Goal: Task Accomplishment & Management: Use online tool/utility

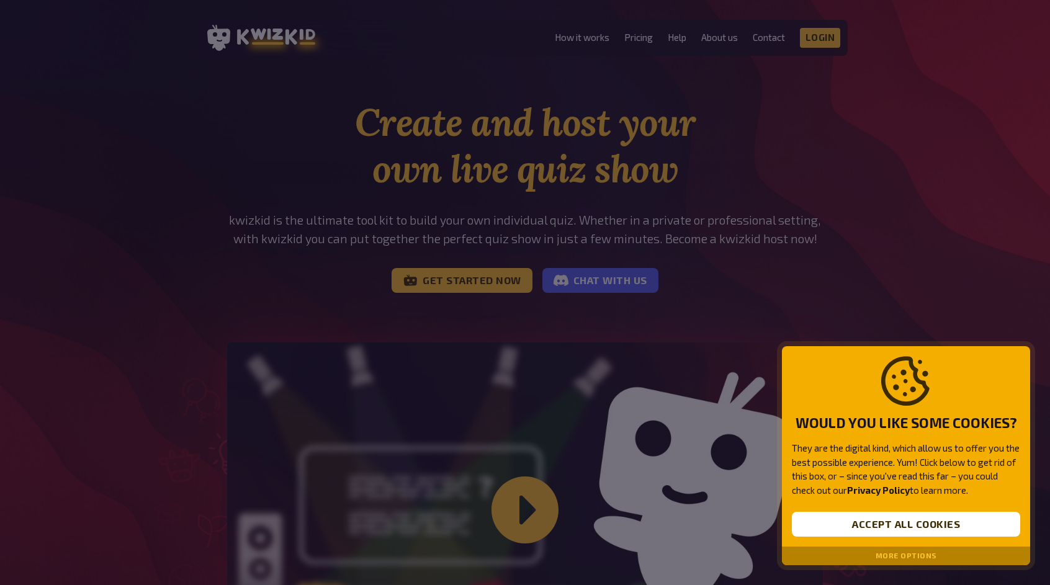
click at [914, 511] on div "Would you like some cookies? They are the digital kind, which allow us to offer…" at bounding box center [906, 446] width 248 height 201
click at [912, 525] on button "Accept all cookies" at bounding box center [906, 524] width 228 height 25
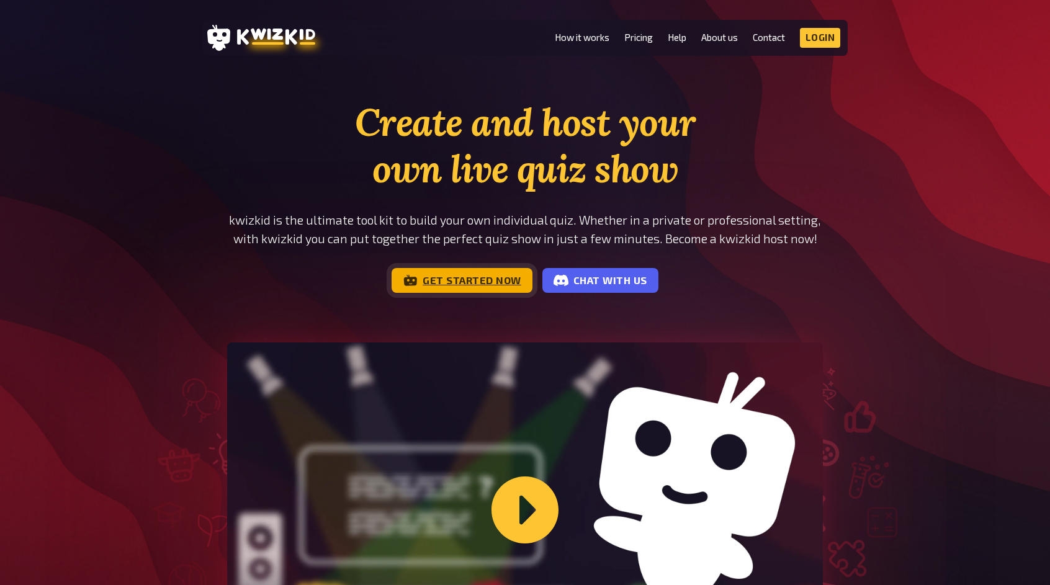
click at [425, 278] on link "Get started now" at bounding box center [462, 280] width 141 height 25
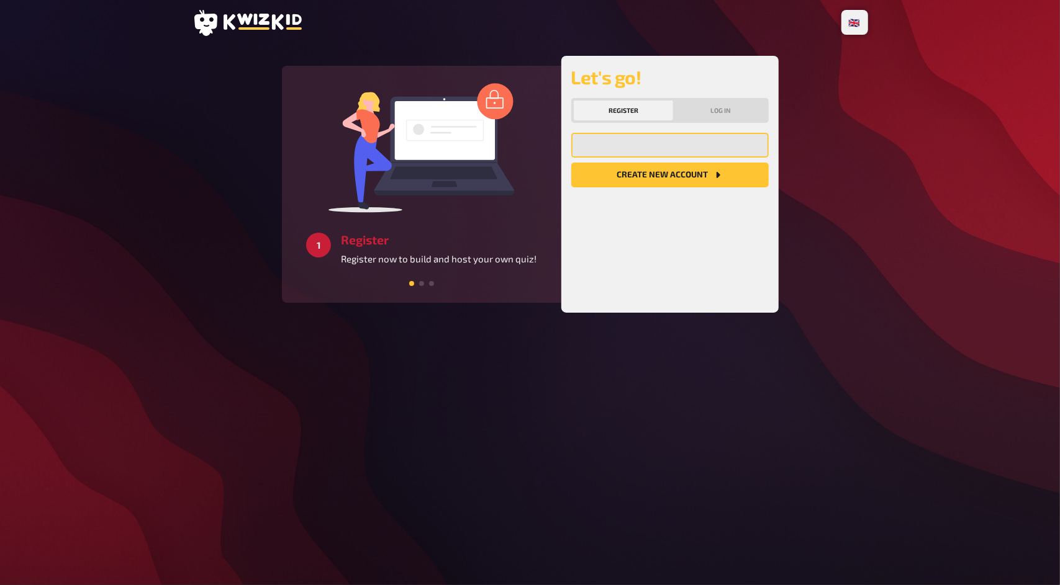
click at [647, 138] on input "email" at bounding box center [669, 145] width 197 height 25
type input "freebrawler@mail.ru"
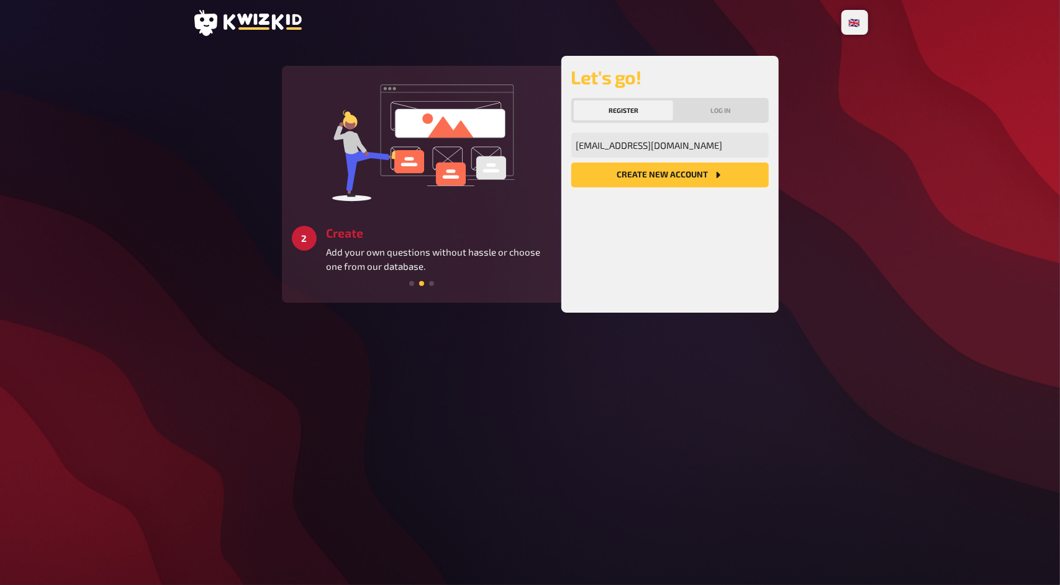
click at [667, 176] on button "Create new account" at bounding box center [669, 175] width 197 height 25
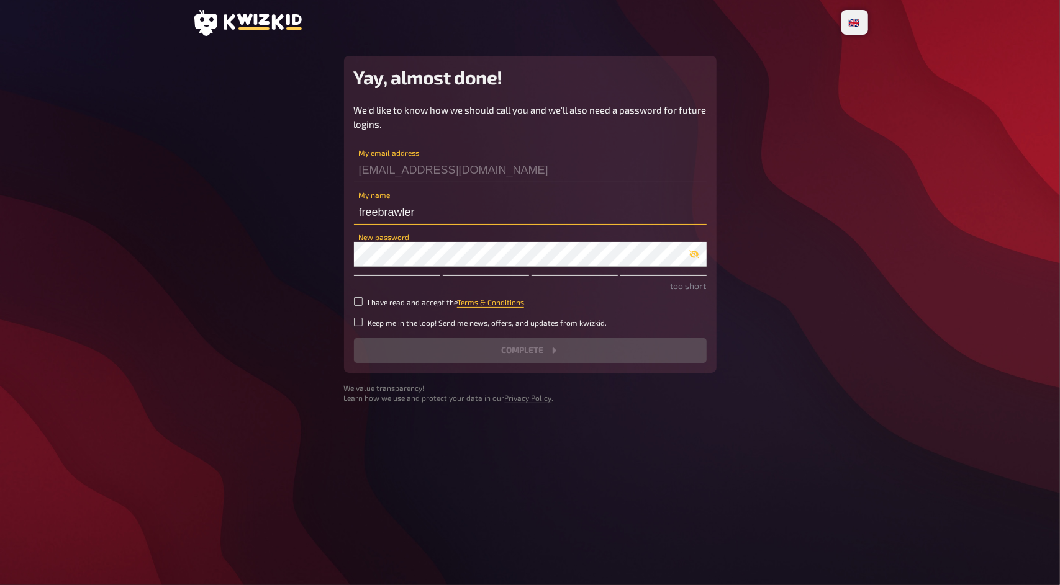
click at [432, 219] on input "freebrawler" at bounding box center [530, 212] width 353 height 25
click at [420, 270] on div "We'd like to know how we should call you and we'll also need a password for fut…" at bounding box center [530, 233] width 353 height 260
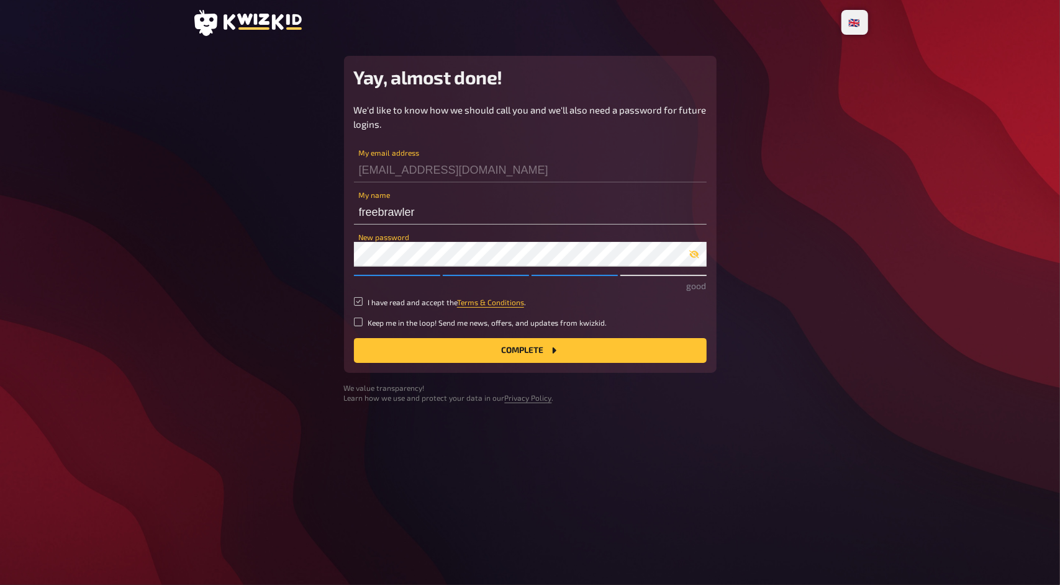
click at [355, 302] on input "I have read and accept the Terms & Conditions ." at bounding box center [358, 301] width 9 height 9
checkbox input "true"
click at [358, 318] on input "Keep me in the loop! Send me news, offers, and updates from kwizkid." at bounding box center [358, 322] width 9 height 9
checkbox input "true"
click at [698, 254] on icon "button" at bounding box center [693, 255] width 10 height 8
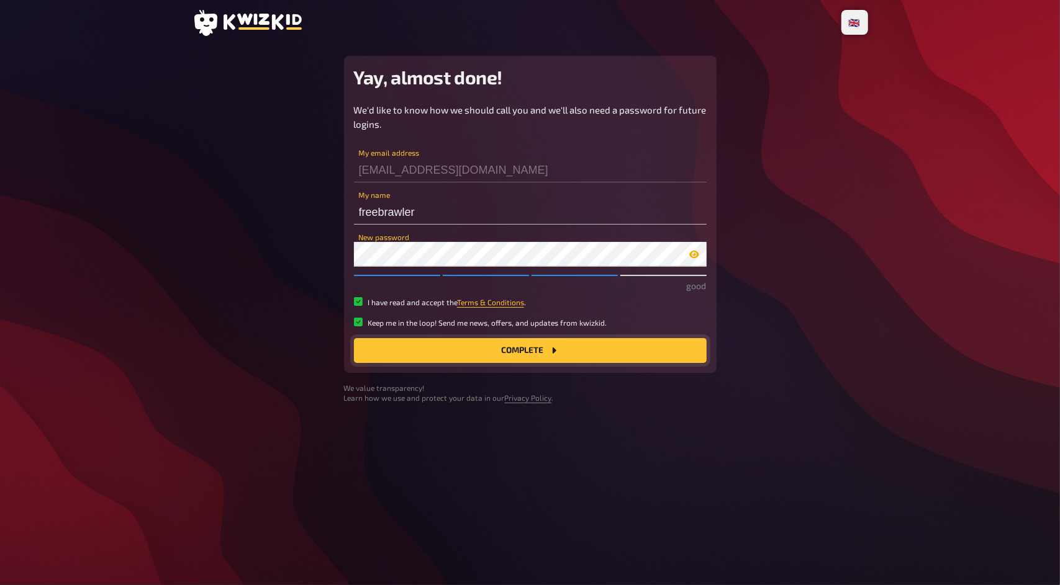
click at [548, 344] on button "Complete" at bounding box center [530, 350] width 353 height 25
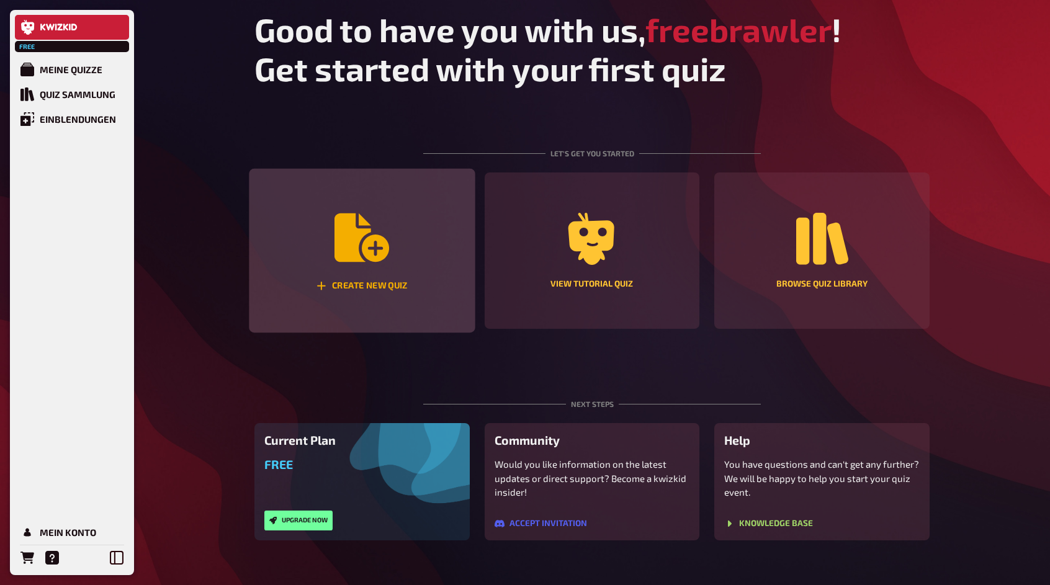
click at [420, 263] on div "Create new quiz" at bounding box center [362, 251] width 226 height 165
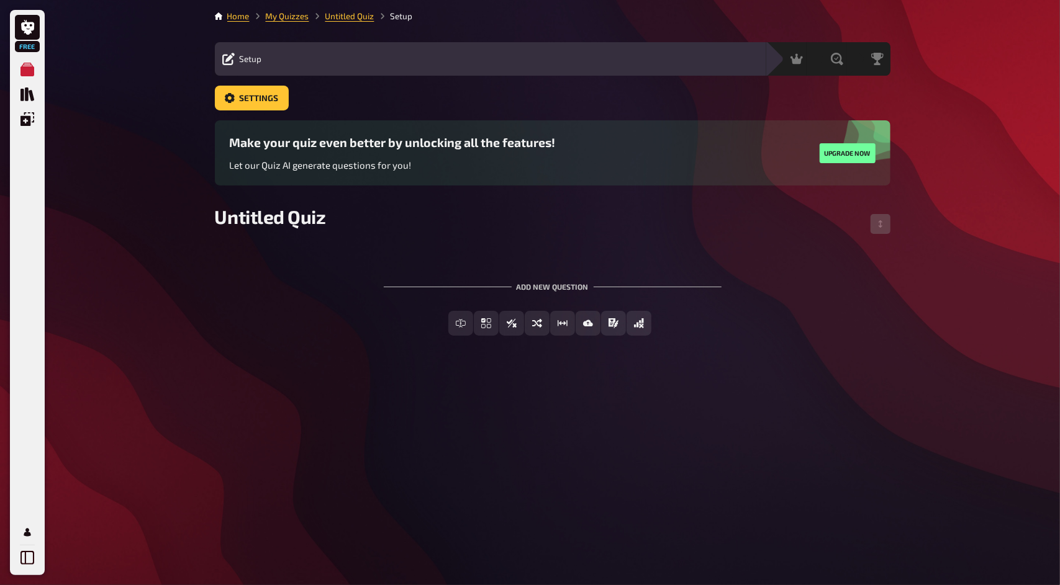
click at [531, 288] on div "Add new question" at bounding box center [553, 282] width 338 height 38
click at [454, 324] on button "Multiple Choice" at bounding box center [487, 323] width 104 height 25
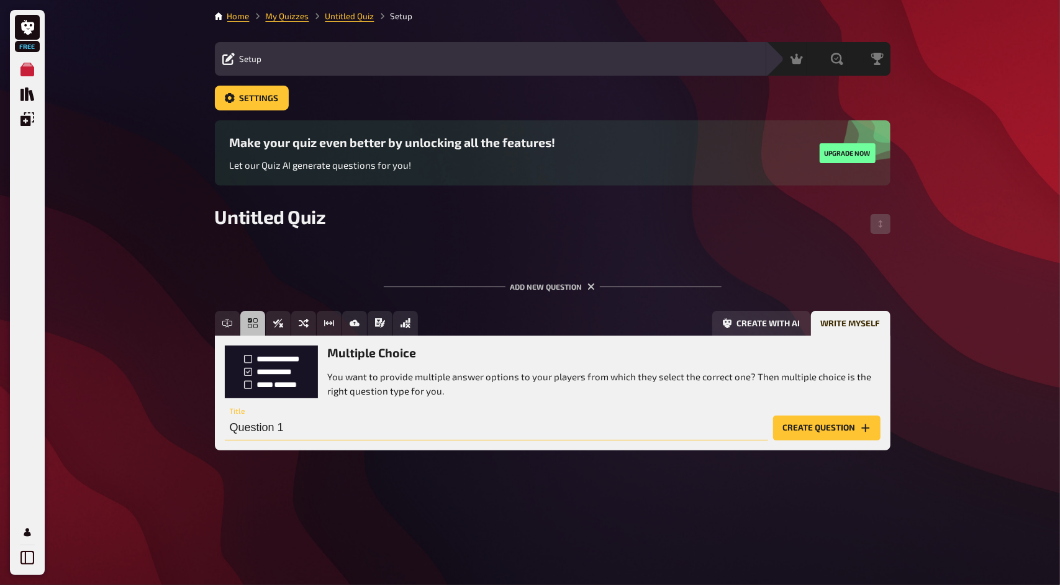
click at [467, 427] on input "Question 1" at bounding box center [496, 428] width 543 height 25
click at [430, 437] on input "Question 1" at bounding box center [496, 428] width 543 height 25
click at [819, 421] on button "Create question" at bounding box center [826, 428] width 107 height 25
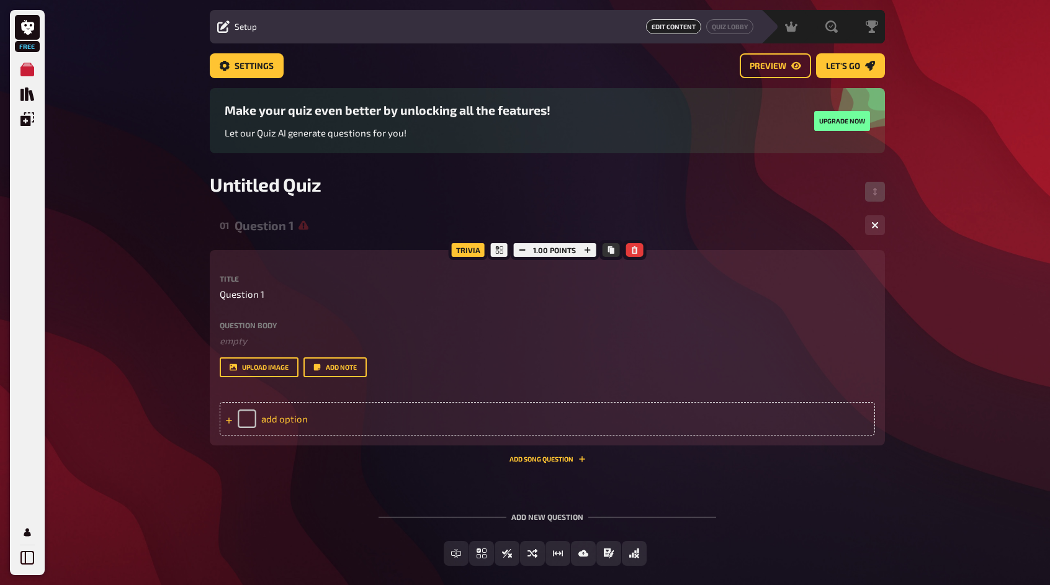
scroll to position [62, 0]
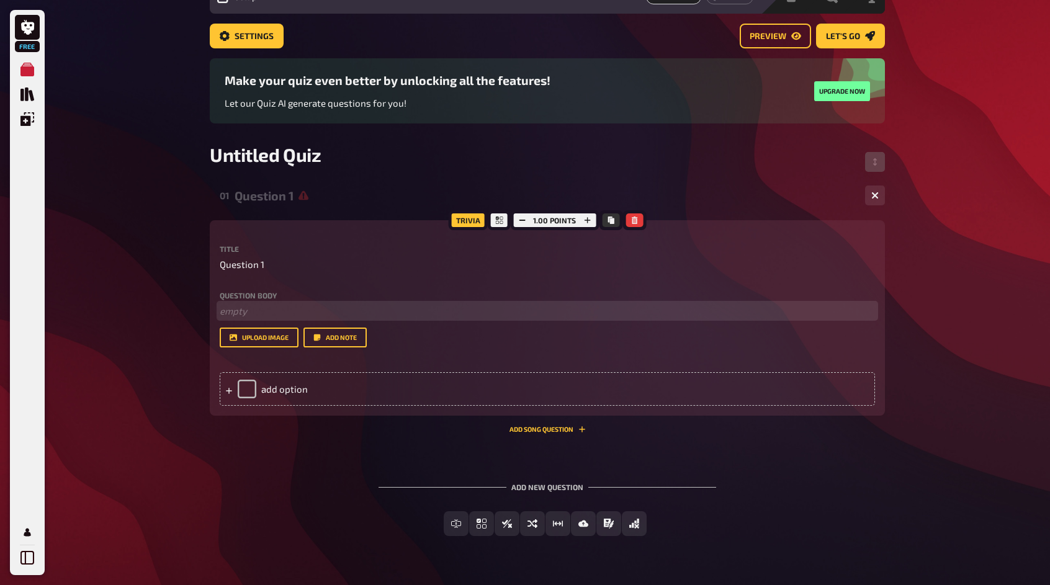
click at [253, 309] on p "﻿ empty" at bounding box center [548, 311] width 656 height 14
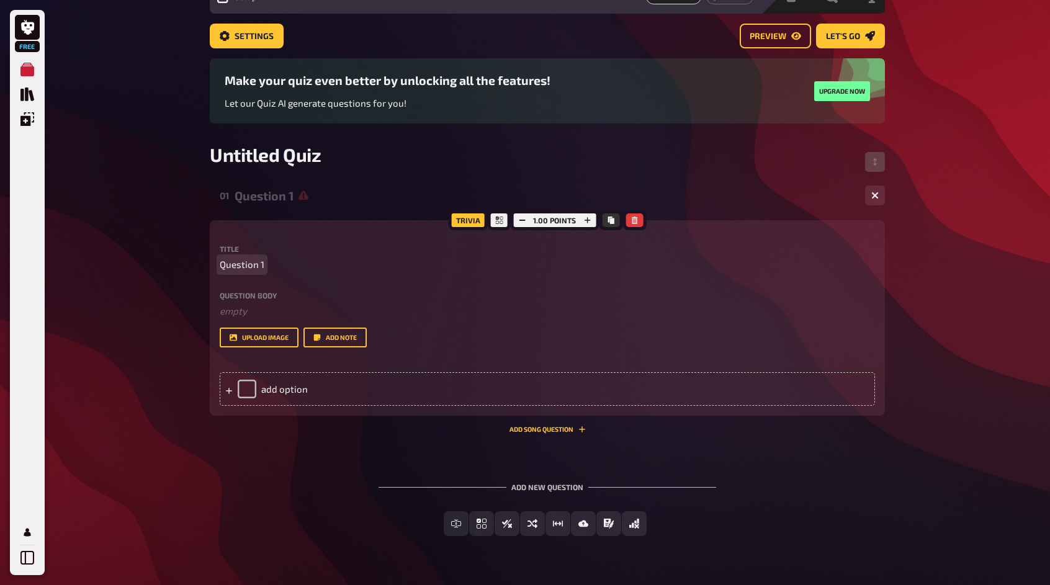
click at [265, 266] on p "Question 1" at bounding box center [548, 265] width 656 height 14
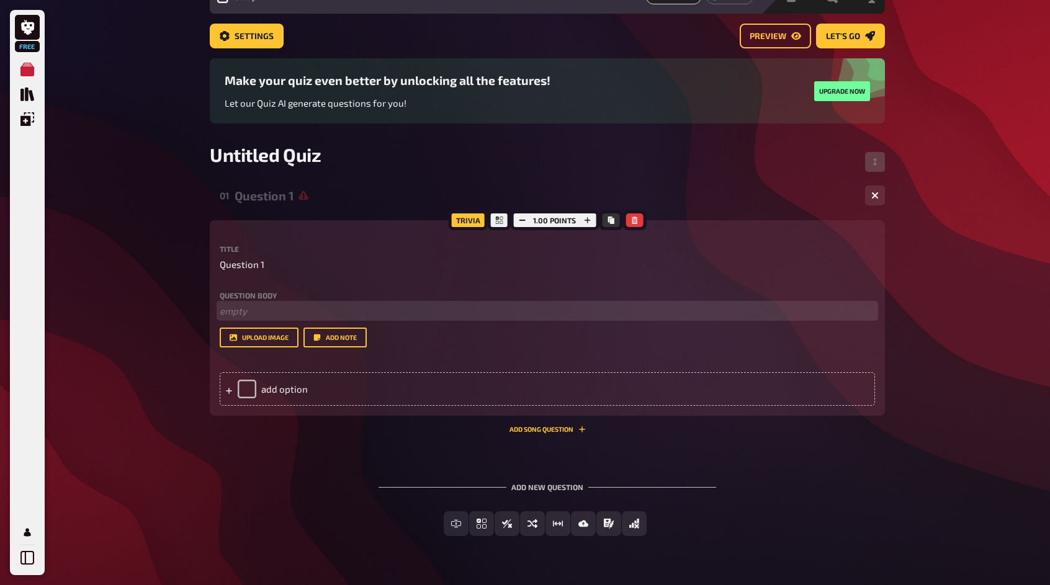
click at [287, 312] on p "﻿ empty" at bounding box center [548, 311] width 656 height 14
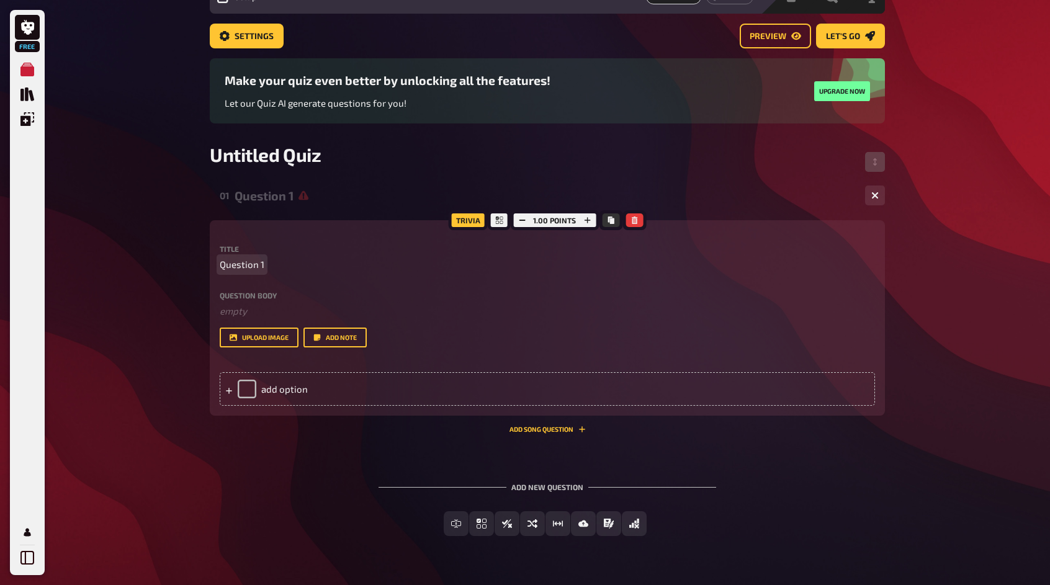
click at [248, 271] on span "Question 1" at bounding box center [242, 265] width 45 height 14
click at [225, 385] on div at bounding box center [228, 389] width 7 height 11
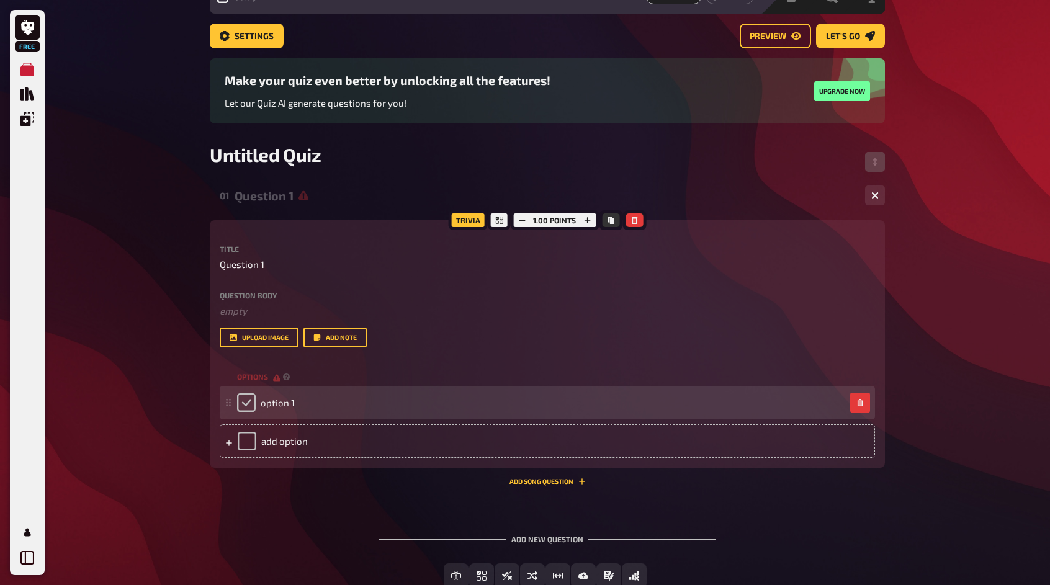
click at [245, 409] on input "checkbox" at bounding box center [246, 403] width 19 height 19
checkbox input "true"
click at [252, 399] on div "option 1" at bounding box center [266, 403] width 58 height 19
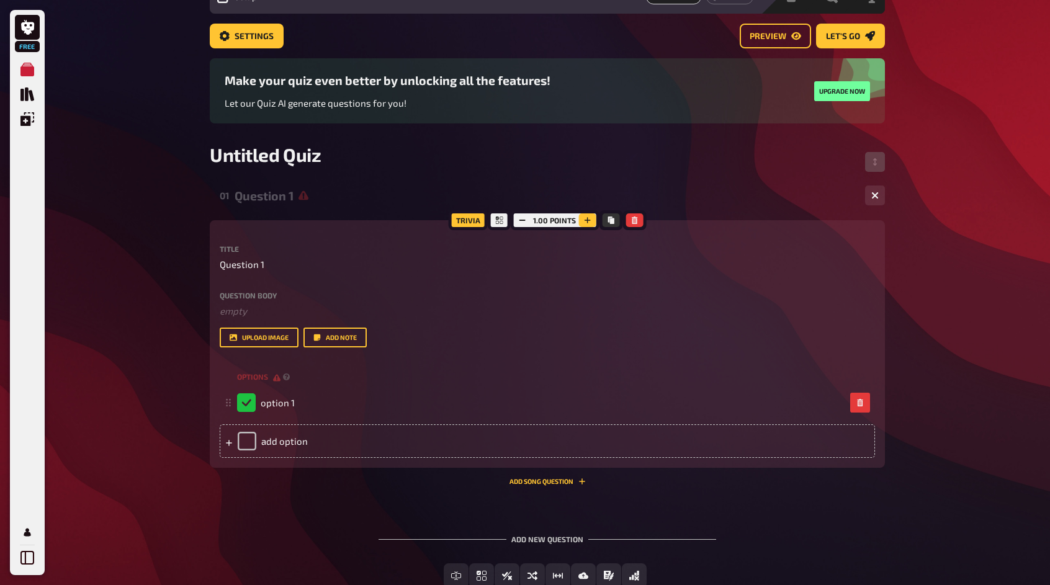
click at [582, 215] on button "button" at bounding box center [587, 221] width 17 height 14
click at [526, 219] on button "button" at bounding box center [522, 221] width 17 height 14
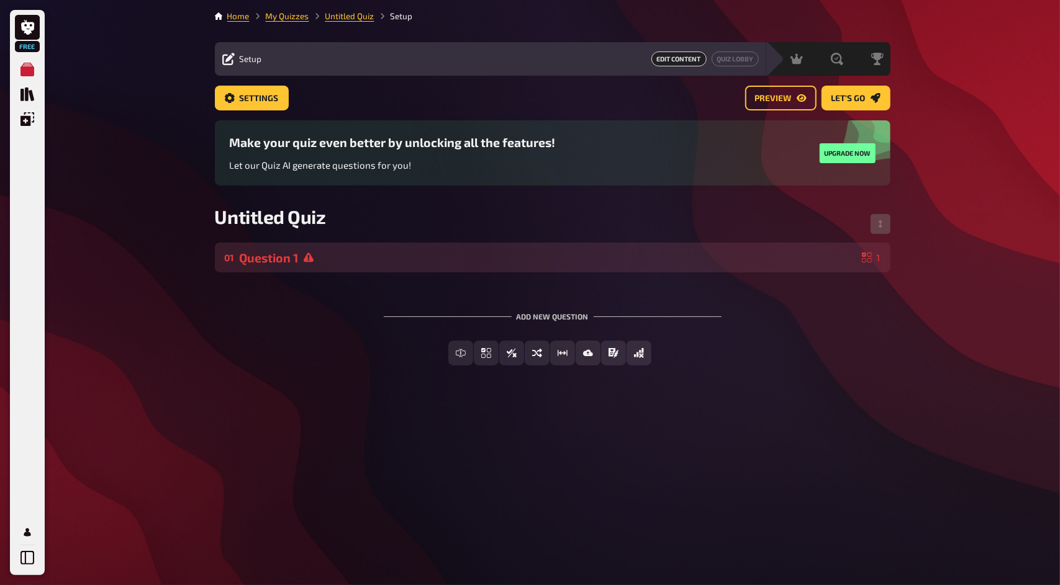
click at [846, 249] on div "01 Question 1 1" at bounding box center [552, 258] width 675 height 30
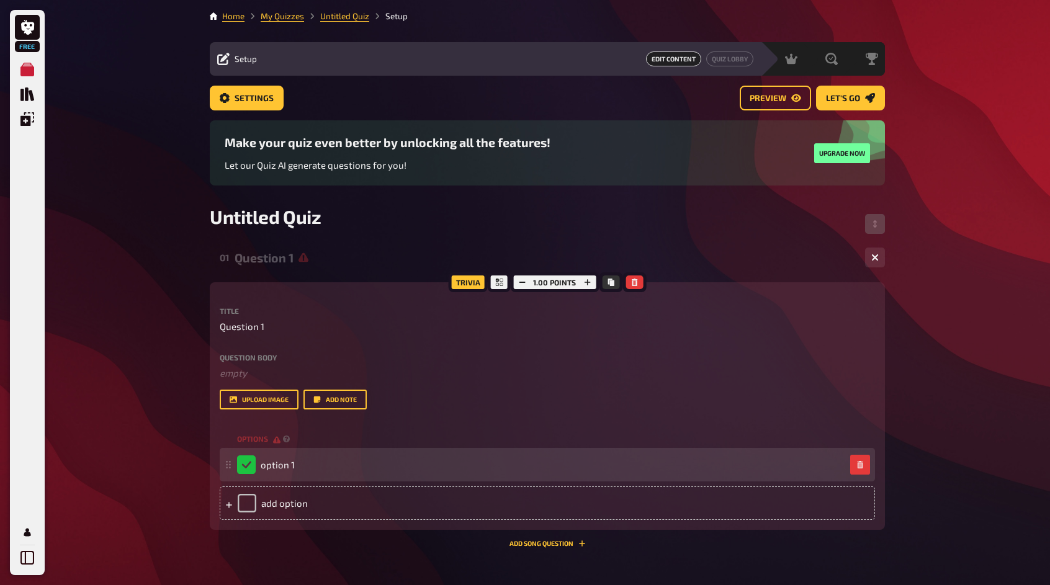
click at [252, 471] on div "option 1" at bounding box center [266, 465] width 58 height 19
click at [867, 462] on button "button" at bounding box center [860, 465] width 20 height 20
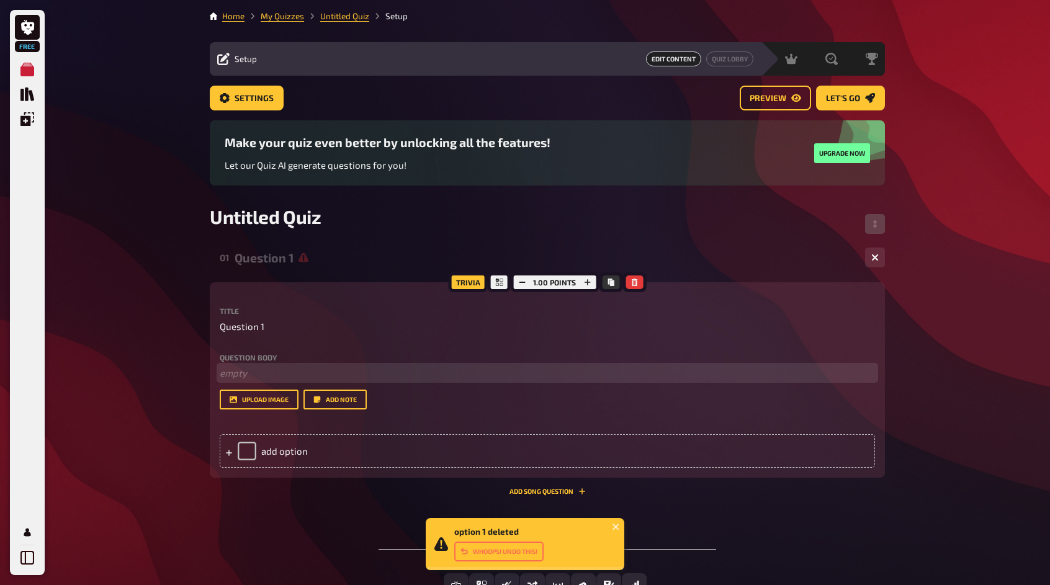
click at [258, 367] on p "﻿ empty" at bounding box center [548, 373] width 656 height 14
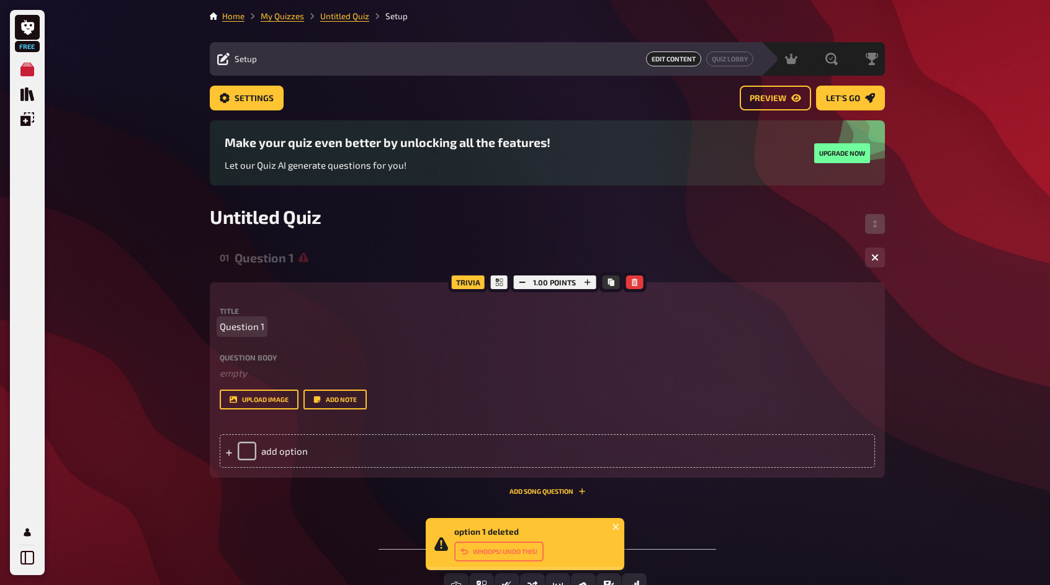
click at [277, 327] on p "Question 1" at bounding box center [548, 327] width 656 height 14
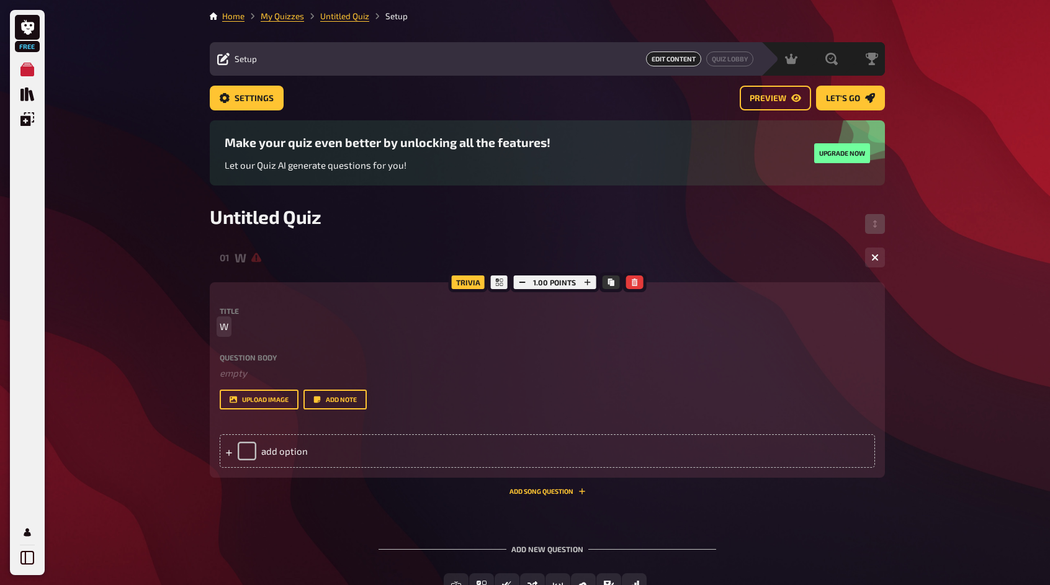
click at [223, 325] on span "W" at bounding box center [224, 327] width 9 height 14
click at [225, 326] on span "W" at bounding box center [224, 327] width 9 height 14
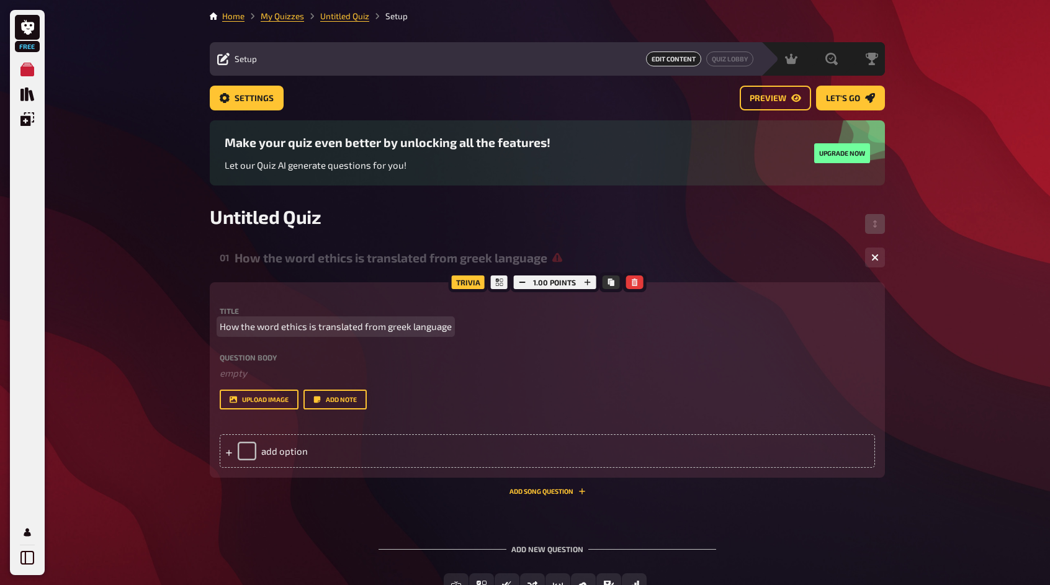
click at [307, 330] on span "How the word ethics is translated from greek language" at bounding box center [336, 327] width 232 height 14
click at [305, 330] on span "How the word ethics is translated from greek language" at bounding box center [336, 327] width 232 height 14
click at [249, 459] on div "add option" at bounding box center [548, 452] width 656 height 34
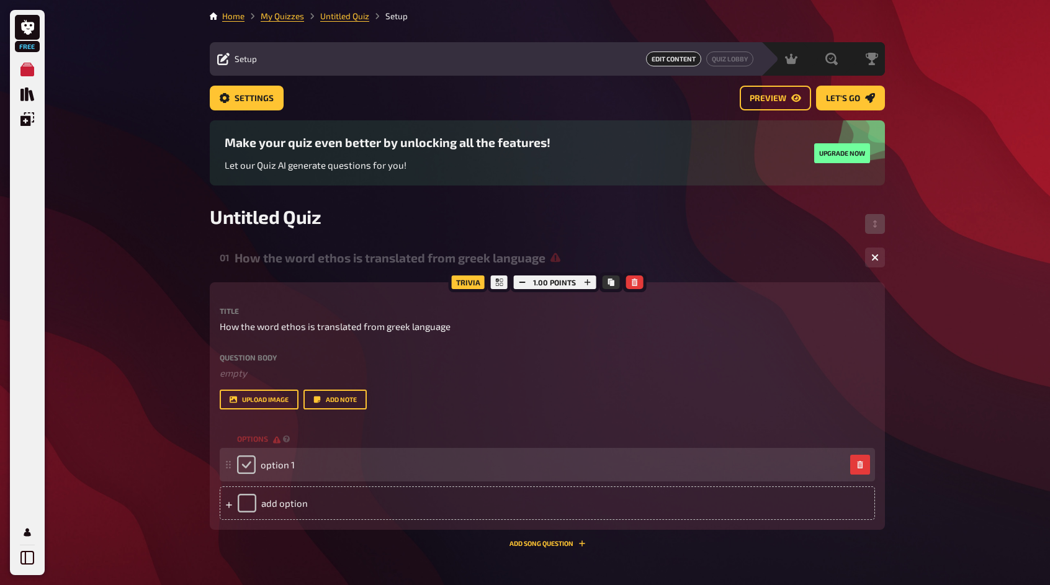
click at [246, 462] on input "checkbox" at bounding box center [246, 465] width 19 height 19
checkbox input "true"
click at [248, 464] on div "option 1" at bounding box center [266, 465] width 58 height 19
click at [274, 469] on span "option 1" at bounding box center [278, 464] width 34 height 11
paste span
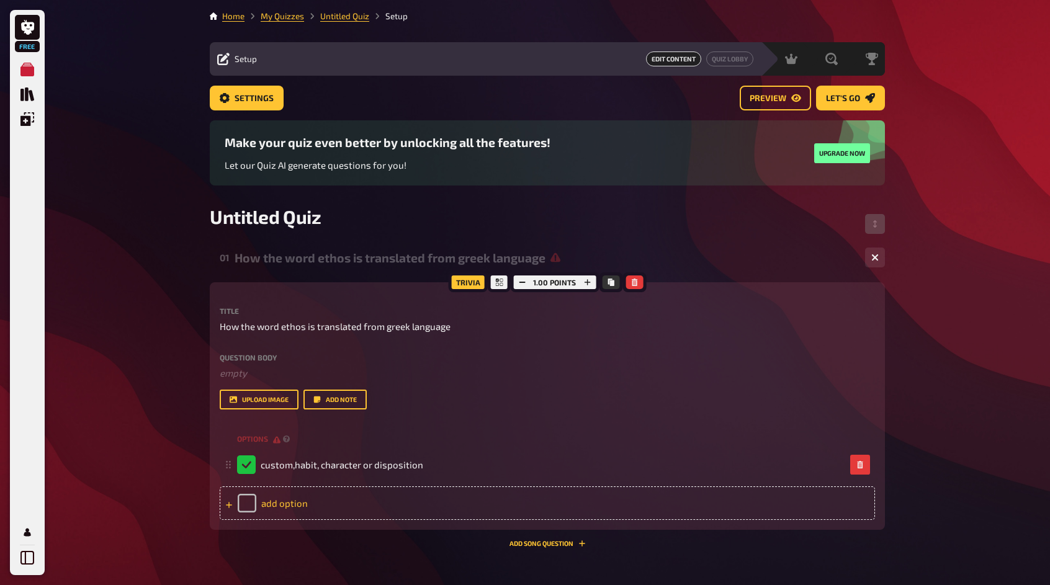
click at [223, 505] on div "add option" at bounding box center [548, 504] width 656 height 34
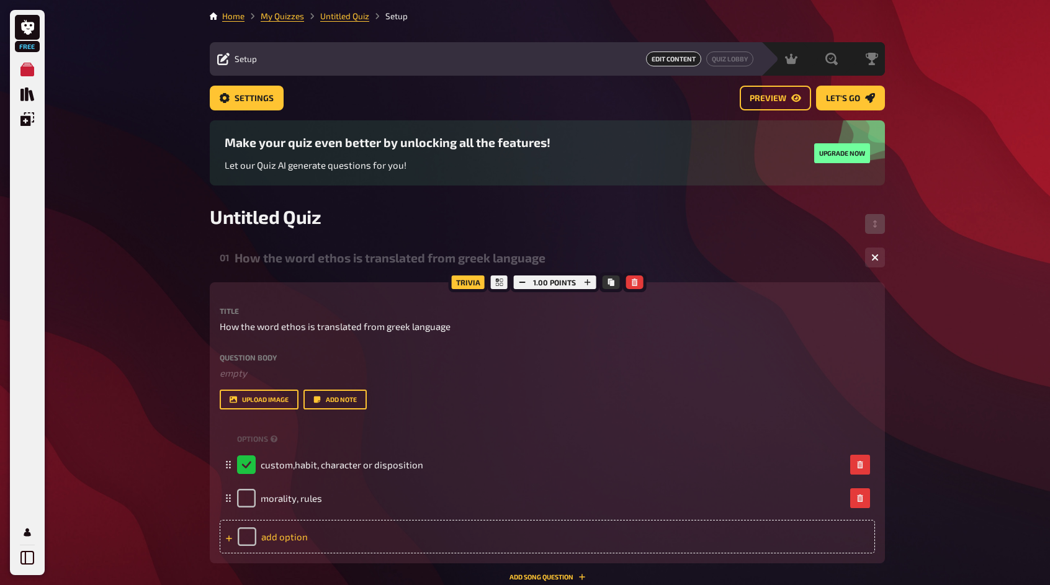
click at [228, 540] on icon at bounding box center [228, 538] width 7 height 7
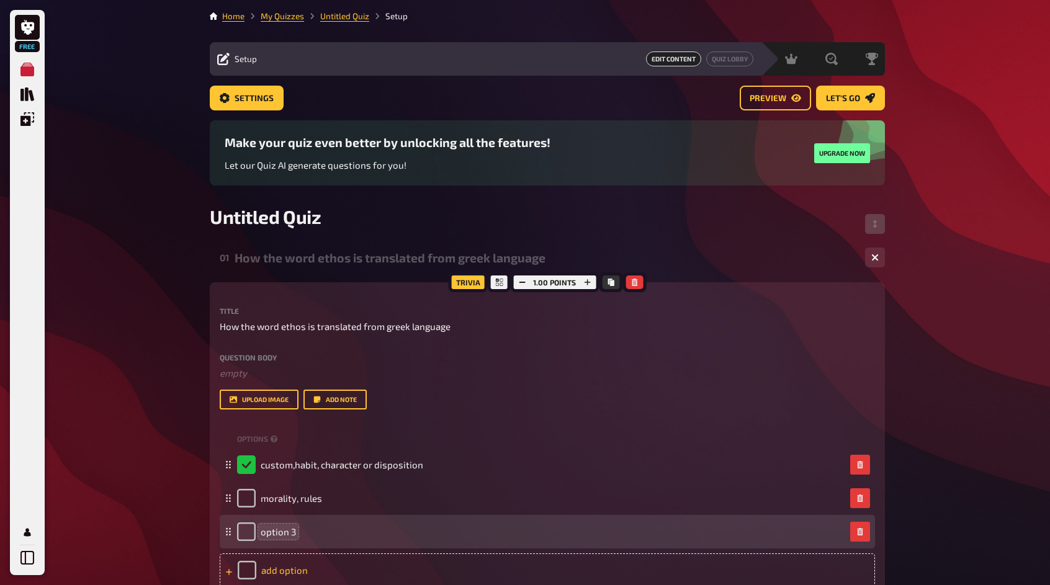
click at [289, 527] on span "option 3" at bounding box center [278, 531] width 35 height 11
click at [294, 533] on div "option3" at bounding box center [541, 532] width 608 height 19
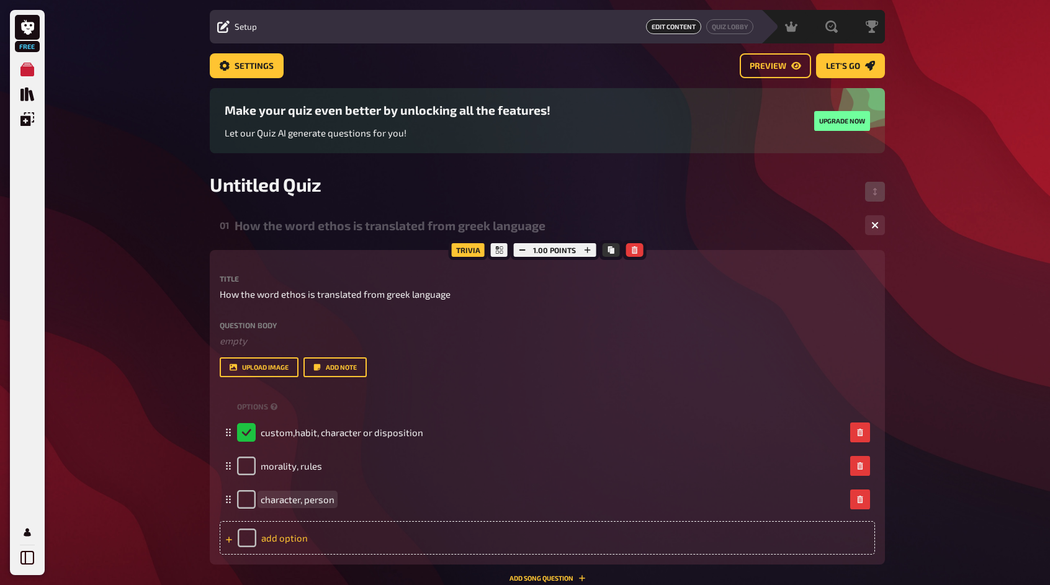
scroll to position [62, 0]
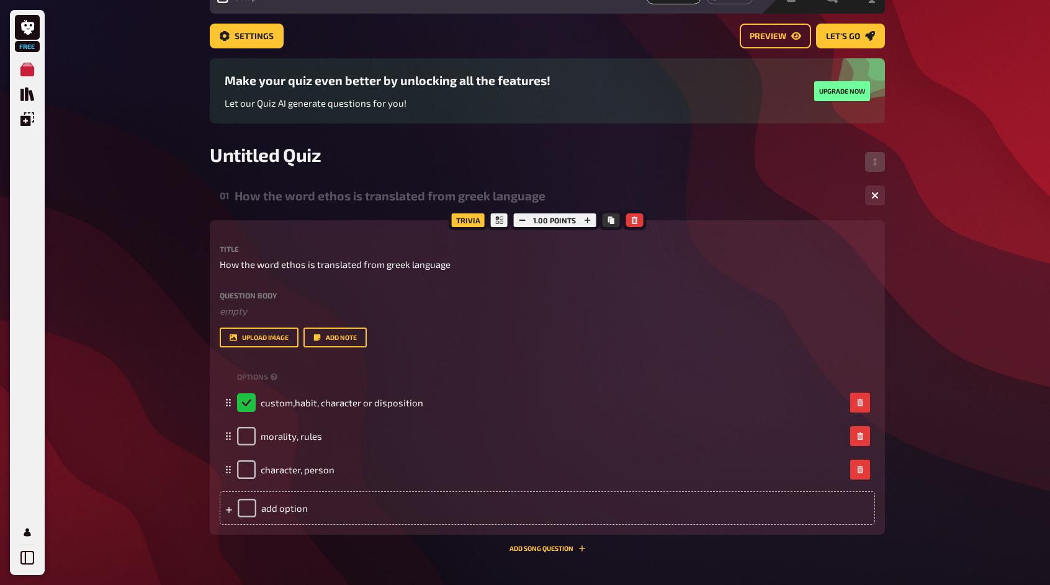
click at [230, 505] on div at bounding box center [228, 508] width 7 height 11
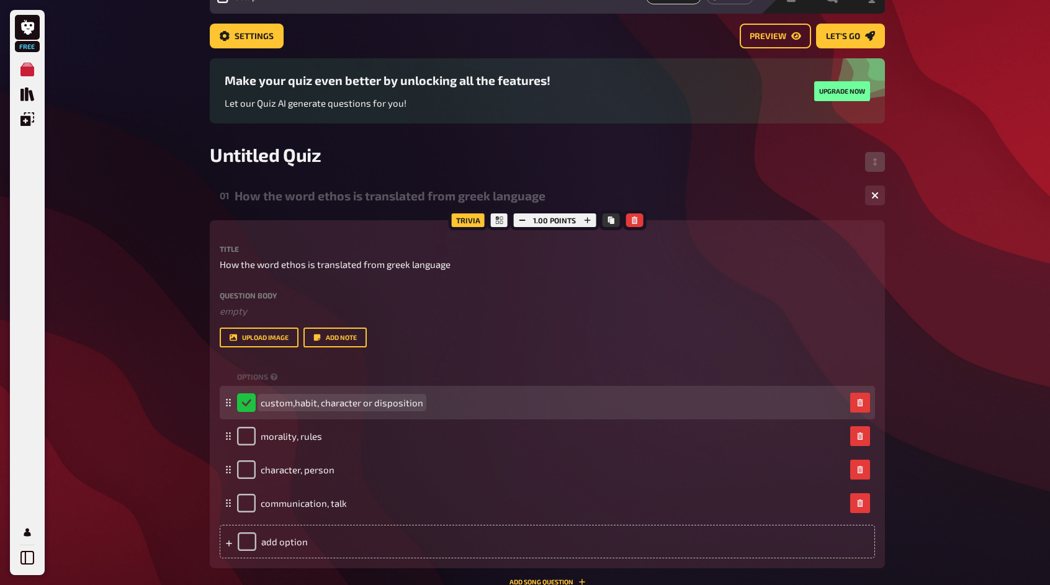
click at [358, 402] on span "custom,habit, character or disposition" at bounding box center [342, 402] width 163 height 11
click at [370, 404] on span "custom,habit, character or disposition" at bounding box center [342, 402] width 163 height 11
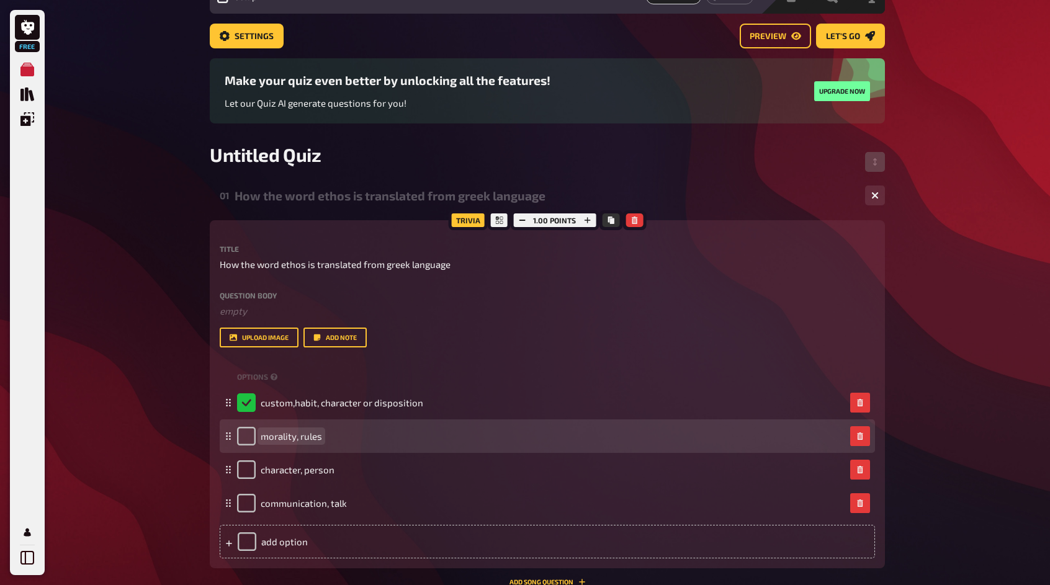
click at [328, 437] on div "morality, rules" at bounding box center [541, 436] width 608 height 19
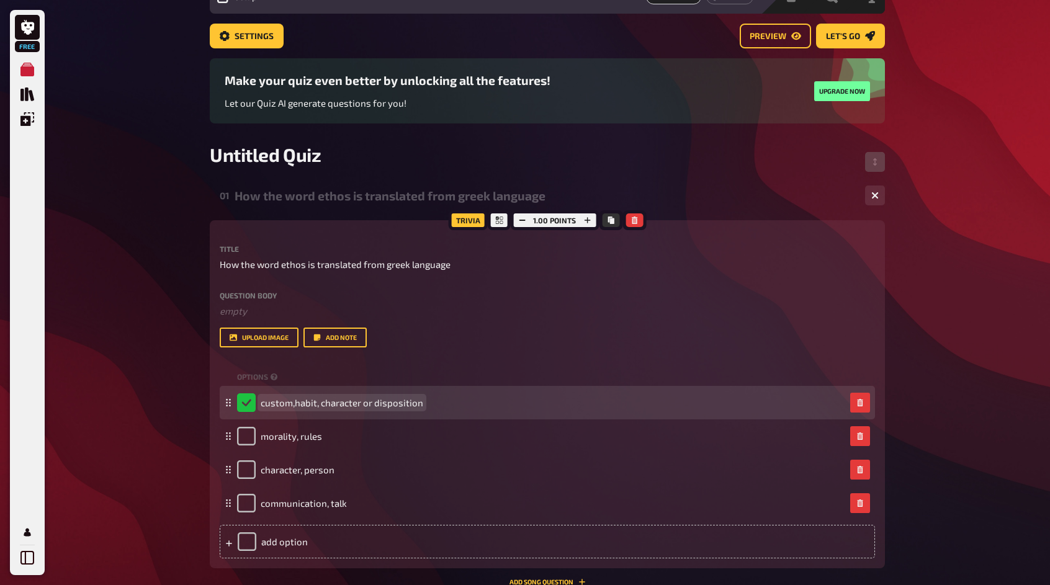
click at [374, 401] on span "custom,habit, character or disposition" at bounding box center [342, 402] width 163 height 11
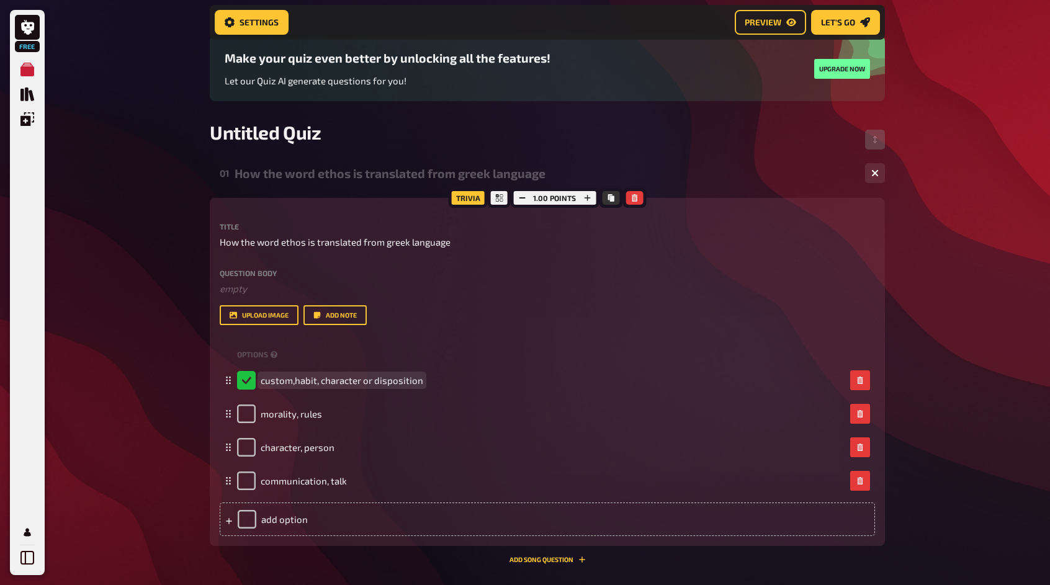
scroll to position [134, 0]
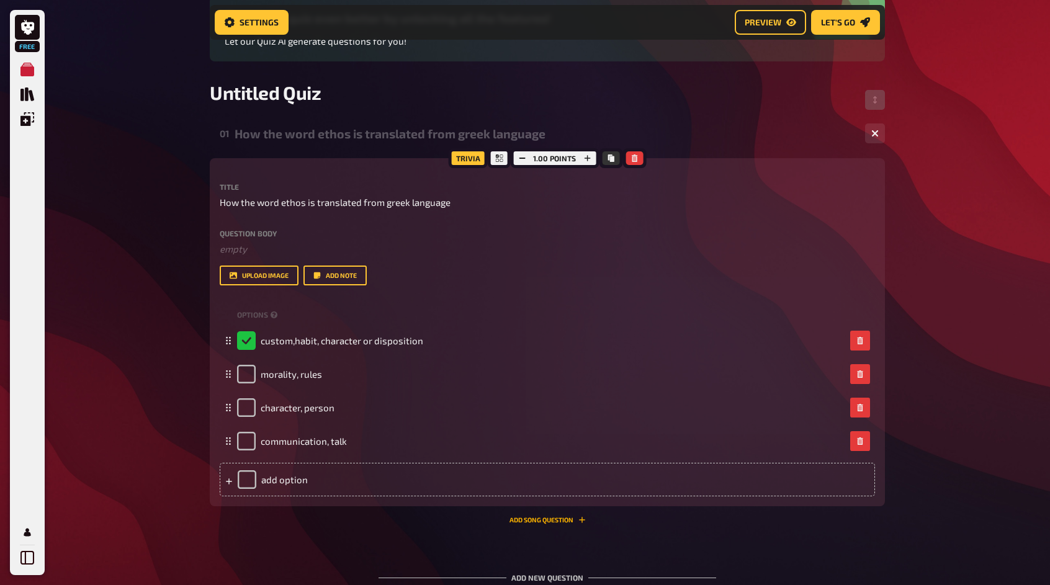
click at [531, 519] on button "Add Song question" at bounding box center [548, 520] width 76 height 7
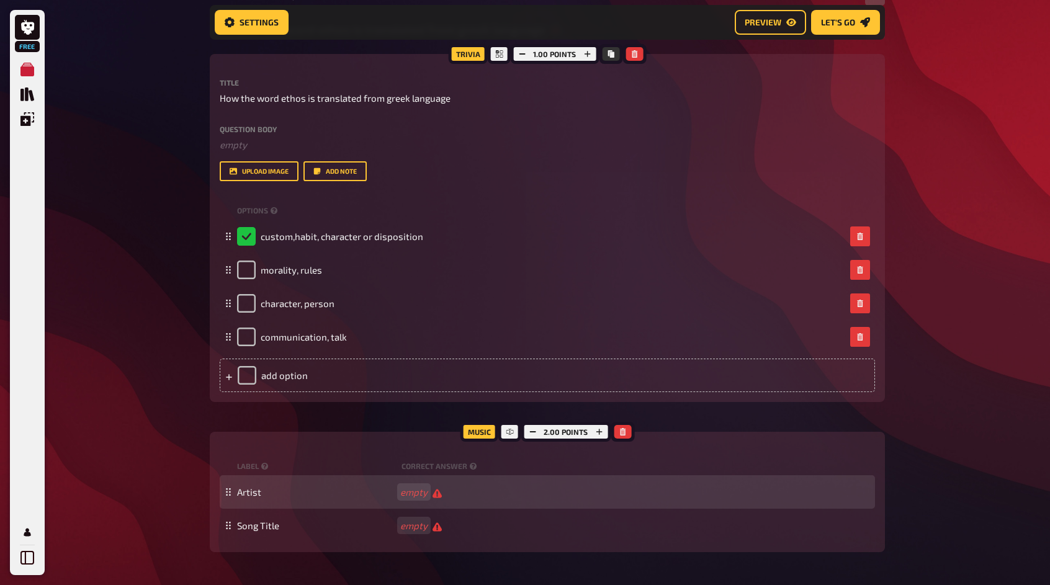
scroll to position [320, 0]
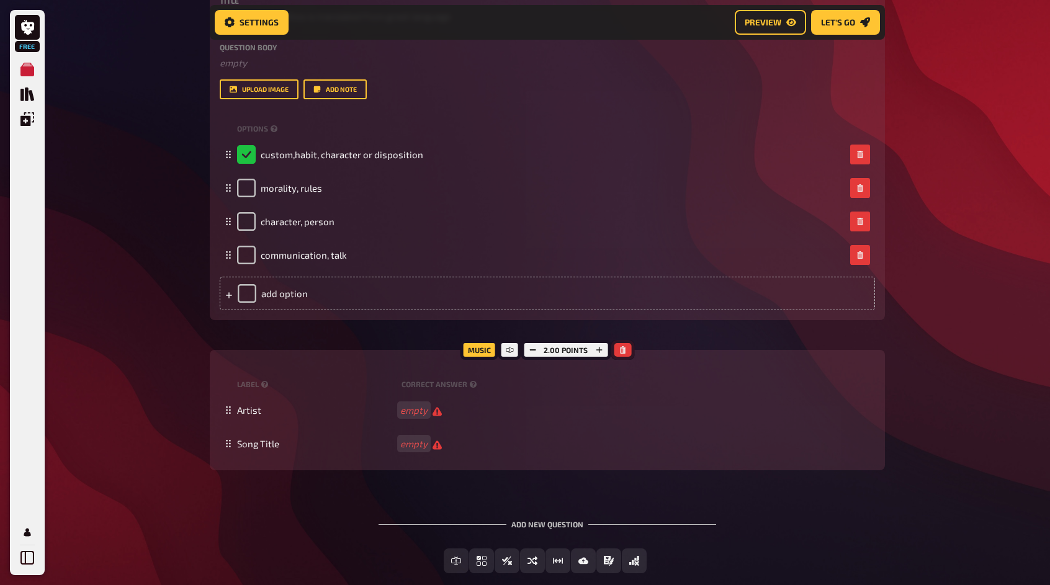
click at [625, 351] on icon "button" at bounding box center [622, 349] width 7 height 7
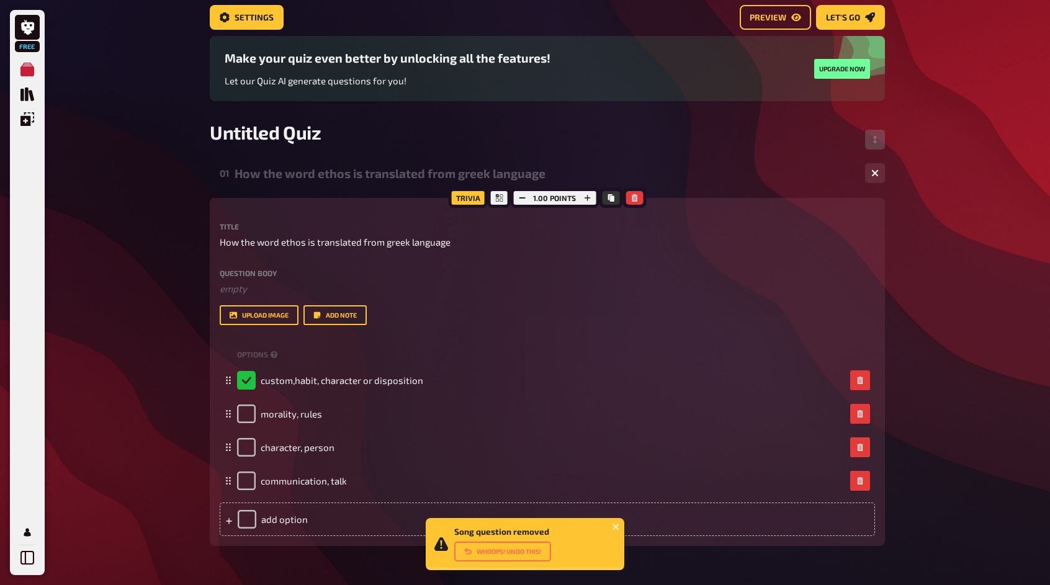
scroll to position [70, 0]
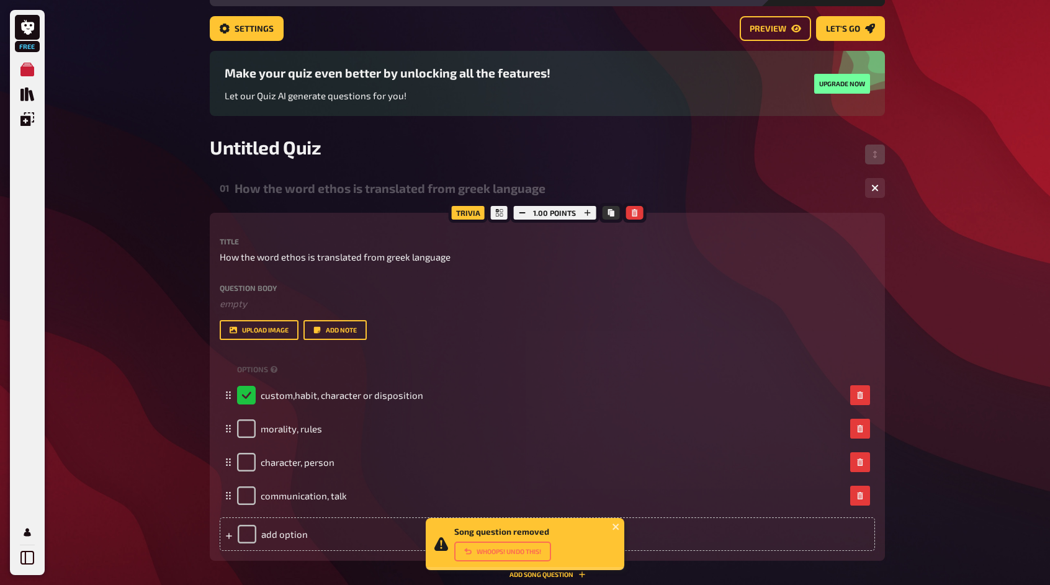
click at [704, 176] on div "01 How the word ethos is translated from greek language 4" at bounding box center [547, 188] width 675 height 30
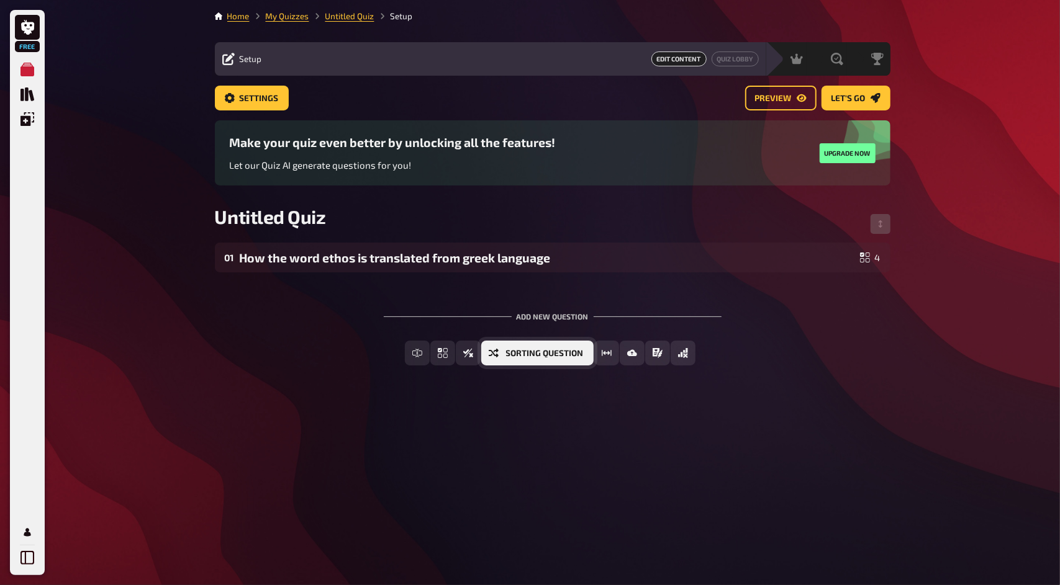
click at [570, 358] on span "Sorting Question" at bounding box center [545, 354] width 78 height 9
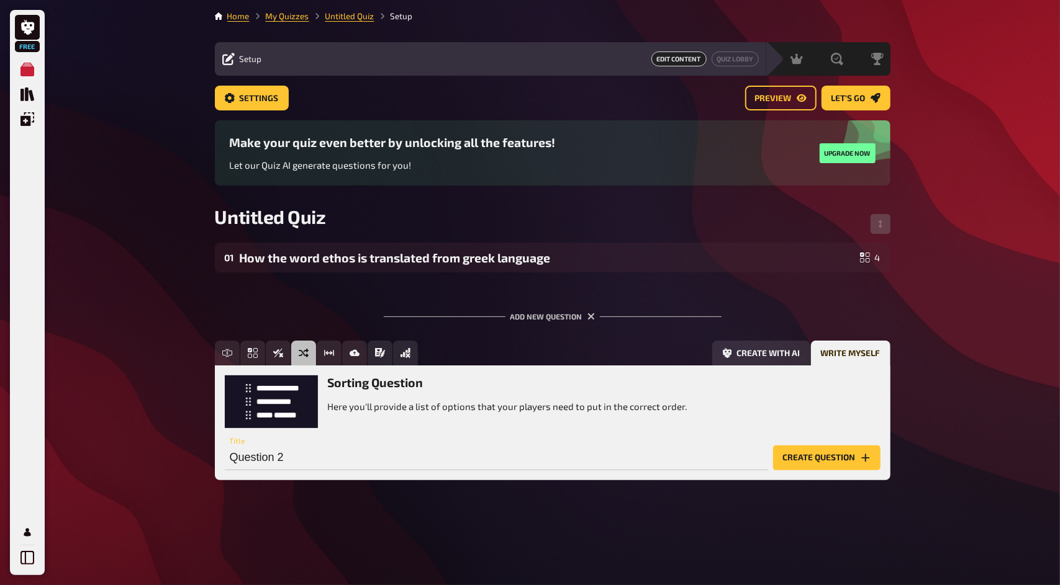
click at [1014, 361] on div "Free Meine Quizze Quiz Sammlung Einblendungen Mein Konto Home My Quizzes Untitl…" at bounding box center [530, 292] width 1060 height 585
click at [291, 353] on span "True / False" at bounding box center [317, 354] width 53 height 9
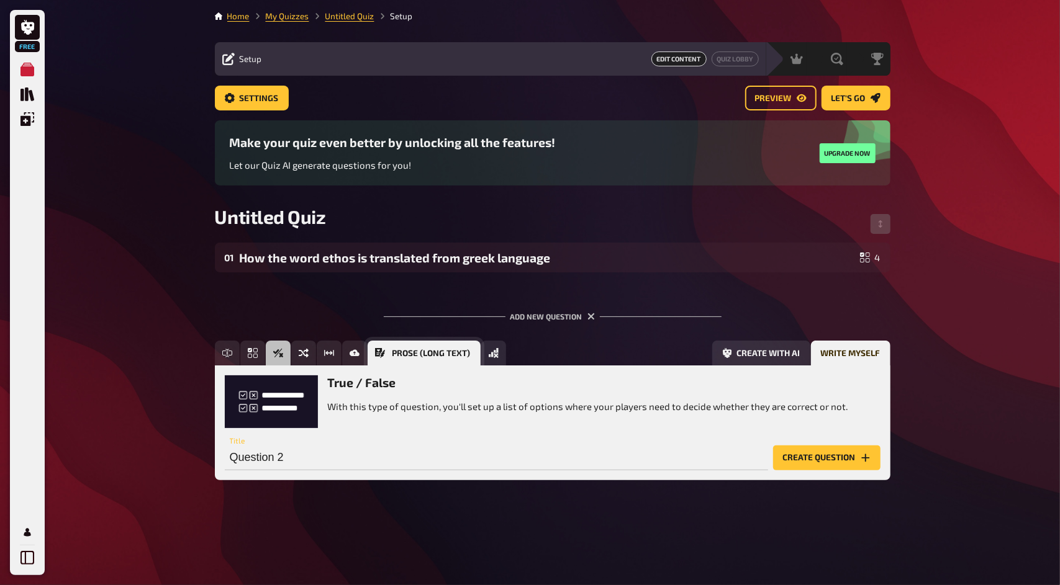
click at [402, 356] on span "Prose (Long text)" at bounding box center [431, 354] width 78 height 9
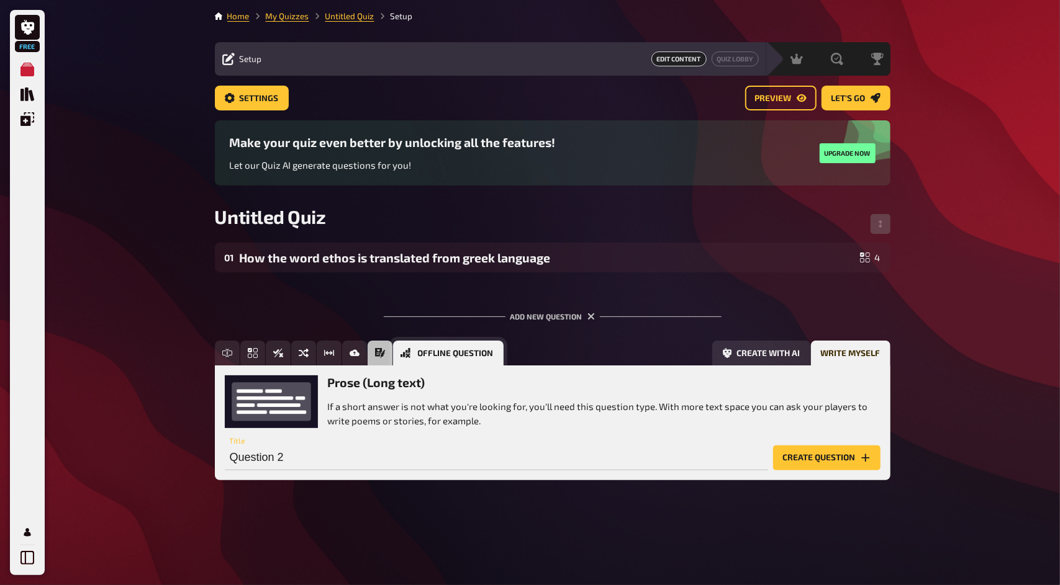
click at [485, 350] on button "Offline Question" at bounding box center [448, 353] width 111 height 25
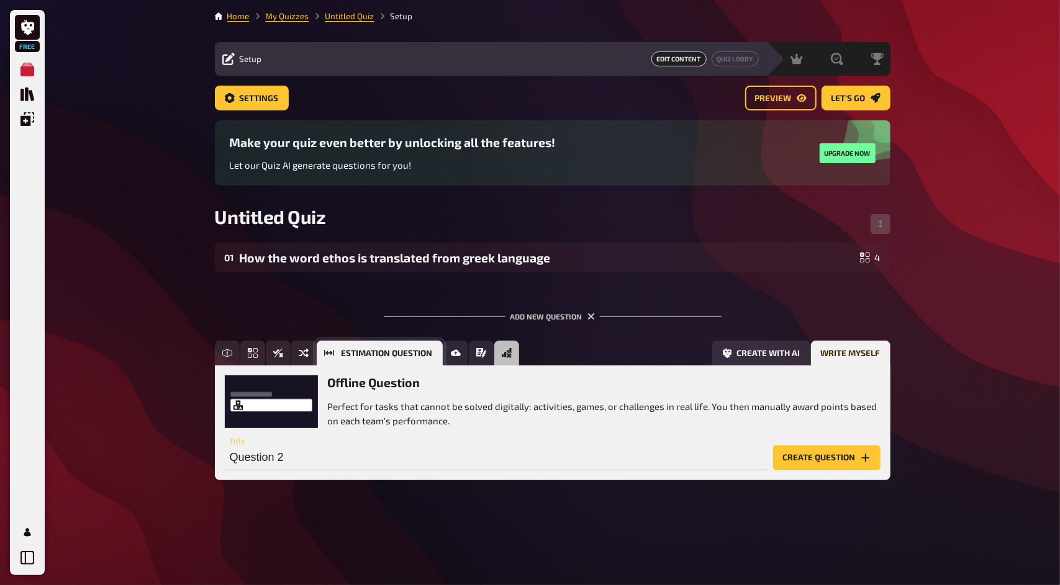
click at [340, 346] on button "Estimation Question" at bounding box center [380, 353] width 126 height 25
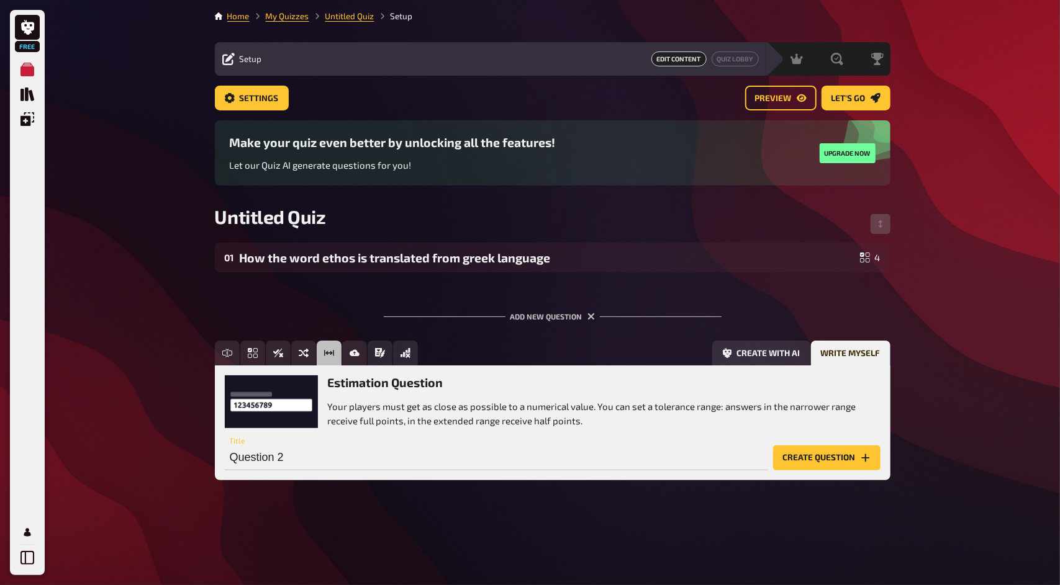
click at [514, 349] on div "Create with AI Write myself" at bounding box center [656, 353] width 467 height 25
click at [406, 356] on icon "Offline Question" at bounding box center [405, 353] width 10 height 10
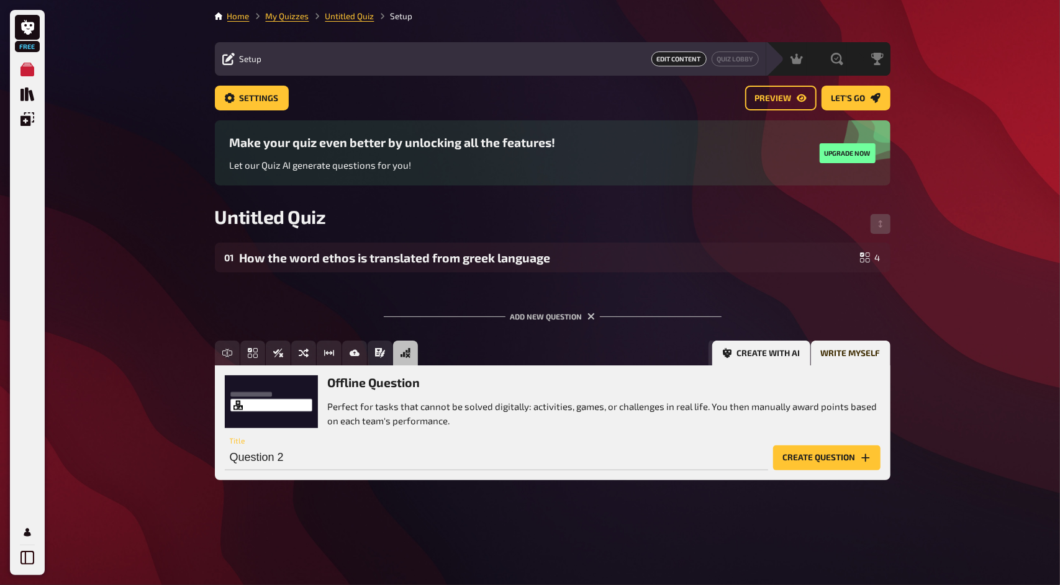
click at [744, 351] on button "Create with AI" at bounding box center [761, 353] width 98 height 25
click at [847, 353] on button "Write myself" at bounding box center [850, 353] width 79 height 25
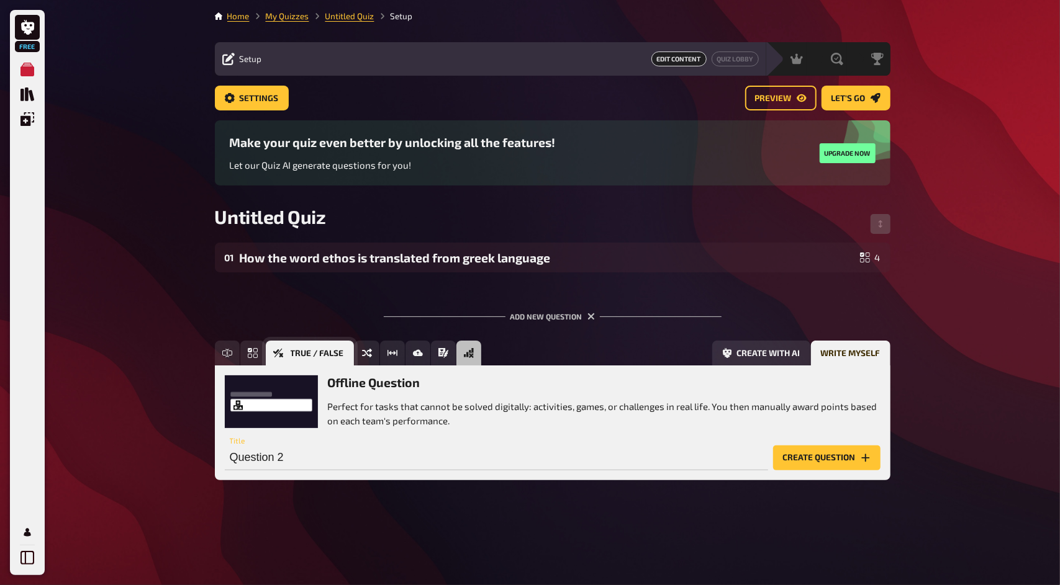
click at [279, 351] on icon "True / False" at bounding box center [278, 353] width 10 height 10
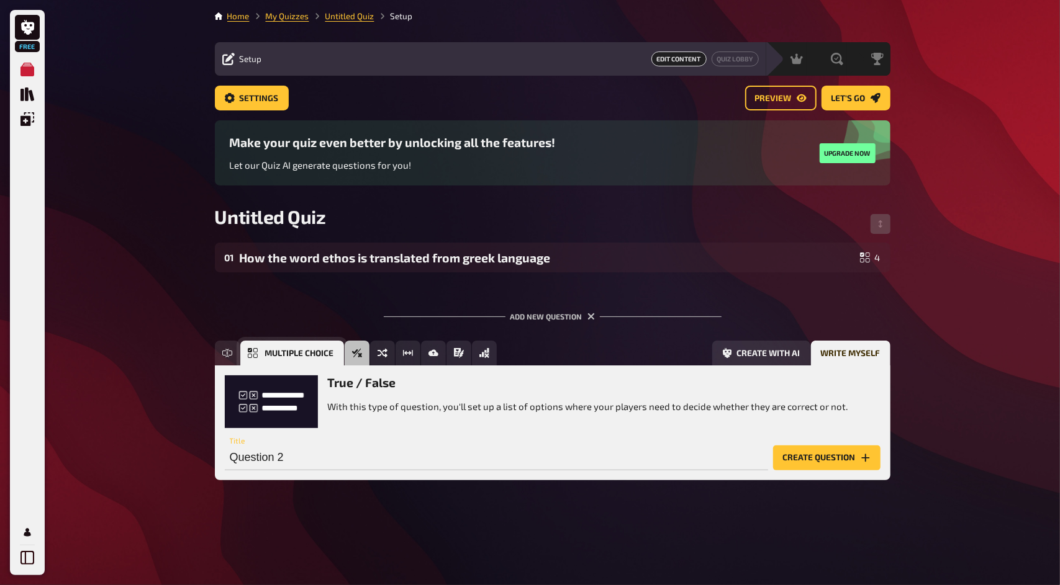
click at [262, 356] on button "Multiple Choice" at bounding box center [292, 353] width 104 height 25
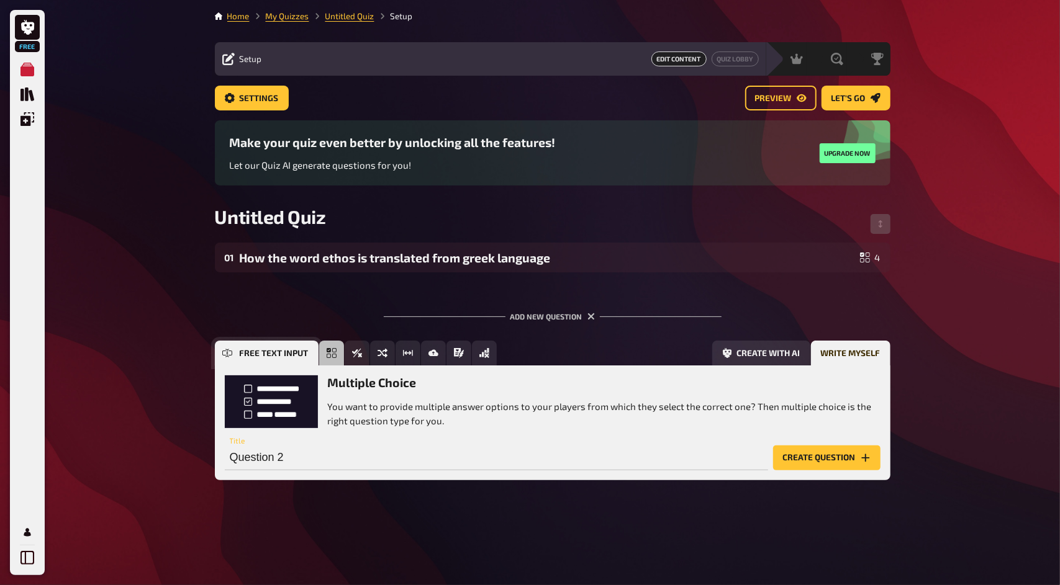
click at [233, 344] on button "Free Text Input" at bounding box center [267, 353] width 104 height 25
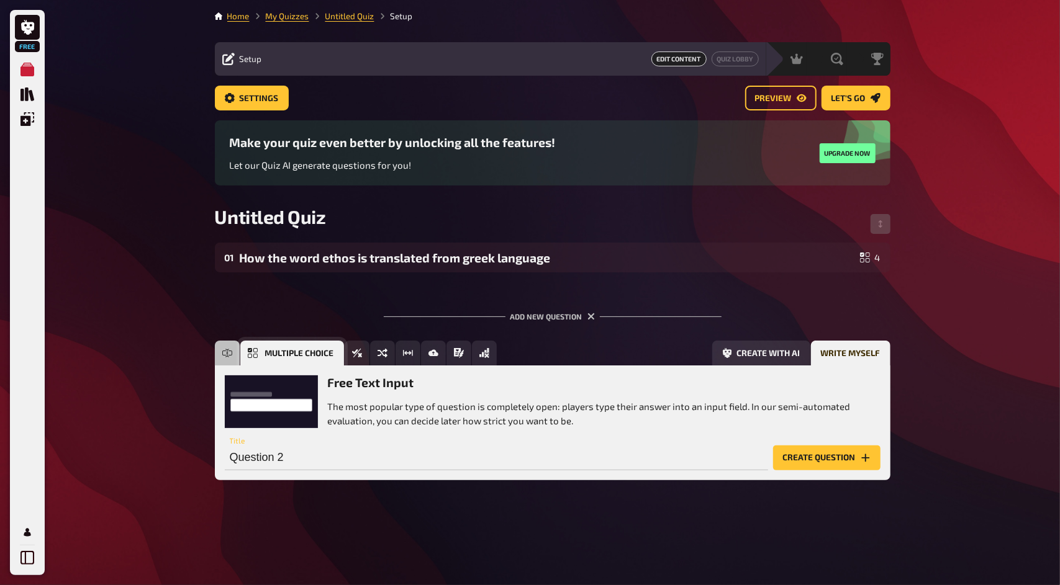
click at [323, 348] on button "Multiple Choice" at bounding box center [292, 353] width 104 height 25
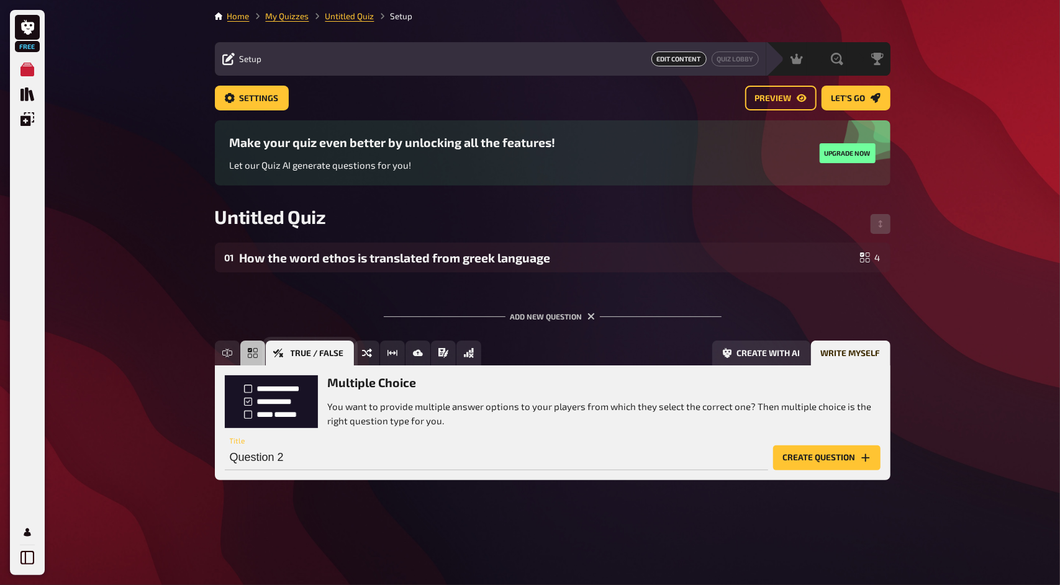
click at [353, 354] on button "True / False" at bounding box center [310, 353] width 88 height 25
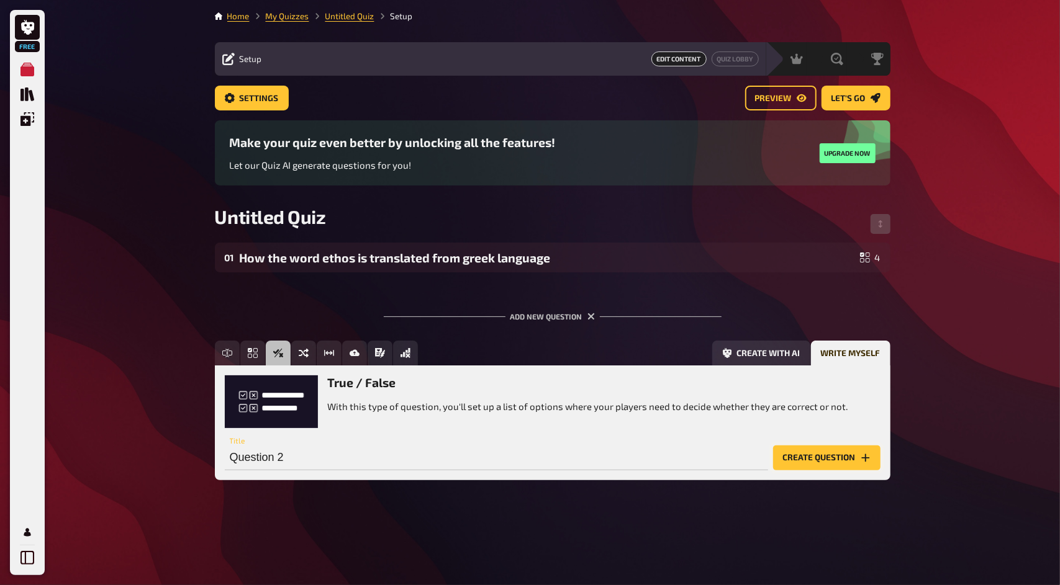
click at [817, 456] on button "Create question" at bounding box center [826, 458] width 107 height 25
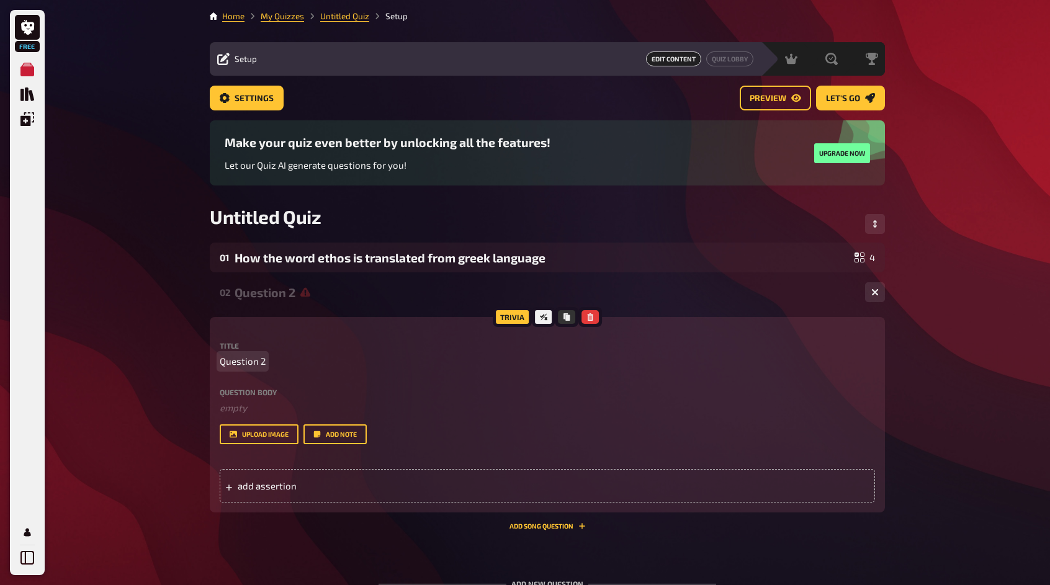
click at [336, 365] on p "Question 2" at bounding box center [548, 361] width 656 height 14
click at [539, 313] on div at bounding box center [544, 317] width 22 height 20
click at [546, 317] on icon at bounding box center [543, 317] width 7 height 7
click at [576, 316] on div at bounding box center [567, 317] width 24 height 20
click at [592, 318] on icon "button" at bounding box center [590, 317] width 7 height 7
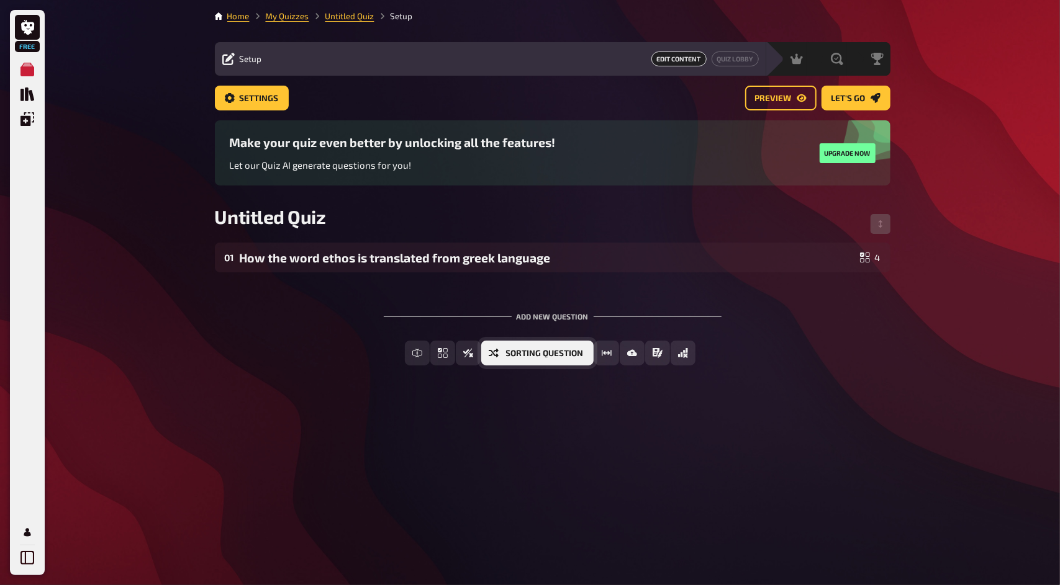
click at [557, 360] on button "Sorting Question" at bounding box center [537, 353] width 112 height 25
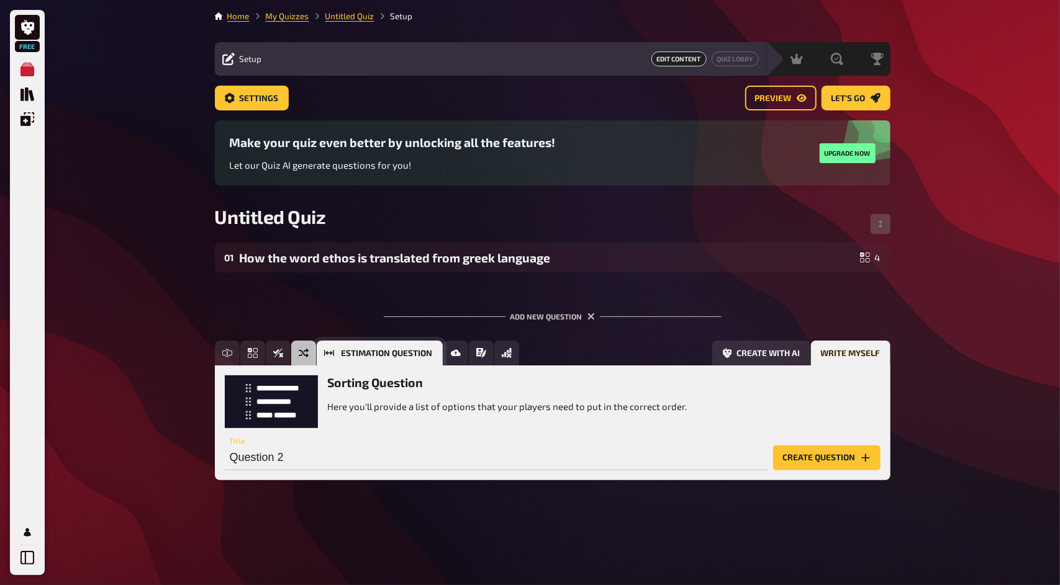
click at [337, 356] on button "Estimation Question" at bounding box center [380, 353] width 126 height 25
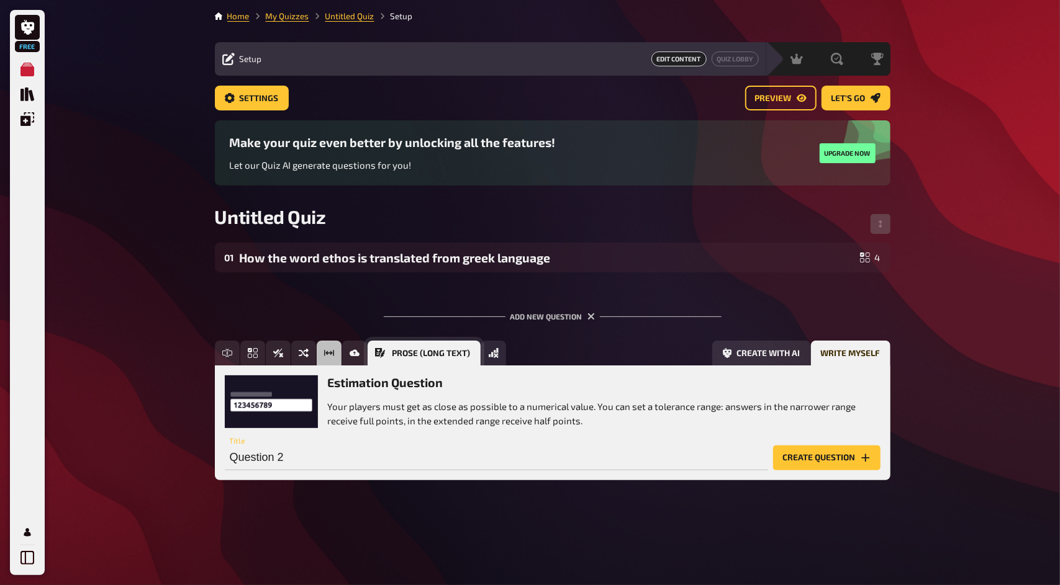
click at [372, 353] on button "Prose (Long text)" at bounding box center [424, 353] width 113 height 25
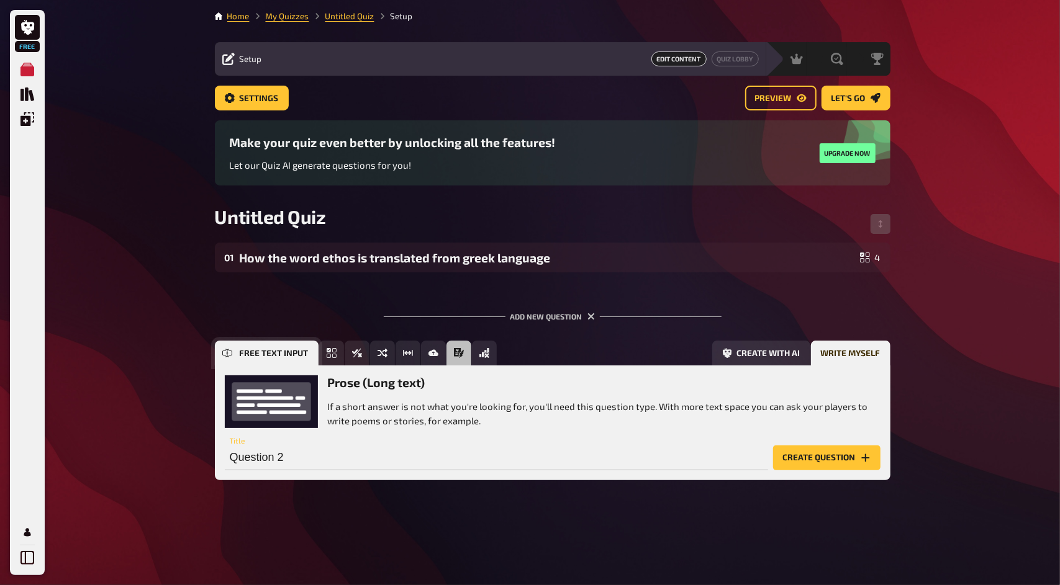
click at [230, 347] on button "Free Text Input" at bounding box center [267, 353] width 104 height 25
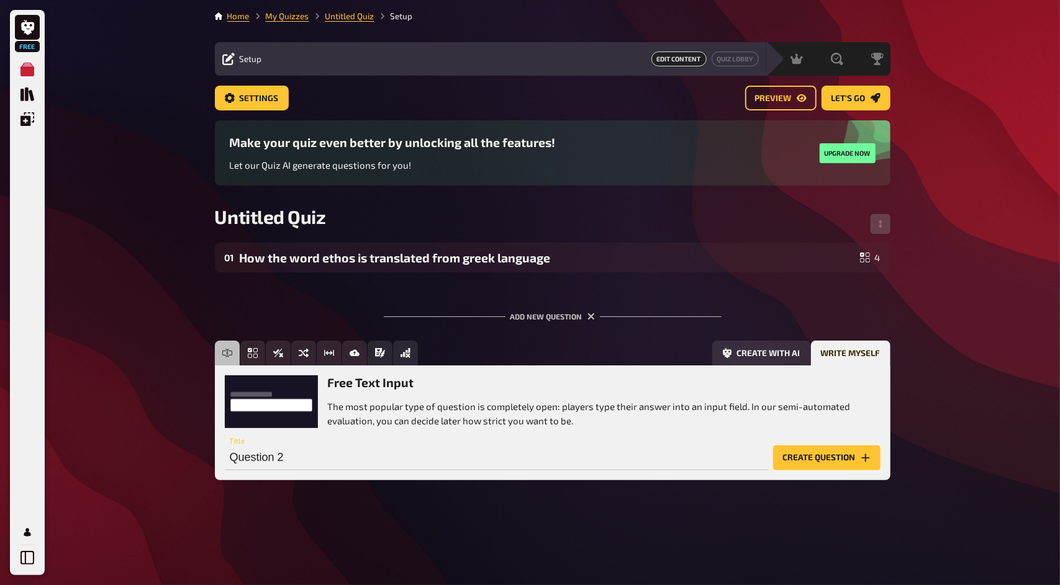
click at [832, 466] on button "Create question" at bounding box center [826, 458] width 107 height 25
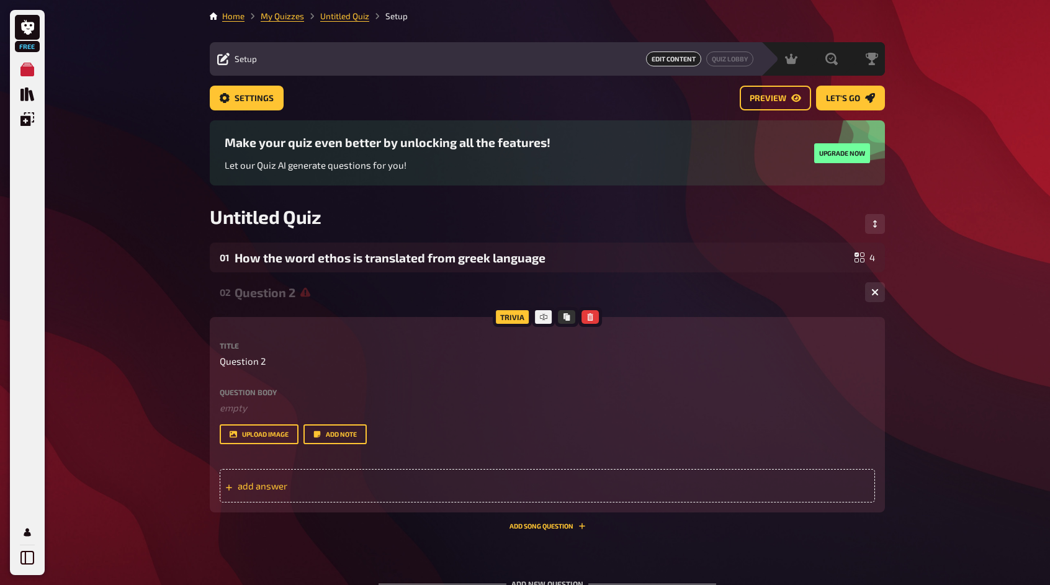
click at [310, 480] on div "add answer" at bounding box center [548, 486] width 656 height 34
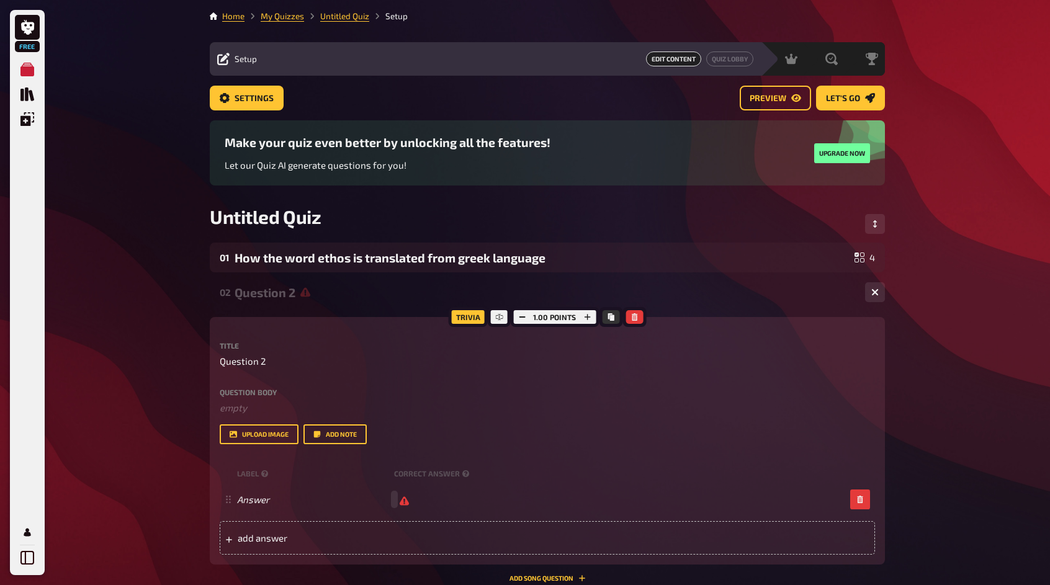
click at [631, 310] on div at bounding box center [635, 317] width 24 height 20
click at [590, 314] on icon "button" at bounding box center [587, 317] width 7 height 7
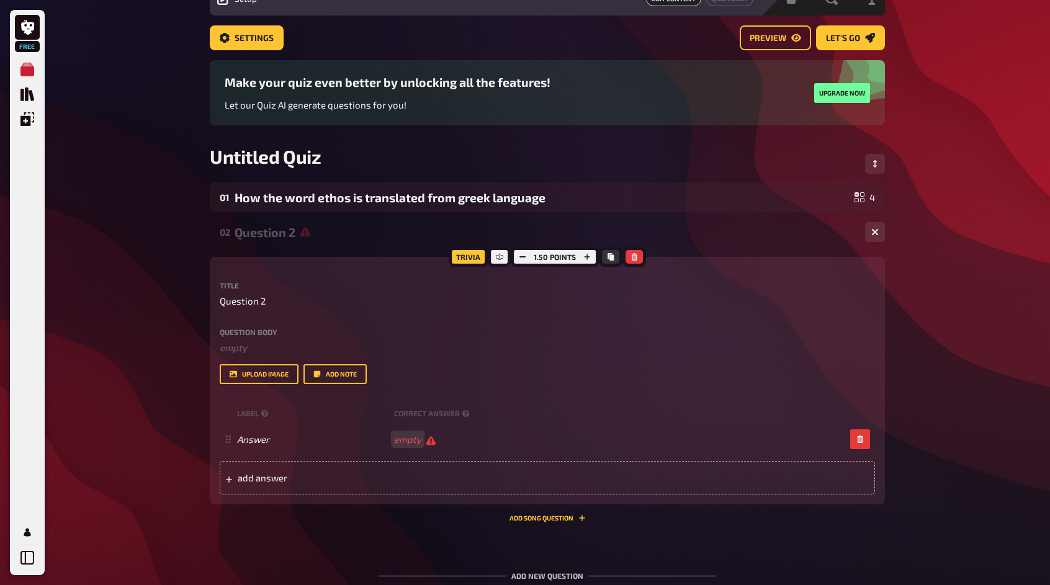
scroll to position [62, 0]
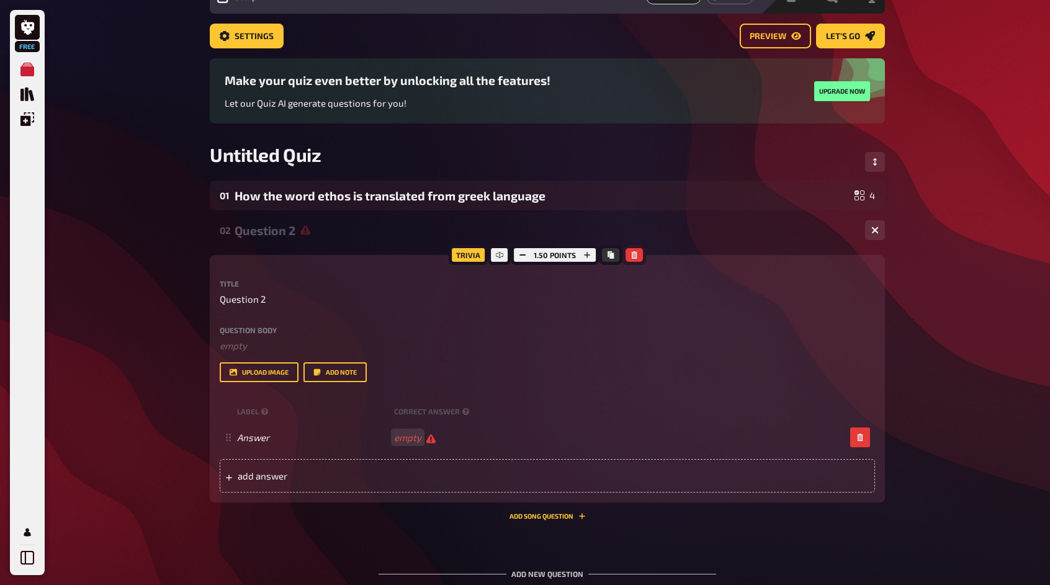
click at [631, 252] on icon "button" at bounding box center [634, 254] width 7 height 7
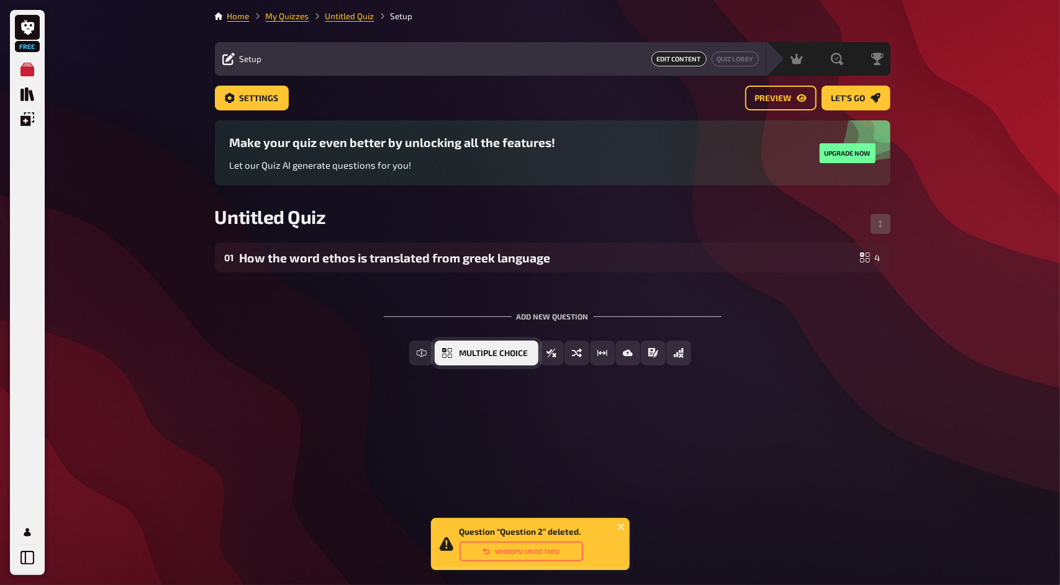
click at [509, 355] on span "Multiple Choice" at bounding box center [493, 354] width 69 height 9
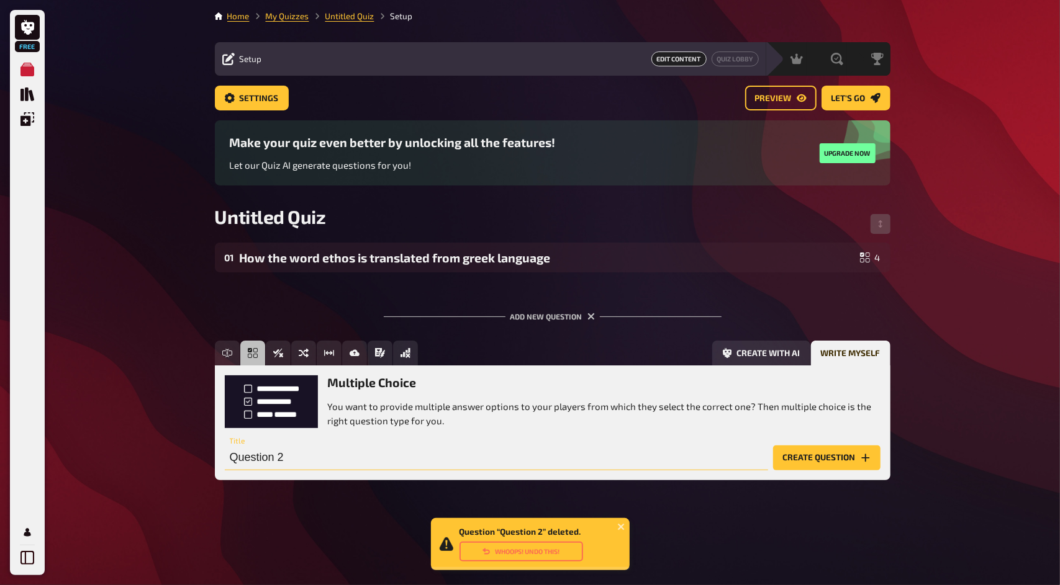
click at [728, 462] on input "Question 2" at bounding box center [496, 458] width 543 height 25
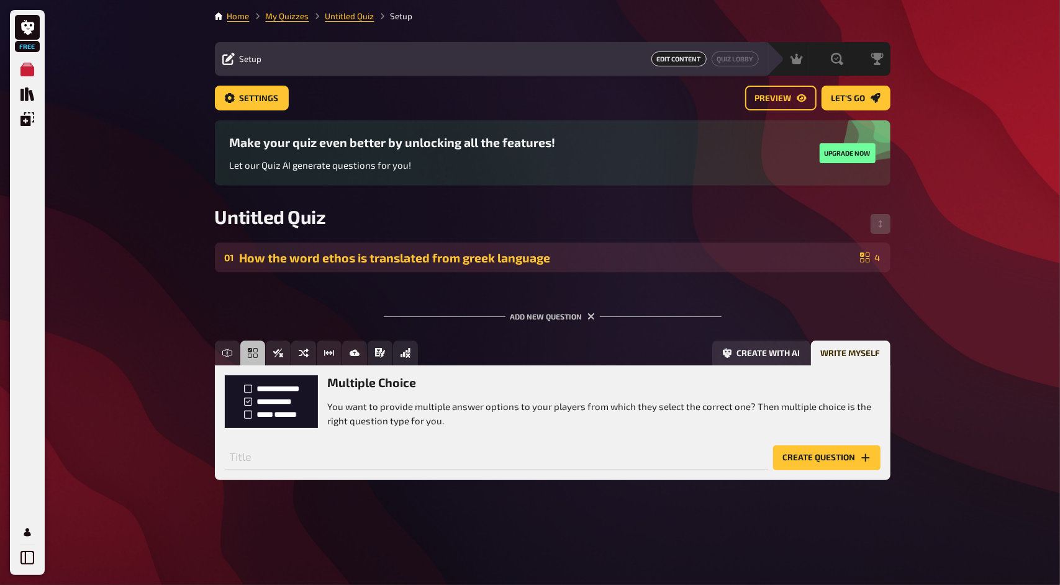
click at [587, 263] on div "How the word ethos is translated from greek language" at bounding box center [547, 258] width 615 height 14
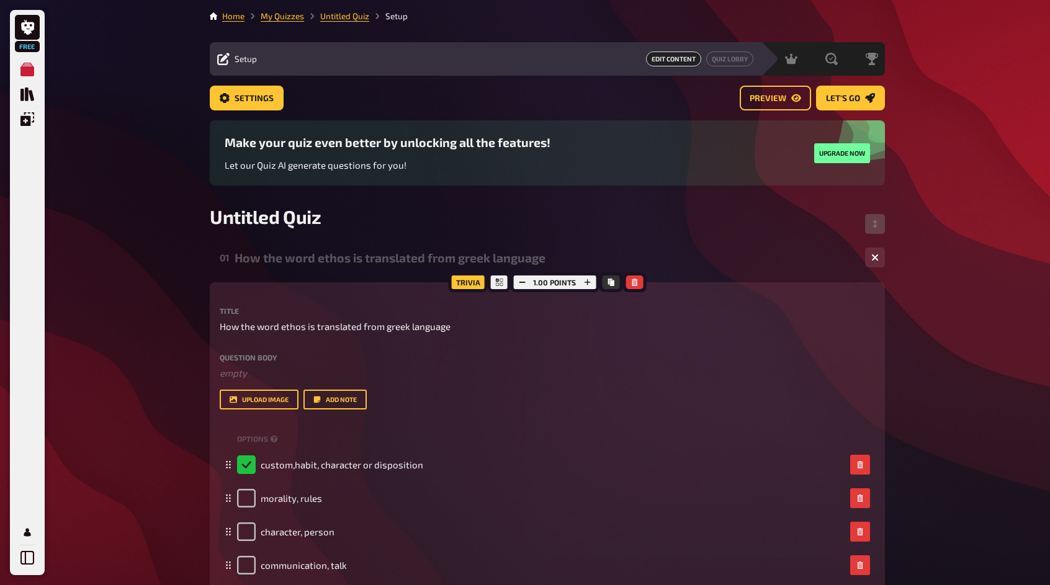
click at [587, 263] on div "How the word ethos is translated from greek language" at bounding box center [545, 258] width 621 height 14
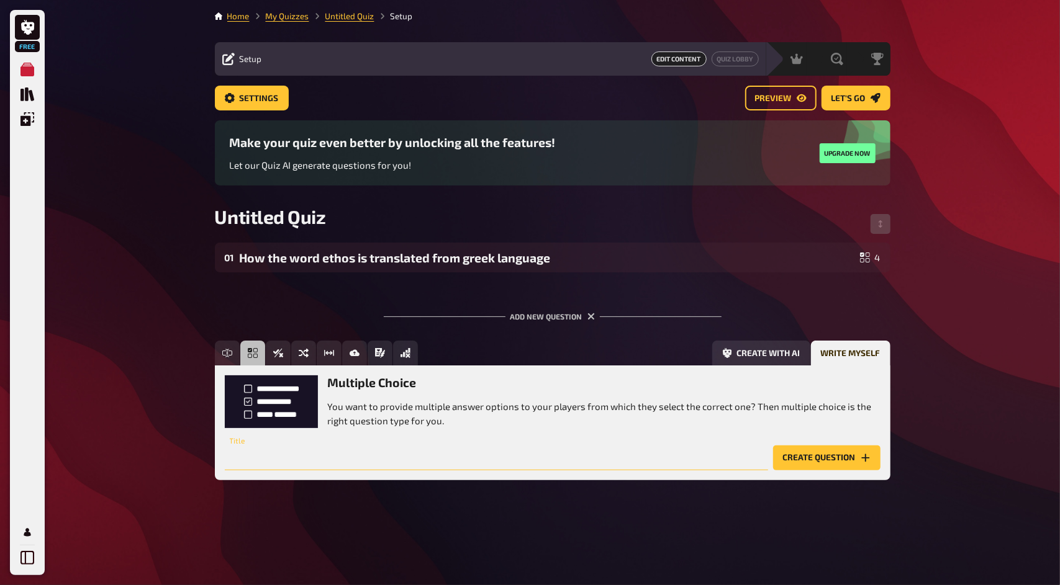
click at [478, 454] on input "text" at bounding box center [496, 458] width 543 height 25
type input "What is ethical dilemma?"
click at [834, 460] on button "Create question" at bounding box center [826, 458] width 107 height 25
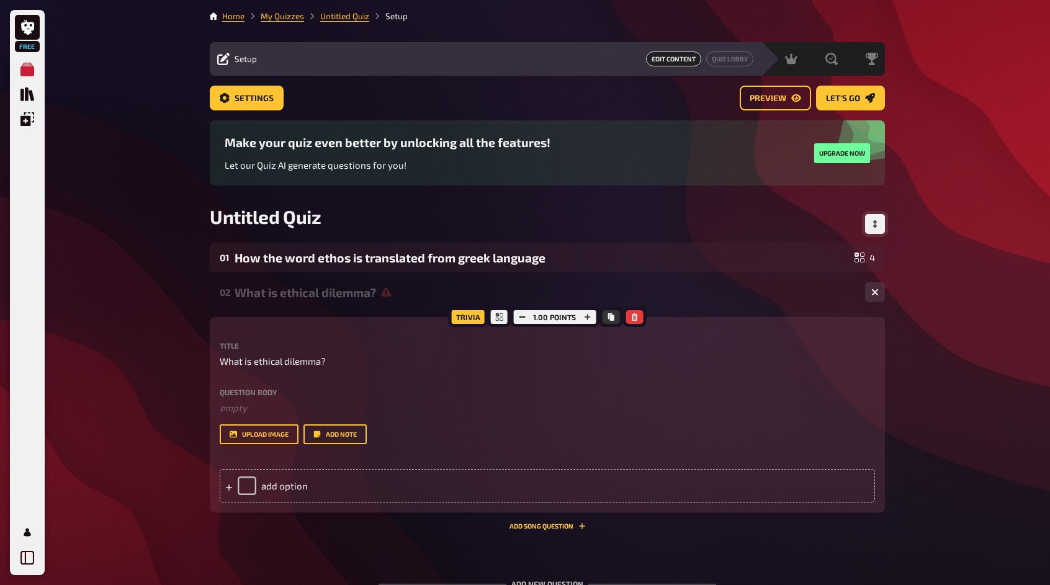
click at [868, 228] on button "Change Order" at bounding box center [875, 224] width 20 height 20
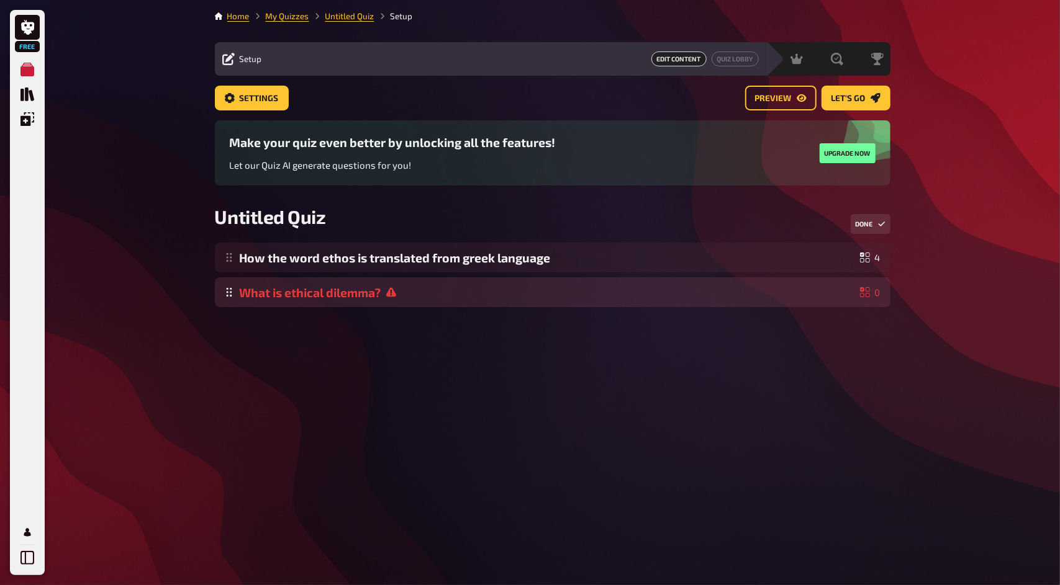
click at [826, 298] on div "How the word ethos is translated from greek language 4 What is ethical dilemma?…" at bounding box center [552, 275] width 675 height 65
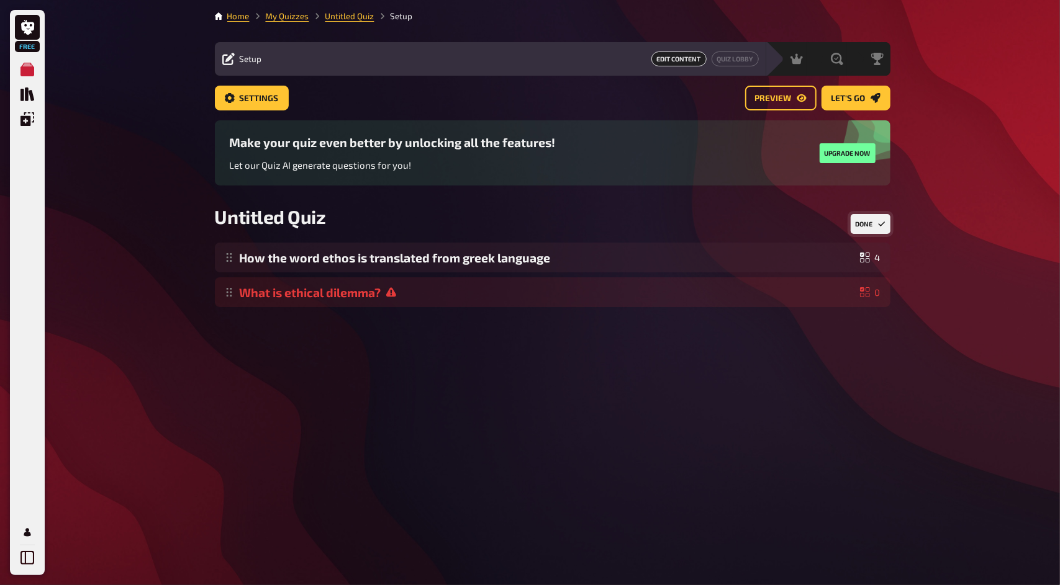
click at [872, 221] on button "Done" at bounding box center [870, 224] width 40 height 20
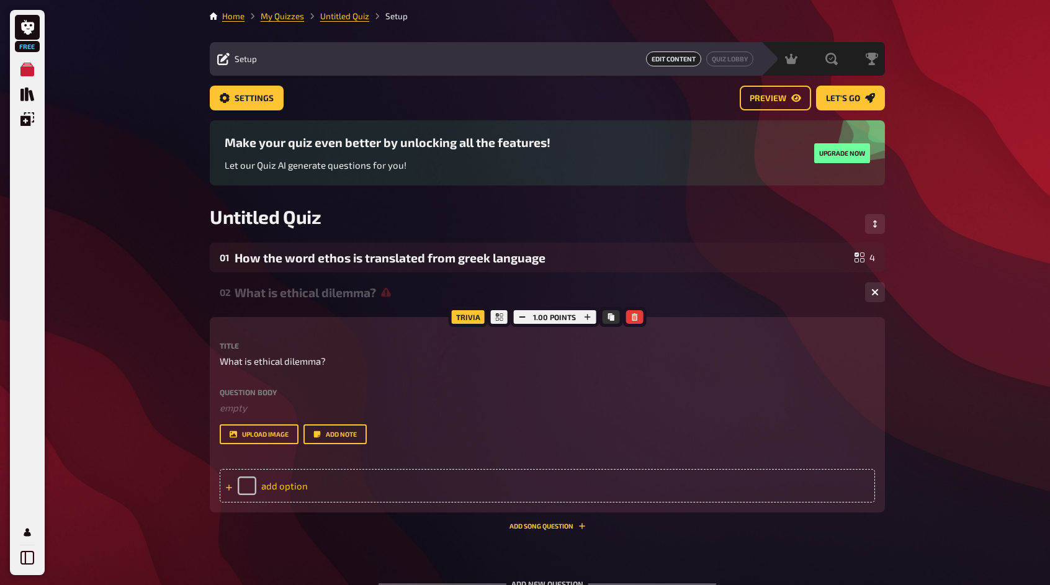
click at [223, 492] on div "add option" at bounding box center [548, 486] width 656 height 34
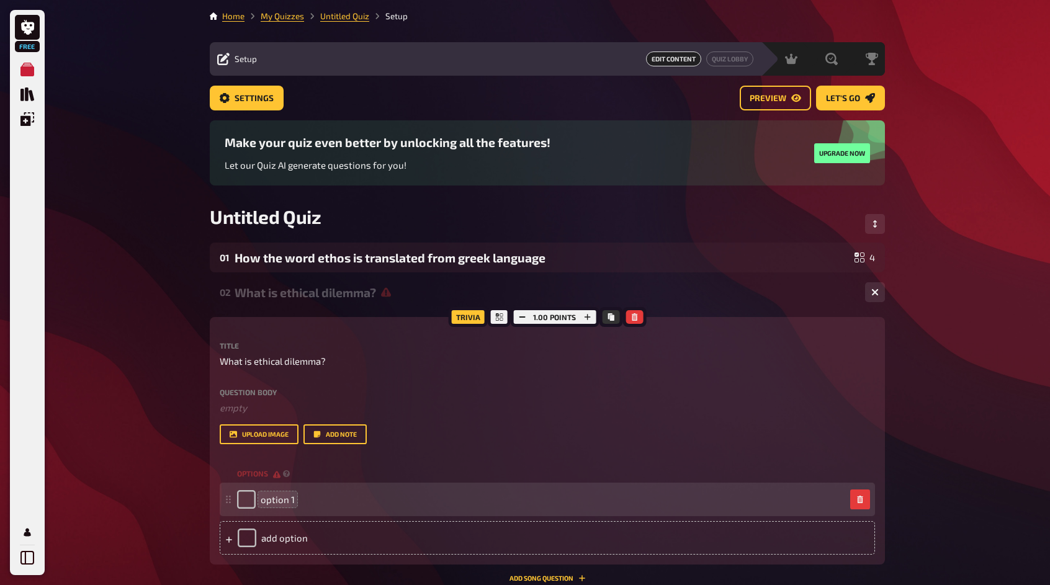
click at [289, 495] on span "option 1" at bounding box center [278, 499] width 34 height 11
click at [293, 497] on div "option 1" at bounding box center [541, 499] width 608 height 19
click at [476, 498] on span "when ethical situation can not be 100% understandle, is it right or not" at bounding box center [408, 499] width 295 height 11
click at [613, 496] on div "when ethical situation can not be 100% understandable, is it right or not" at bounding box center [541, 499] width 608 height 19
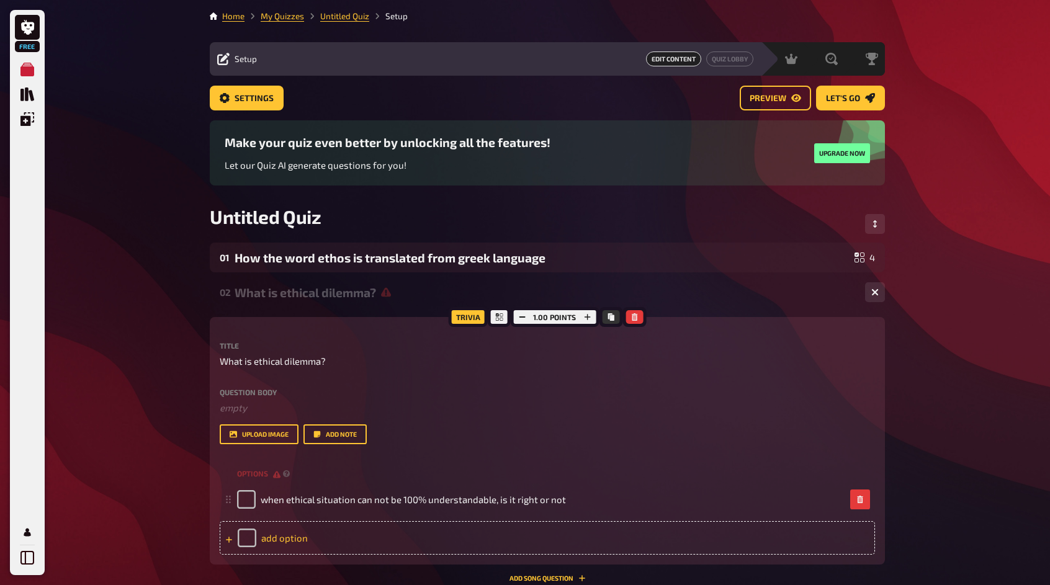
click at [526, 541] on div "add option" at bounding box center [548, 538] width 656 height 34
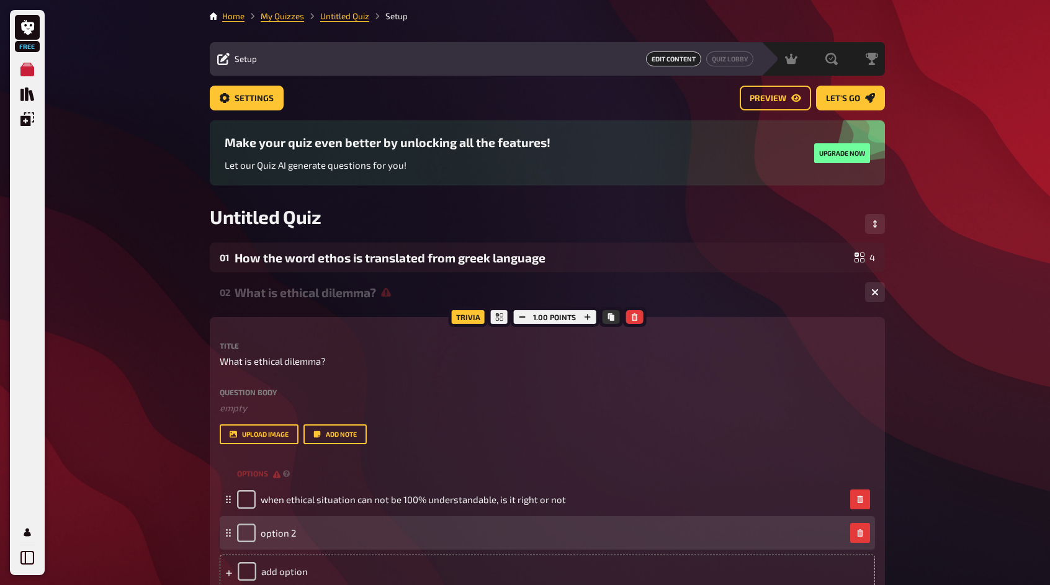
scroll to position [62, 0]
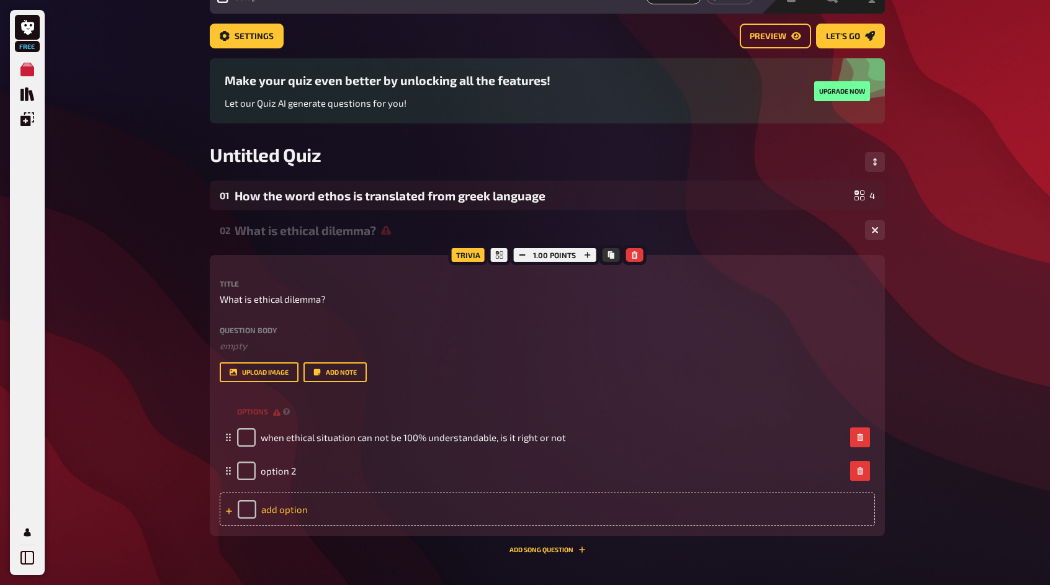
click at [409, 517] on div "add option" at bounding box center [548, 510] width 656 height 34
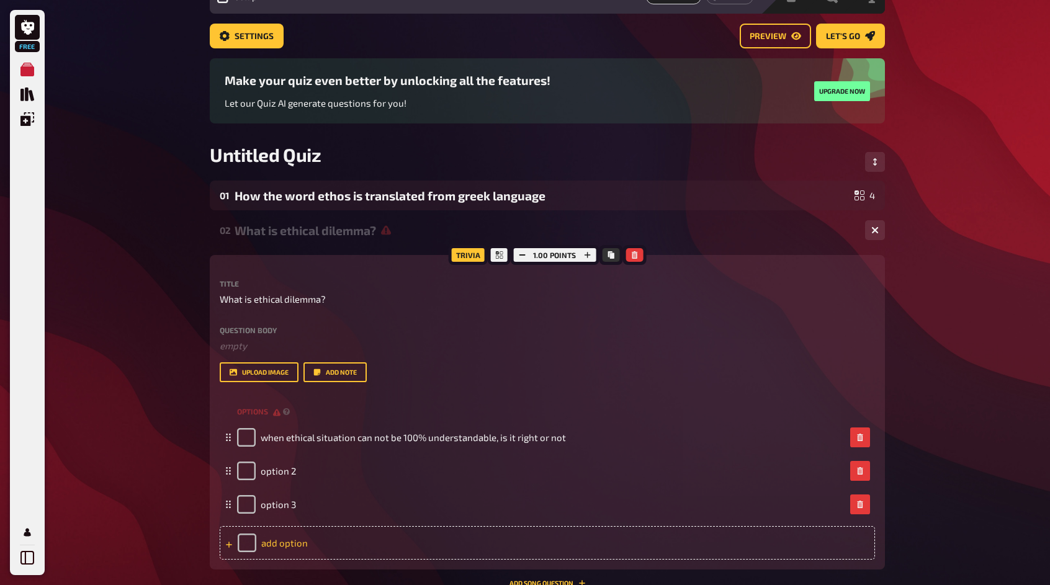
click at [386, 538] on div "add option" at bounding box center [548, 543] width 656 height 34
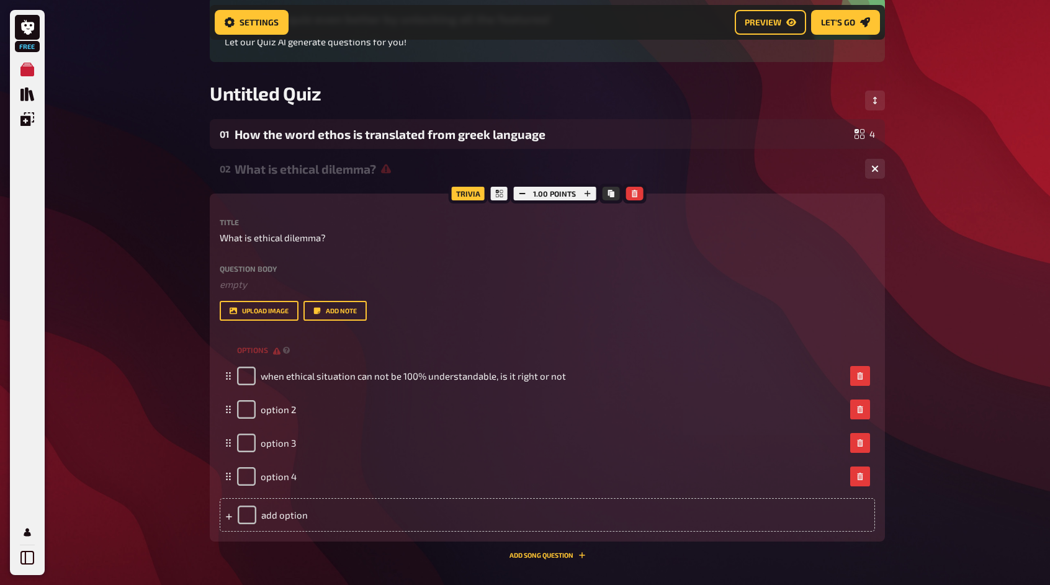
scroll to position [134, 0]
click at [962, 160] on div "Free Meine Quizze Quiz Sammlung Einblendungen Mein Konto Home My Quizzes Untitl…" at bounding box center [525, 303] width 1050 height 875
click at [493, 195] on div at bounding box center [499, 193] width 22 height 20
click at [837, 185] on div "02 What is ethical dilemma? 4 Trivia 1.00 points Title What is ethical dilemma?…" at bounding box center [547, 355] width 675 height 405
click at [871, 170] on button "button" at bounding box center [875, 168] width 20 height 20
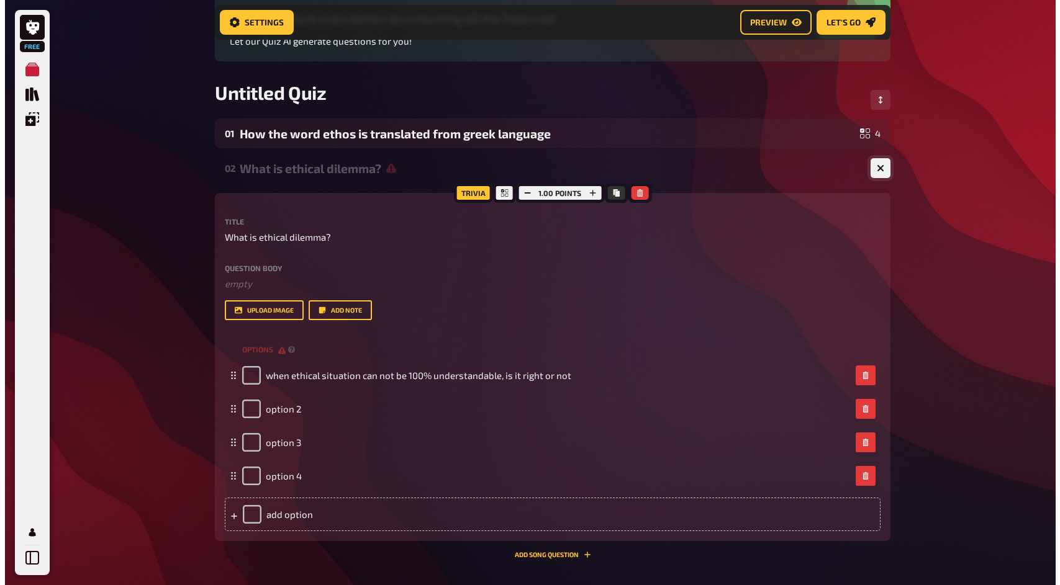
scroll to position [0, 0]
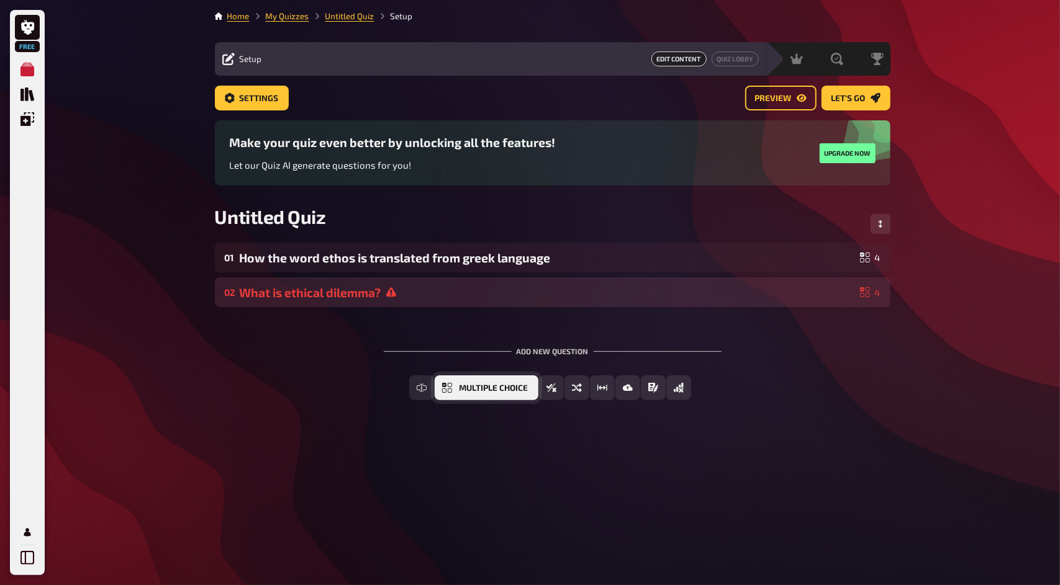
click at [472, 382] on button "Multiple Choice" at bounding box center [487, 388] width 104 height 25
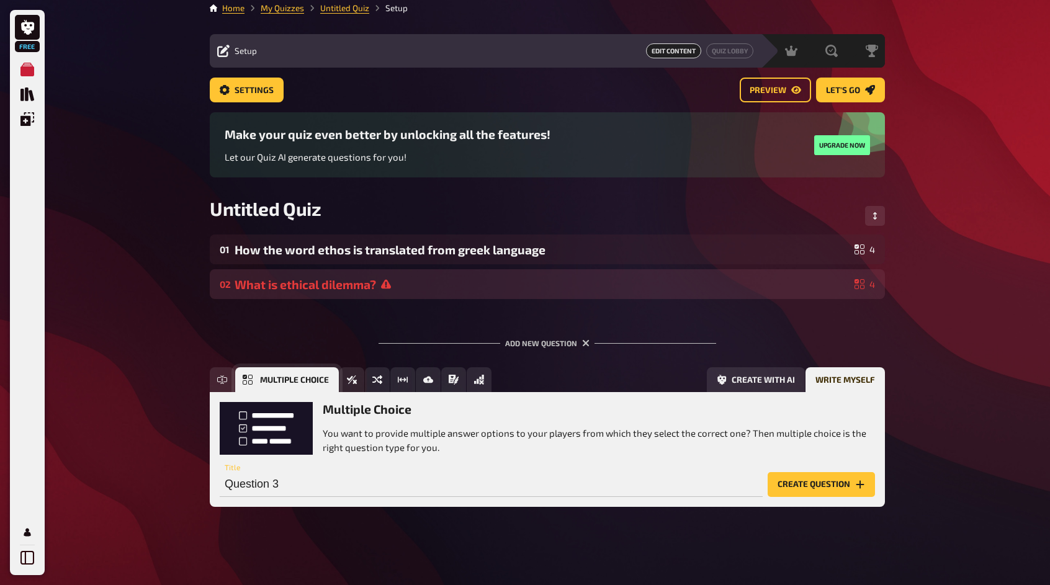
scroll to position [9, 0]
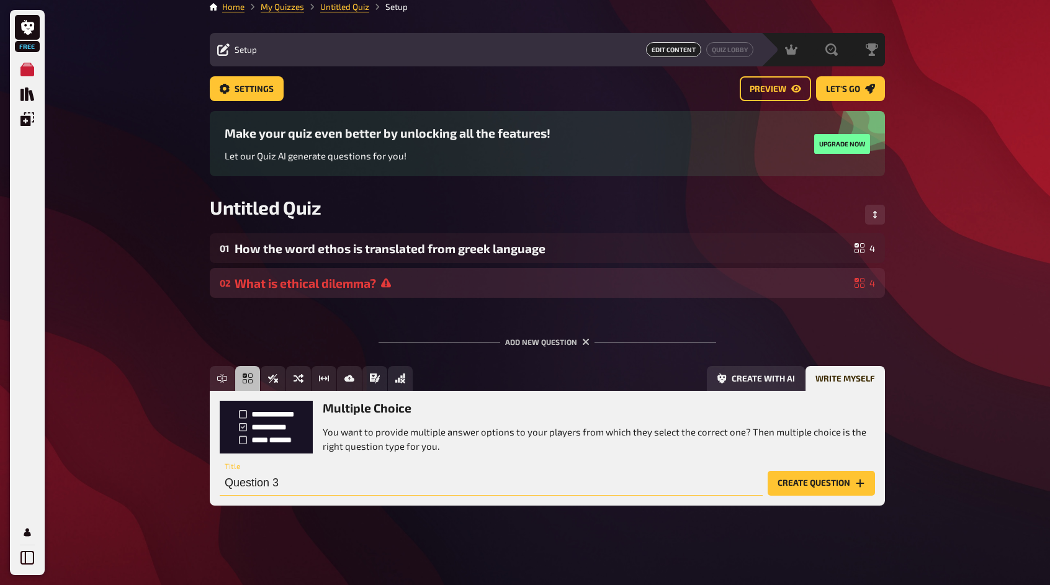
click at [317, 479] on input "Question 3" at bounding box center [491, 483] width 543 height 25
type input "STUDY QUESTION: What is ethics"
click at [850, 486] on button "Create question" at bounding box center [821, 483] width 107 height 25
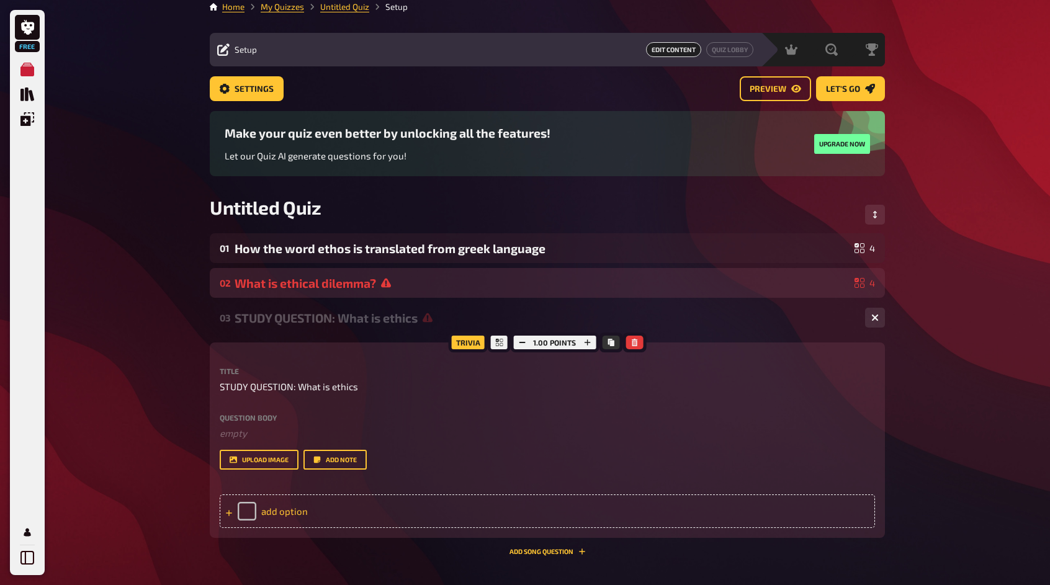
click at [225, 517] on div at bounding box center [228, 511] width 7 height 11
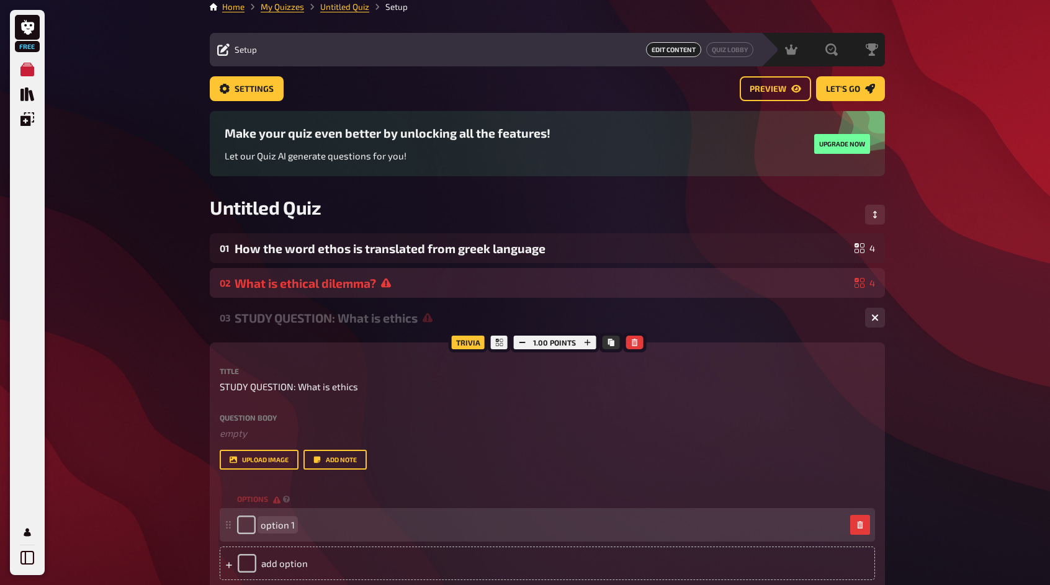
click at [317, 518] on div "option 1" at bounding box center [541, 525] width 608 height 19
paste span
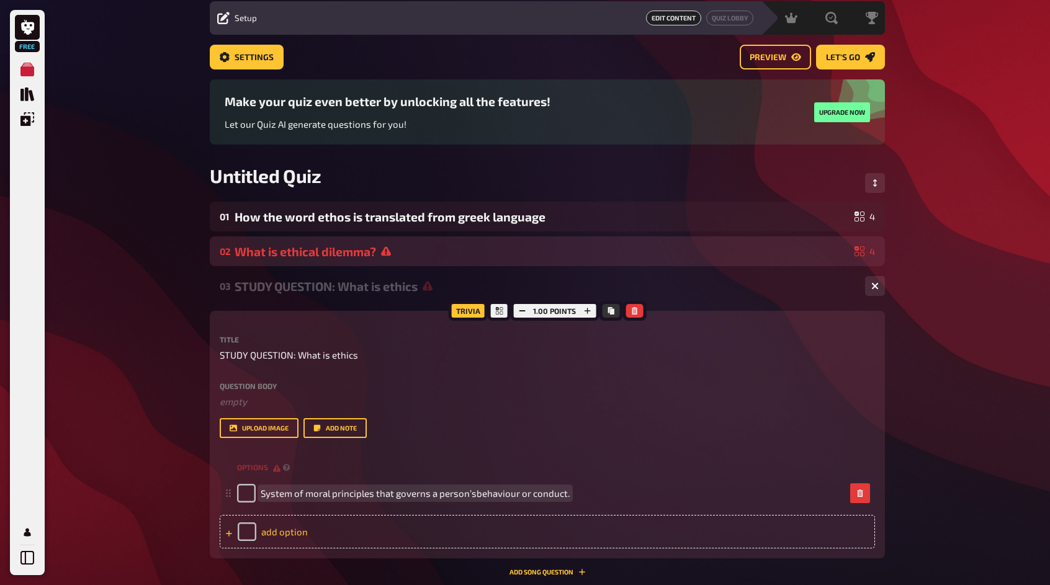
scroll to position [71, 0]
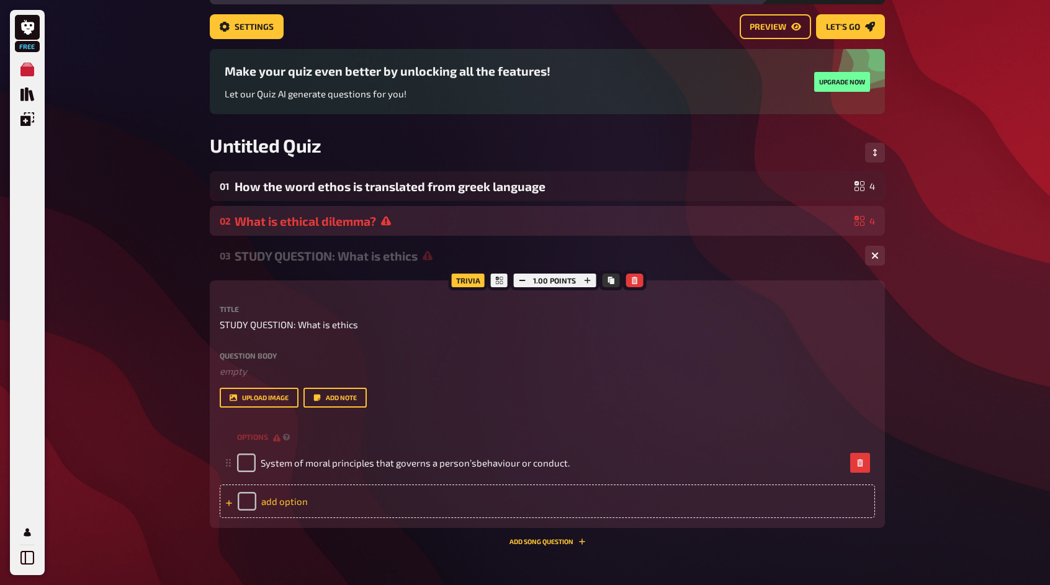
click at [227, 503] on icon at bounding box center [229, 503] width 6 height 6
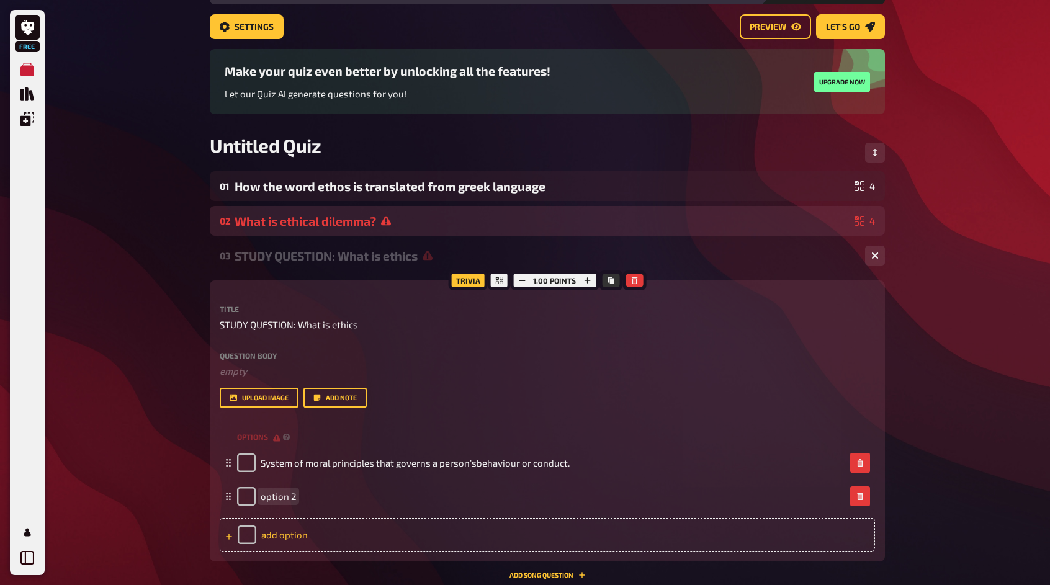
paste span
click at [307, 538] on div "add option" at bounding box center [548, 535] width 656 height 34
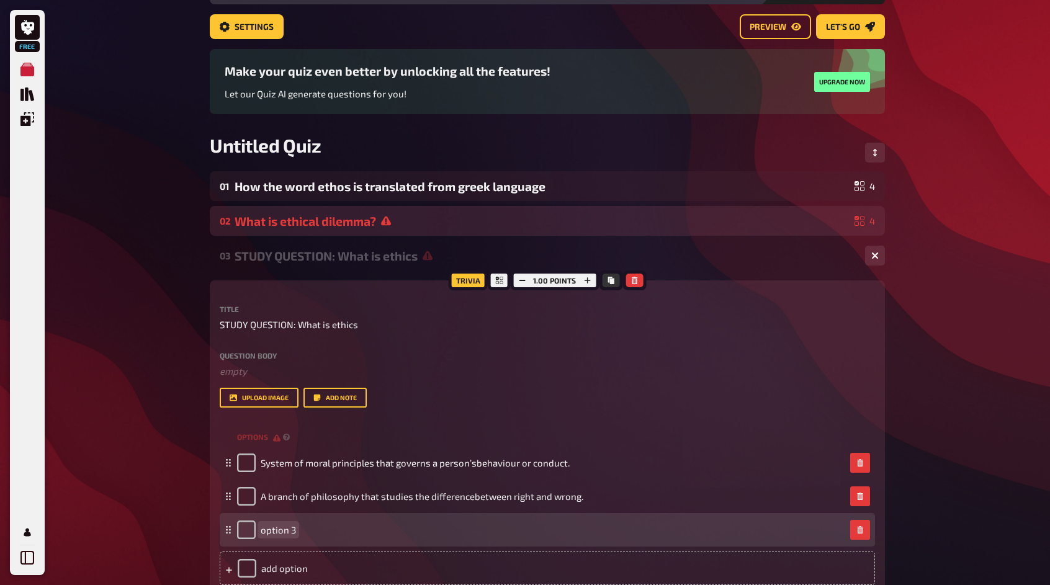
paste span
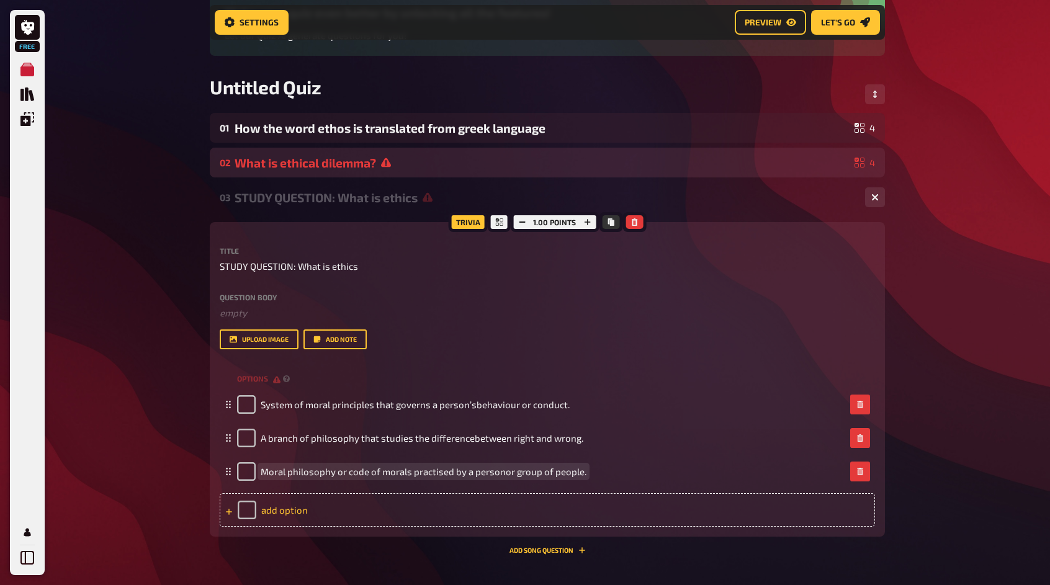
scroll to position [143, 0]
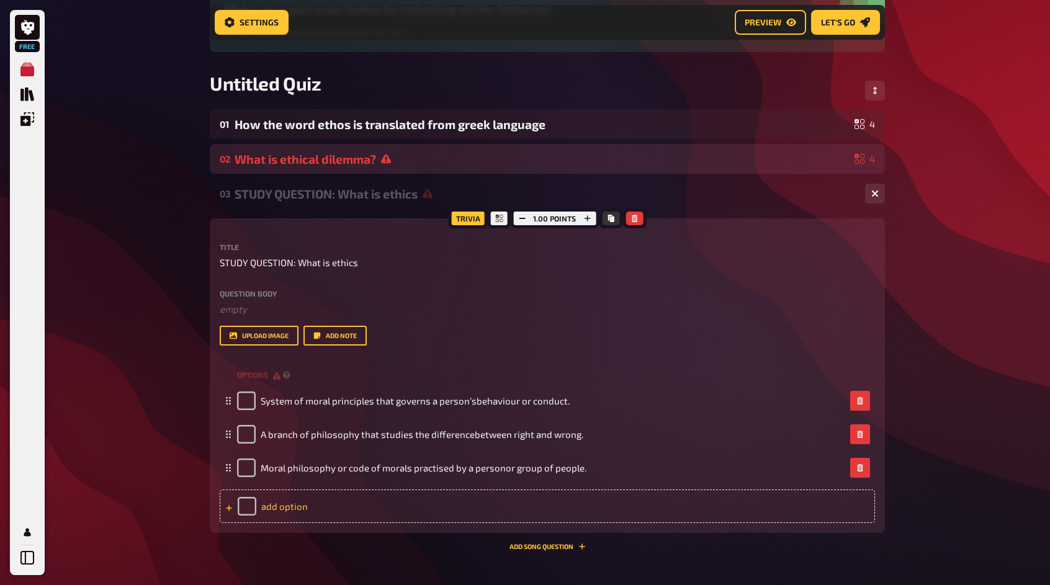
click at [356, 515] on div "add option" at bounding box center [548, 507] width 656 height 34
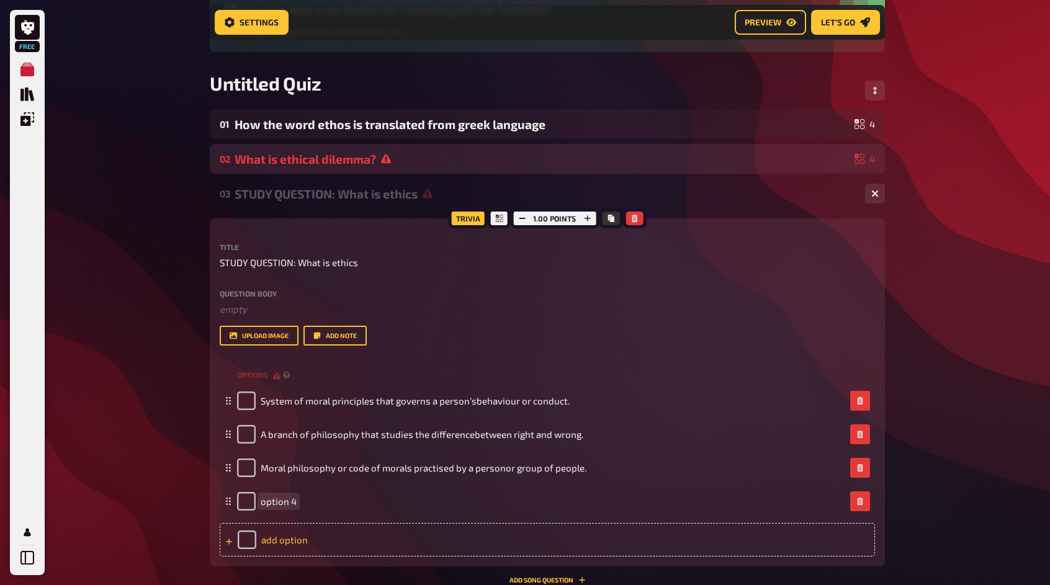
paste span
click at [230, 544] on icon at bounding box center [228, 541] width 7 height 7
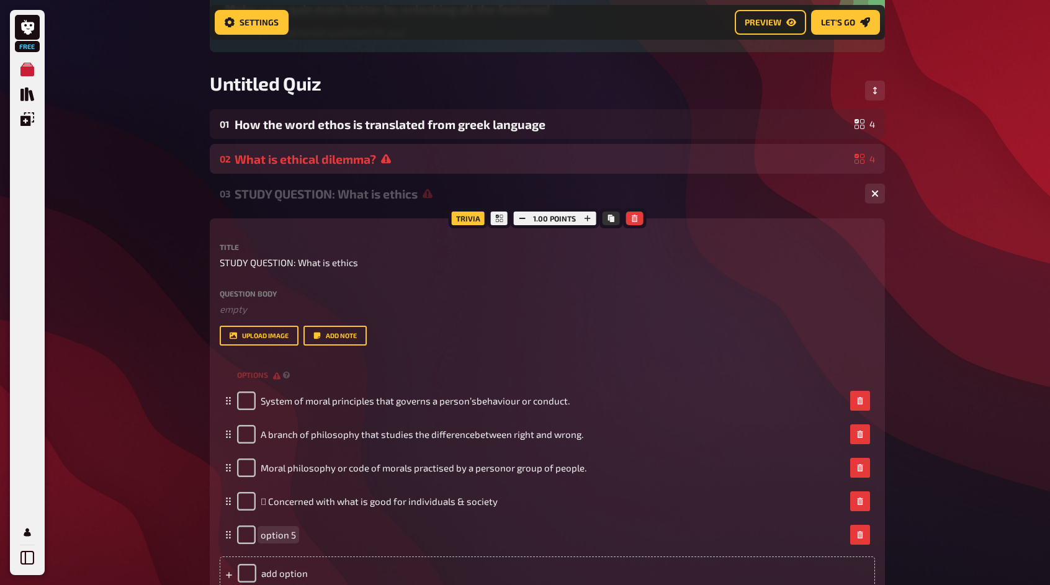
scroll to position [205, 0]
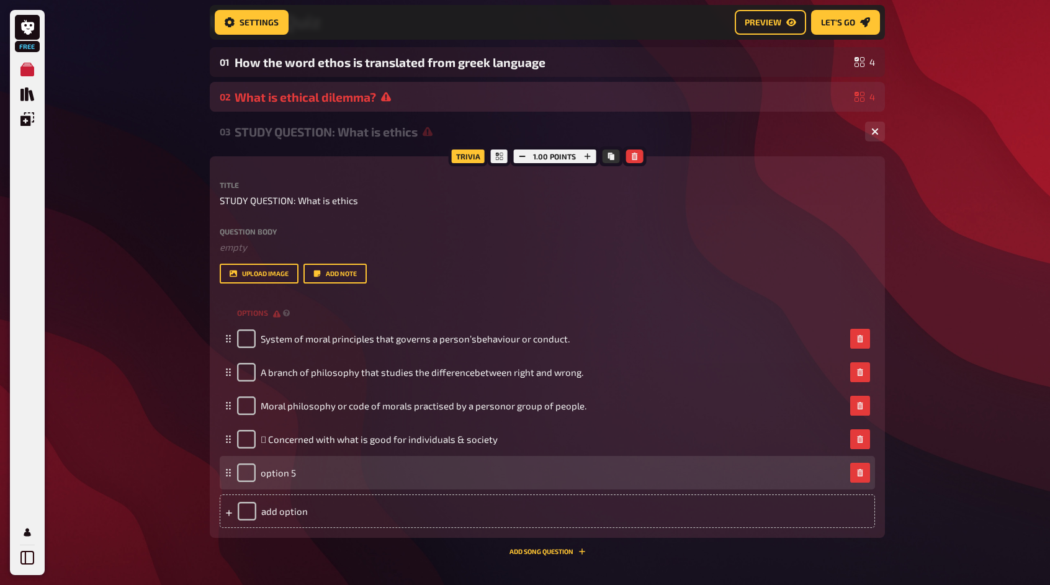
click at [849, 466] on div "option 5" at bounding box center [548, 473] width 656 height 34
click at [859, 468] on button "button" at bounding box center [860, 473] width 20 height 20
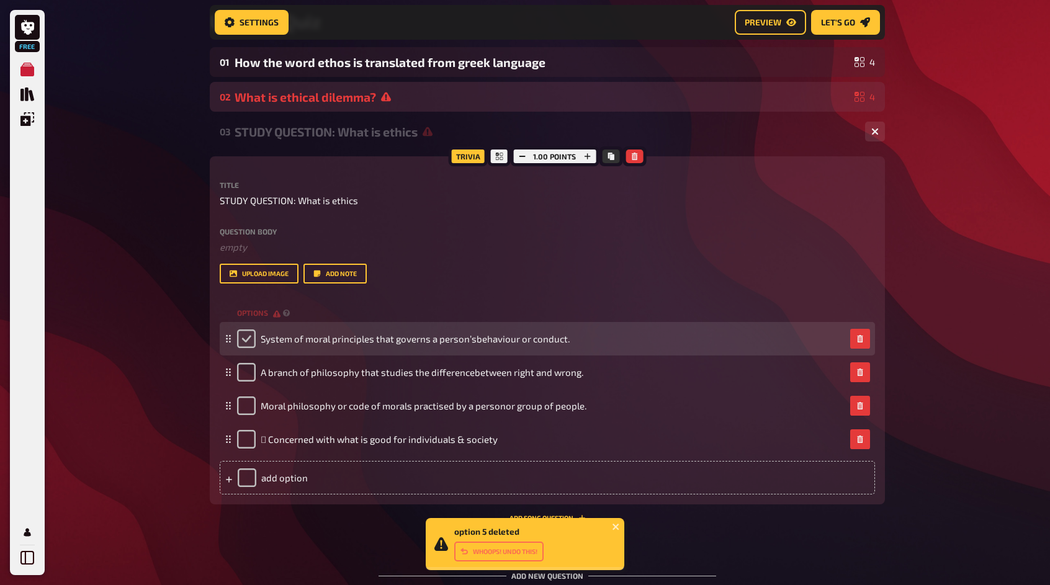
click at [249, 339] on input "checkbox" at bounding box center [246, 339] width 19 height 19
checkbox input "true"
click at [248, 343] on div "System of moral principles that governs a person’sbehaviour or conduct." at bounding box center [403, 339] width 333 height 19
click at [248, 335] on div "System of moral principles that governs a person’sbehaviour or conduct." at bounding box center [403, 339] width 333 height 19
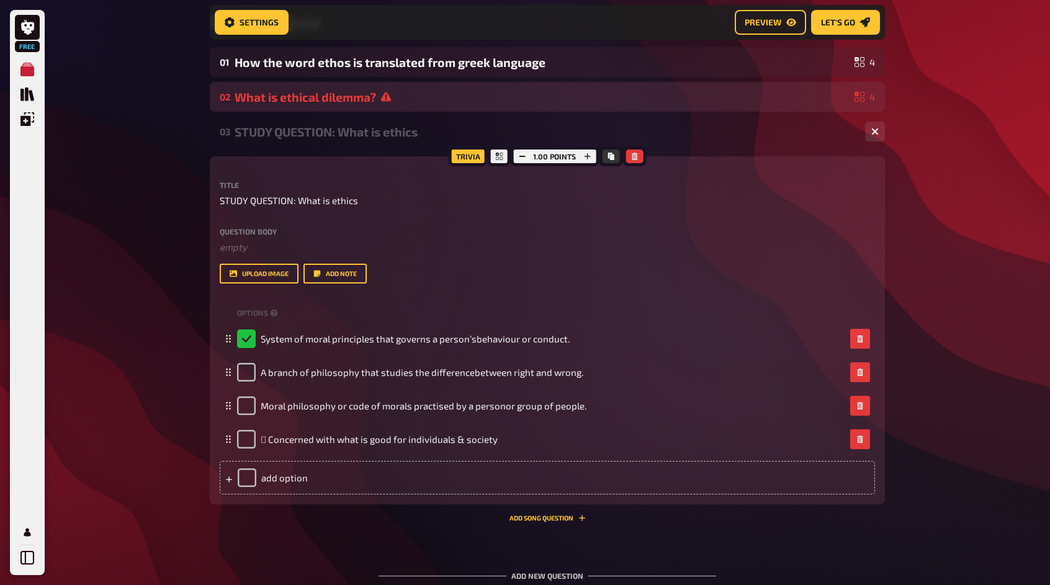
click at [921, 256] on div "Free Meine Quizze Quiz Sammlung Einblendungen Mein Konto Home My Quizzes Untitl…" at bounding box center [525, 250] width 1050 height 910
click at [868, 138] on button "button" at bounding box center [875, 132] width 20 height 20
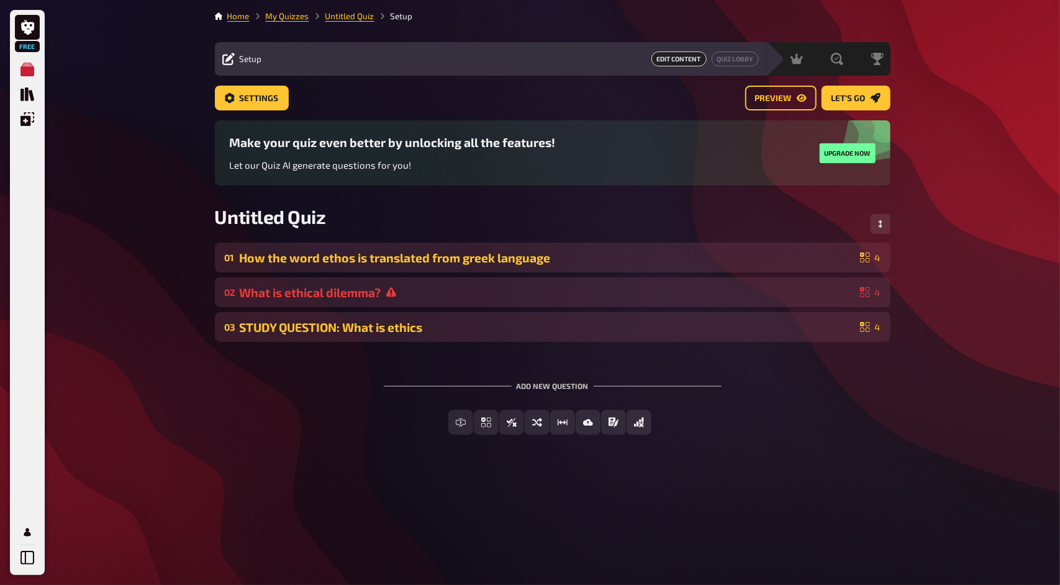
click at [674, 253] on div "How the word ethos is translated from greek language" at bounding box center [547, 258] width 615 height 14
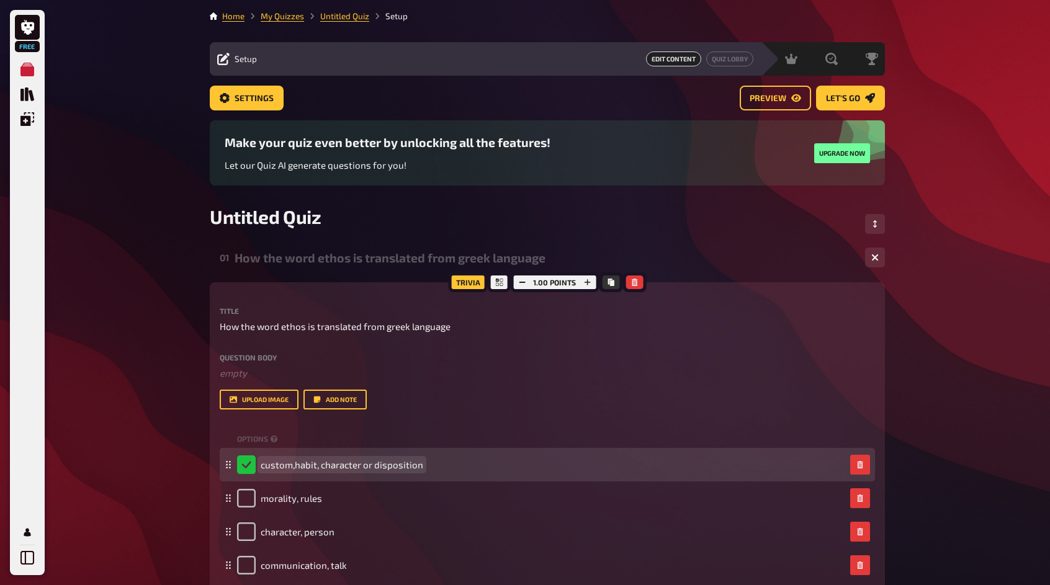
drag, startPoint x: 457, startPoint y: 465, endPoint x: 465, endPoint y: 474, distance: 11.9
click at [465, 474] on div "custom,habit, character or disposition" at bounding box center [541, 465] width 608 height 19
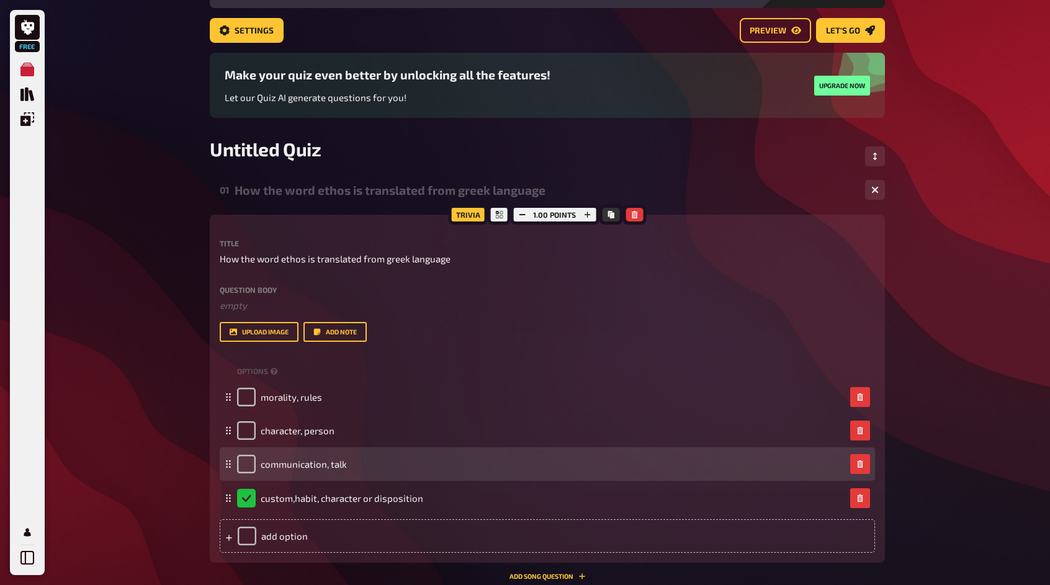
scroll to position [80, 0]
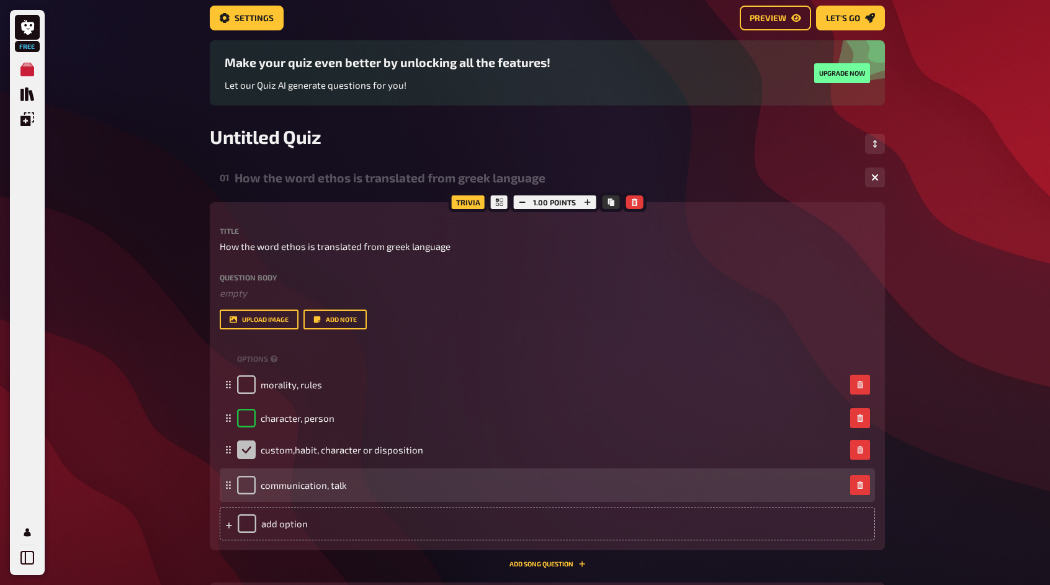
drag, startPoint x: 225, startPoint y: 467, endPoint x: 240, endPoint y: 452, distance: 20.6
click at [240, 452] on div "custom,habit, character or disposition" at bounding box center [548, 450] width 656 height 34
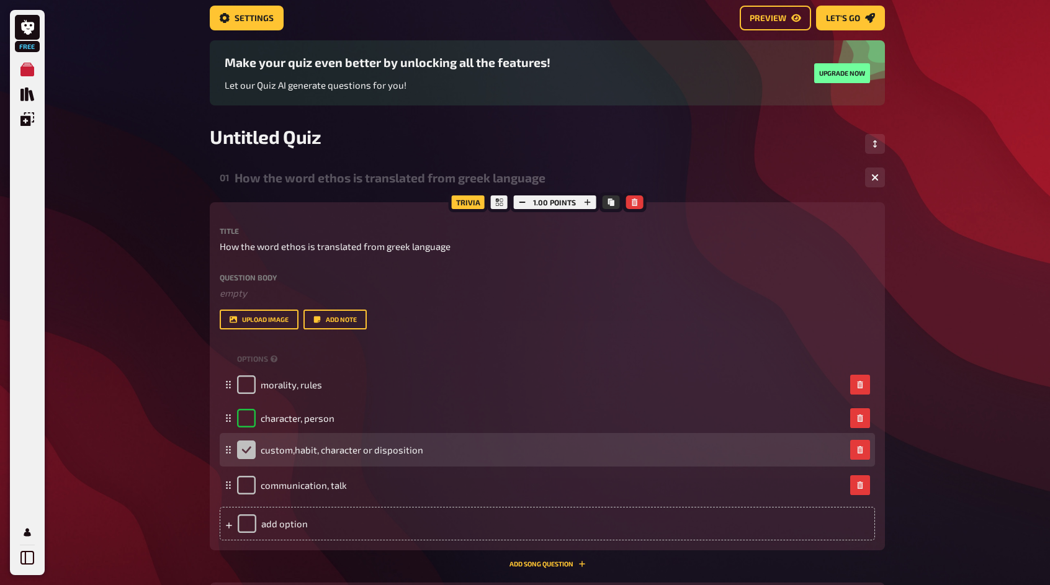
checkbox input "false"
checkbox input "true"
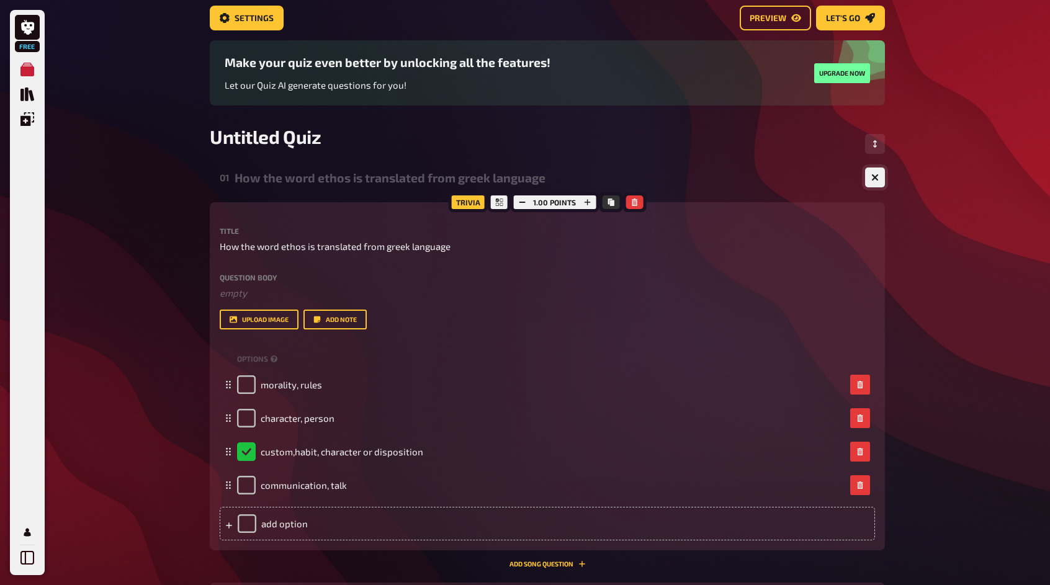
click at [874, 179] on icon "button" at bounding box center [876, 178] width 12 height 12
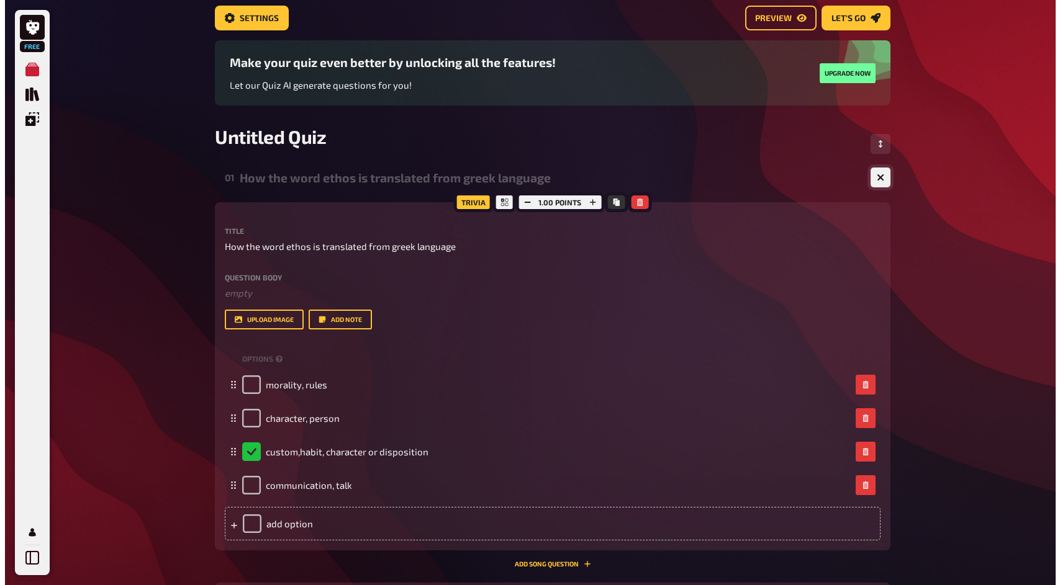
scroll to position [0, 0]
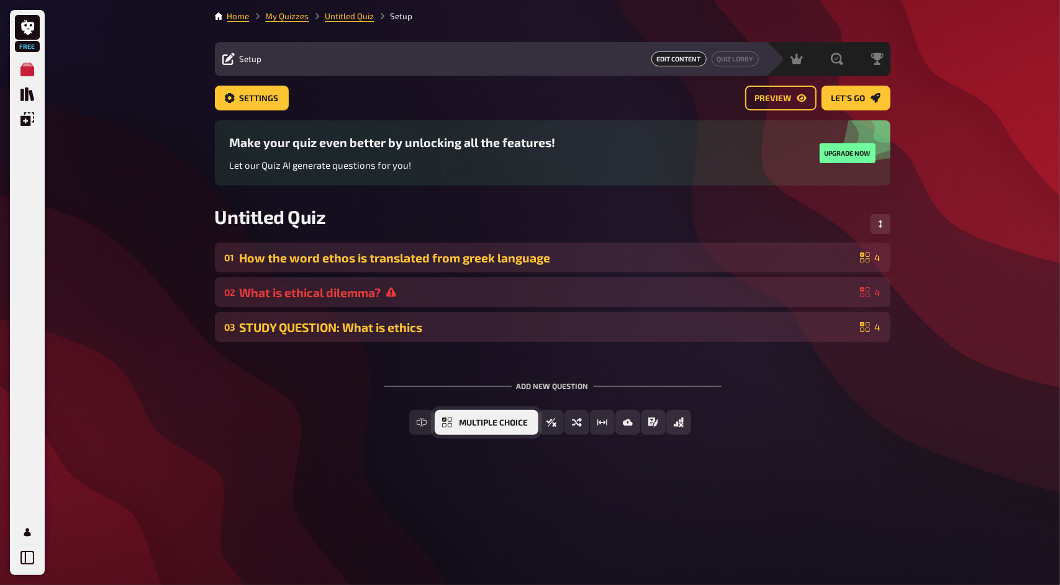
click at [476, 426] on span "Multiple Choice" at bounding box center [493, 423] width 69 height 9
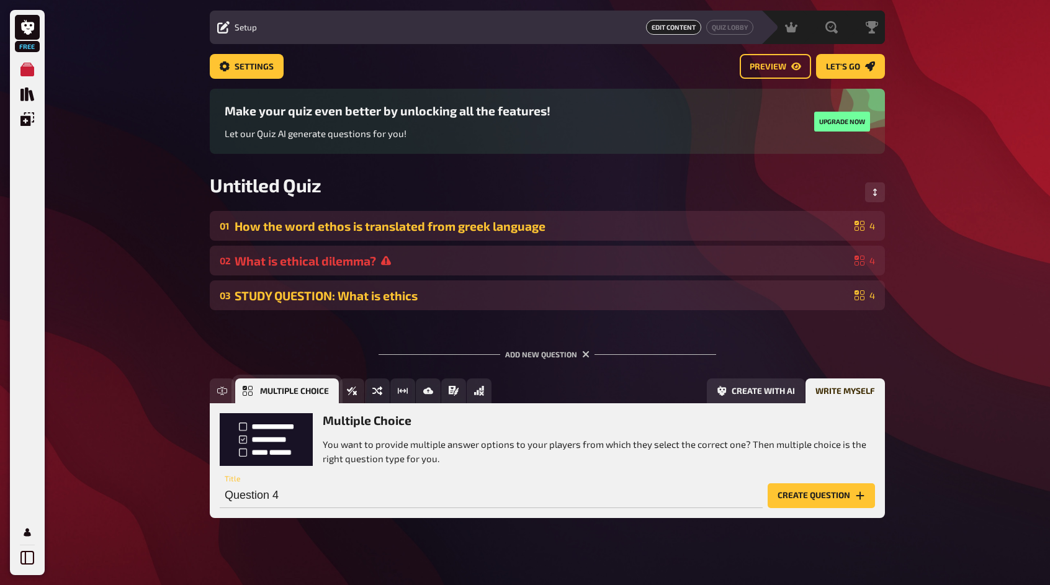
scroll to position [44, 0]
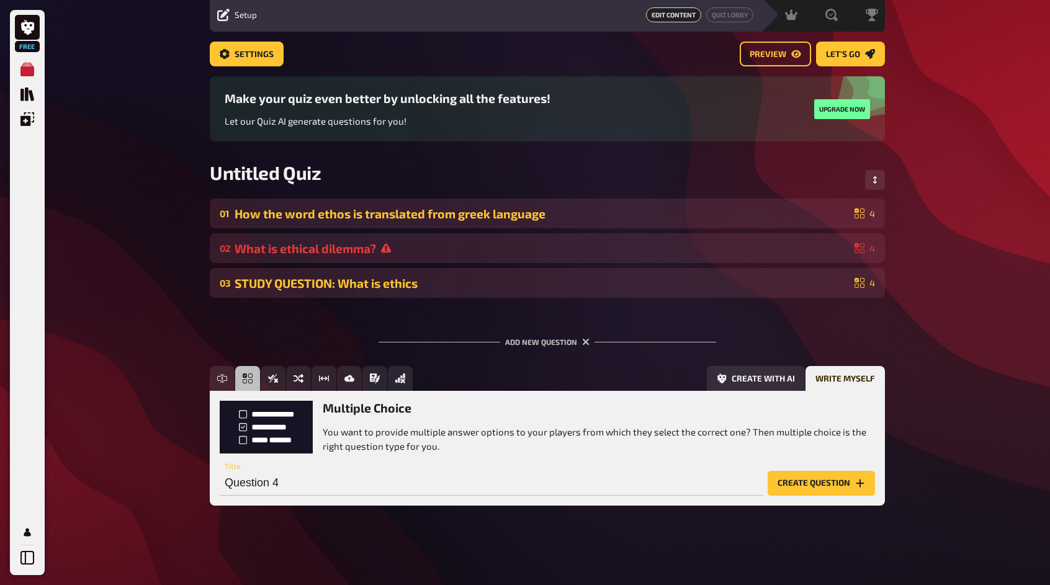
click at [349, 467] on div "Question 4 Title" at bounding box center [491, 477] width 543 height 37
click at [346, 480] on input "Question 4" at bounding box center [491, 483] width 543 height 25
type input "STUDY QUESTION: What ELSE is ethics"
click at [777, 481] on button "Create question" at bounding box center [821, 483] width 107 height 25
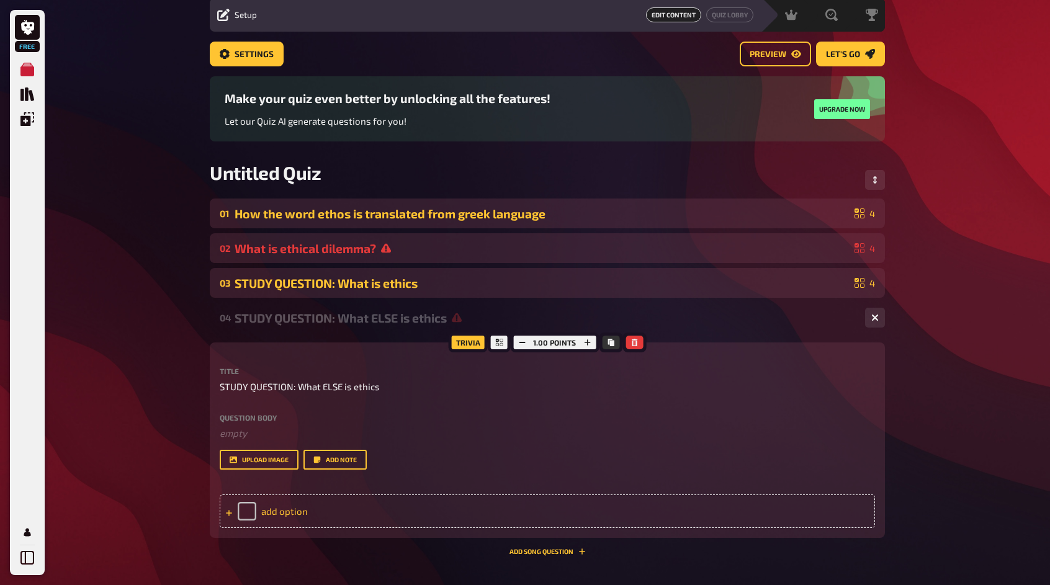
click at [228, 517] on icon at bounding box center [228, 513] width 7 height 7
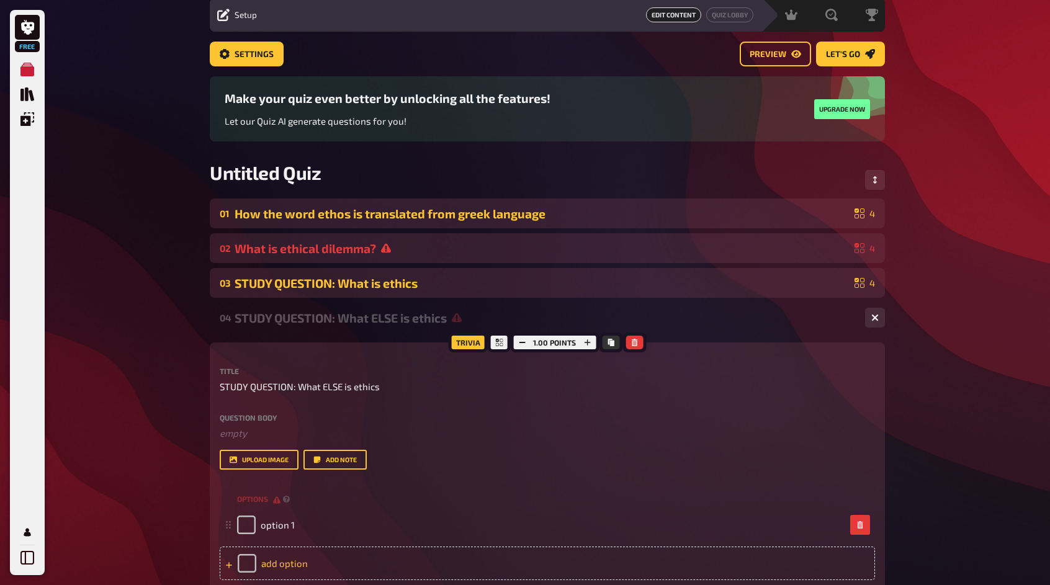
click at [288, 252] on div "What is ethical dilemma?" at bounding box center [542, 248] width 615 height 14
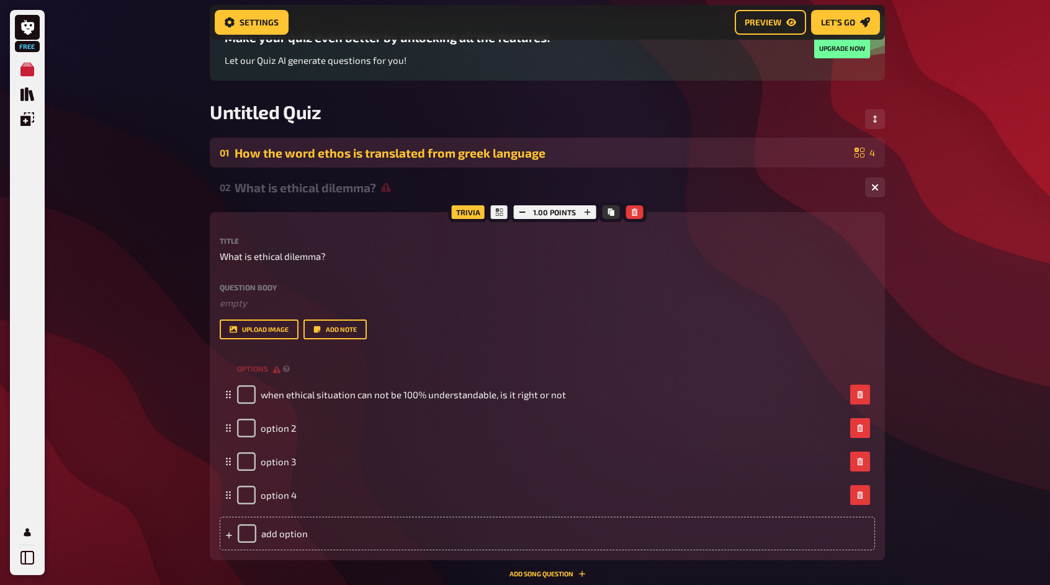
scroll to position [116, 0]
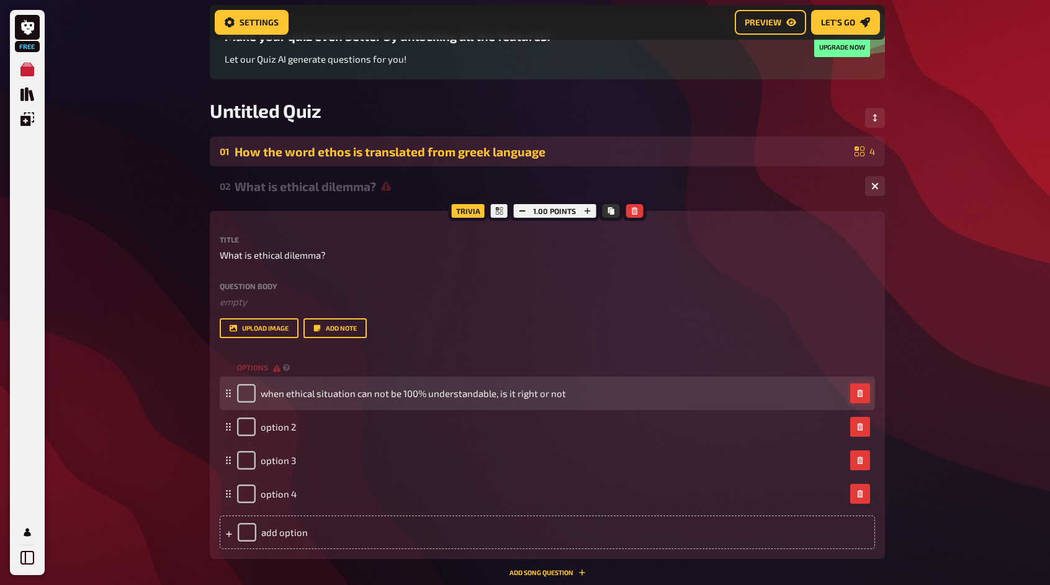
click at [864, 392] on icon "button" at bounding box center [860, 393] width 7 height 7
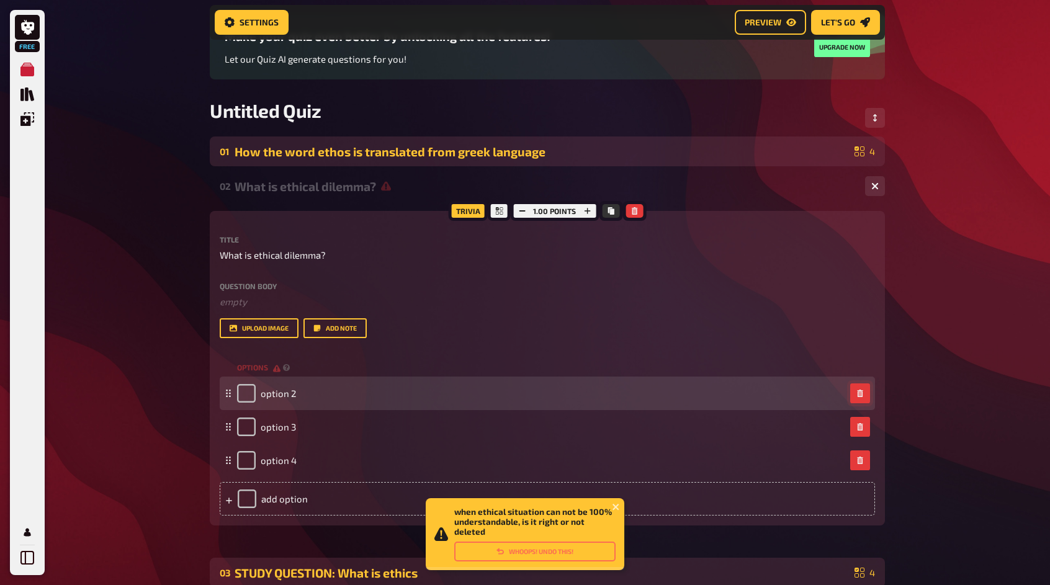
click at [864, 392] on icon "button" at bounding box center [860, 393] width 7 height 7
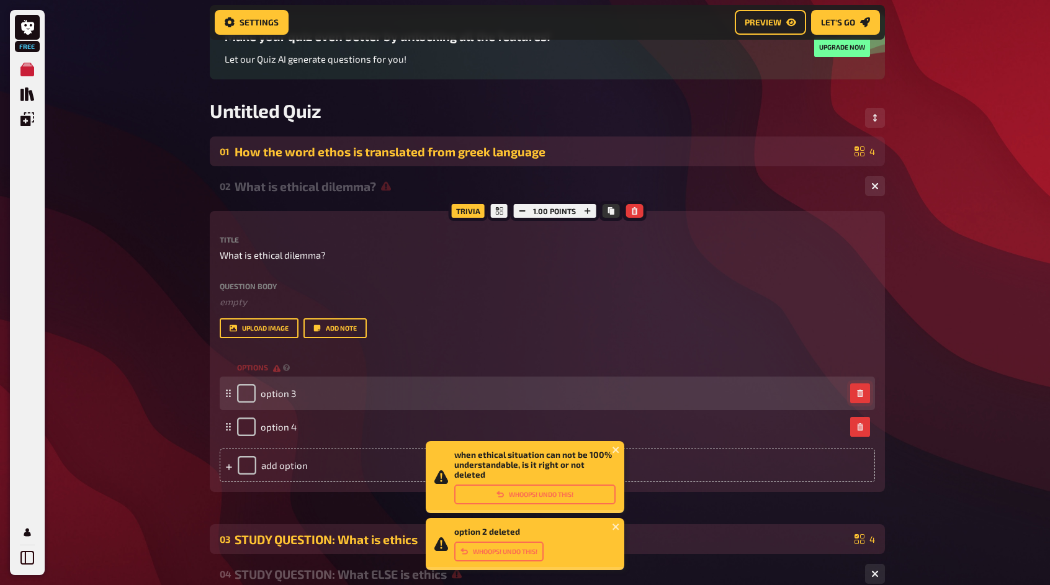
click at [864, 392] on icon "button" at bounding box center [860, 393] width 7 height 7
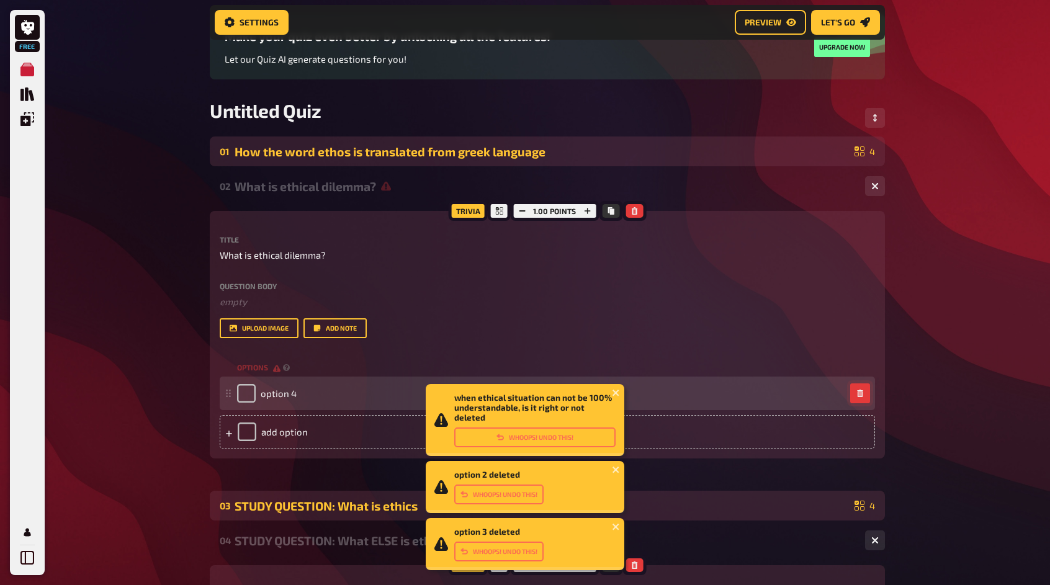
click at [864, 392] on icon "button" at bounding box center [860, 393] width 7 height 7
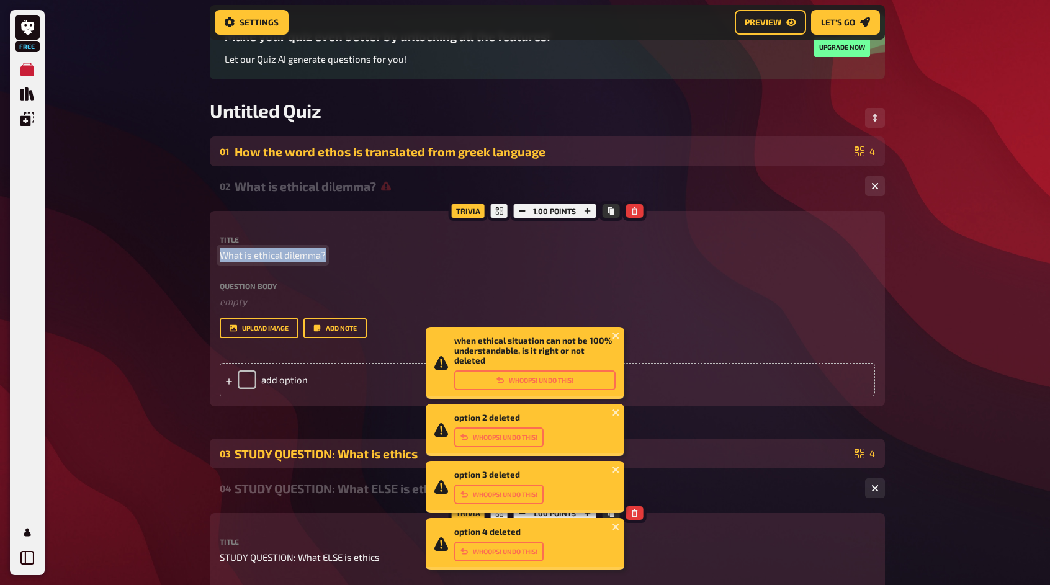
drag, startPoint x: 353, startPoint y: 259, endPoint x: 207, endPoint y: 257, distance: 145.3
click at [207, 257] on div "Home My Quizzes Untitled Quiz Setup Setup Edit Content Quiz Lobby Hosting undef…" at bounding box center [547, 422] width 695 height 1077
copy span "What is ethical dilemma?"
click at [632, 209] on icon "button" at bounding box center [635, 210] width 6 height 7
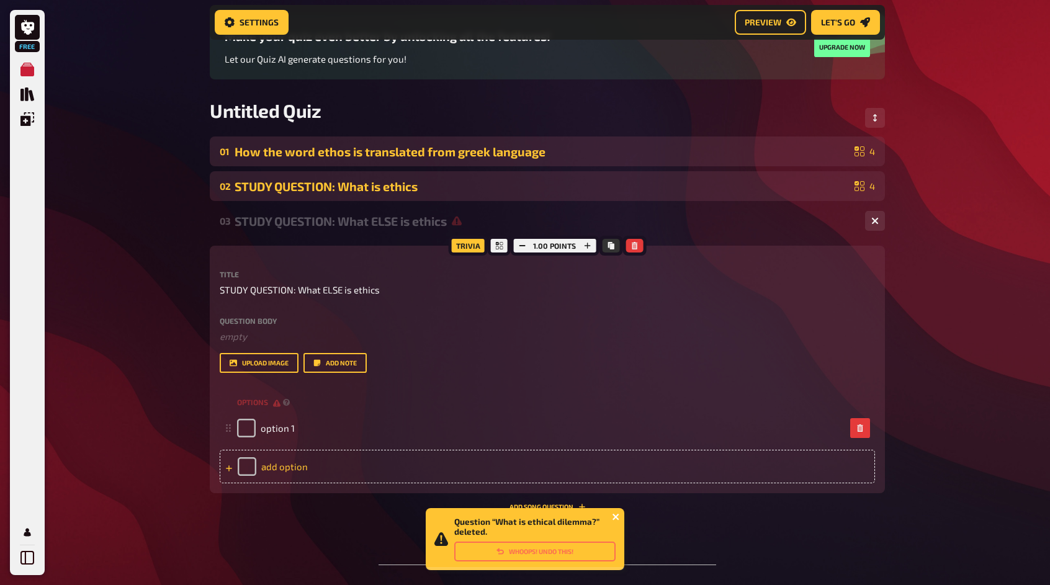
click at [617, 517] on icon "close" at bounding box center [616, 517] width 6 height 6
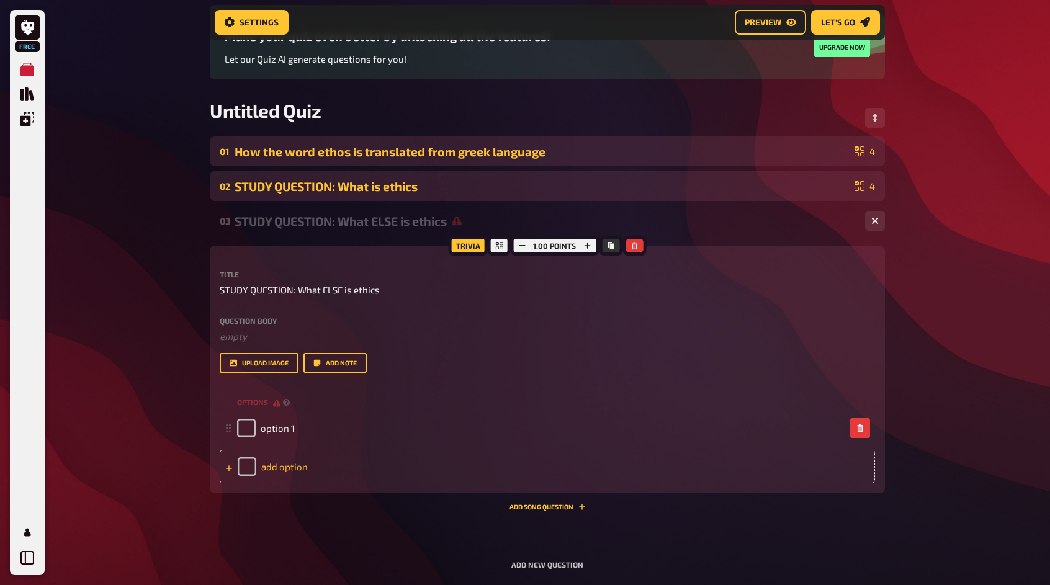
click at [677, 232] on div "03 STUDY QUESTION: What ELSE is ethics 1" at bounding box center [547, 221] width 675 height 30
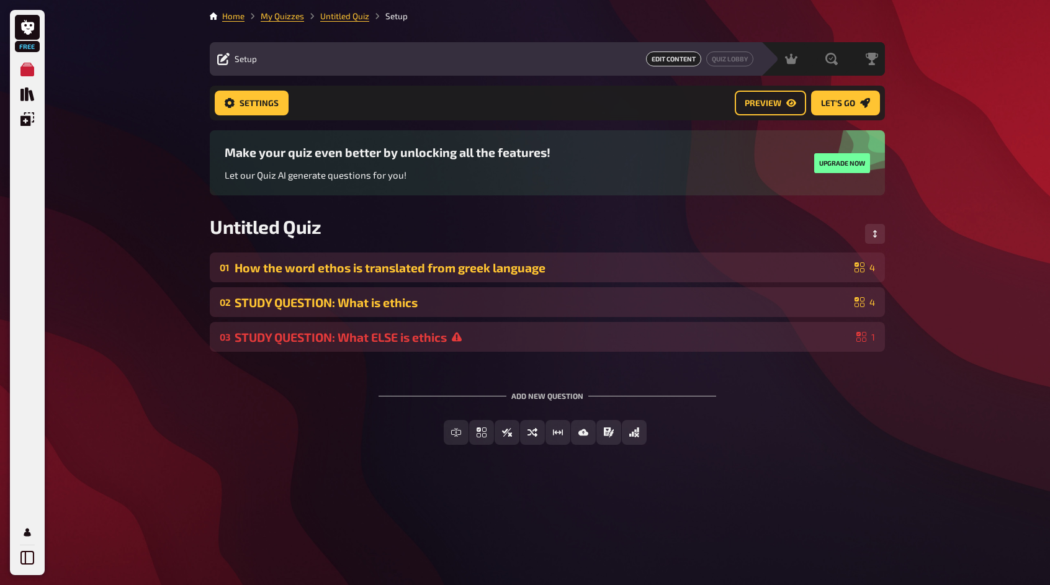
scroll to position [0, 0]
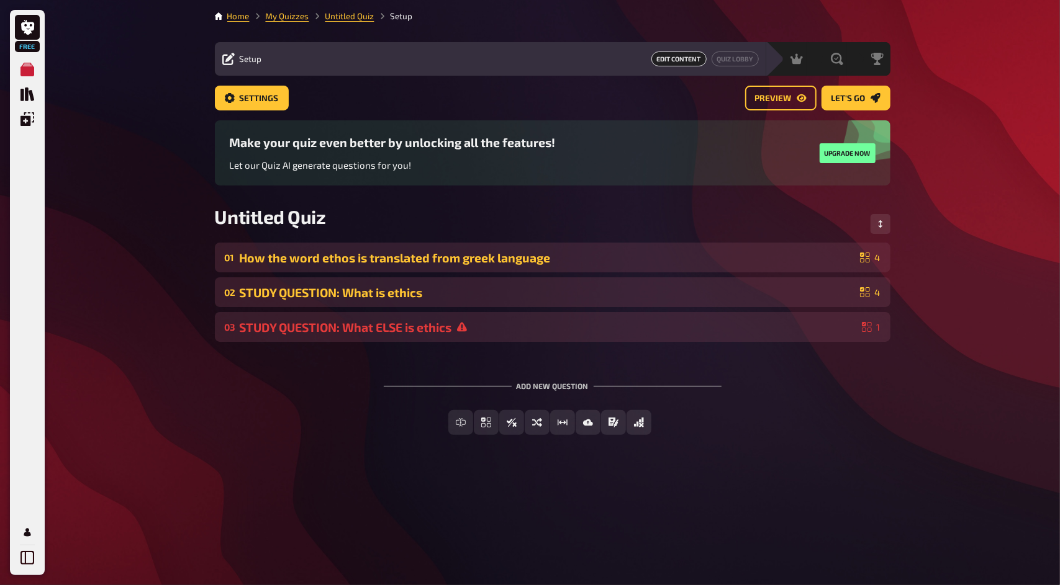
click at [622, 325] on div "STUDY QUESTION: What ELSE is ethics" at bounding box center [548, 327] width 617 height 14
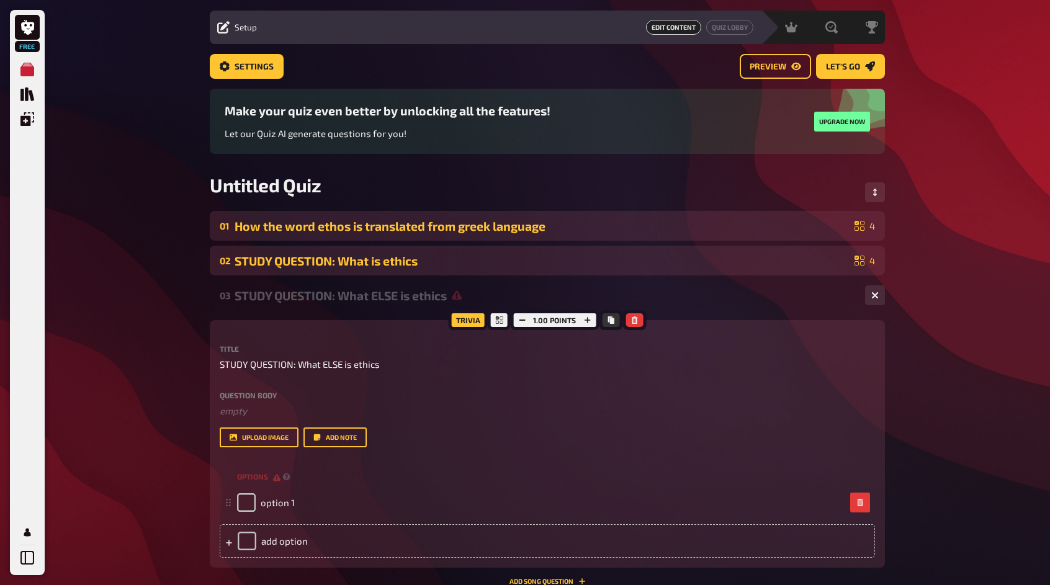
scroll to position [62, 0]
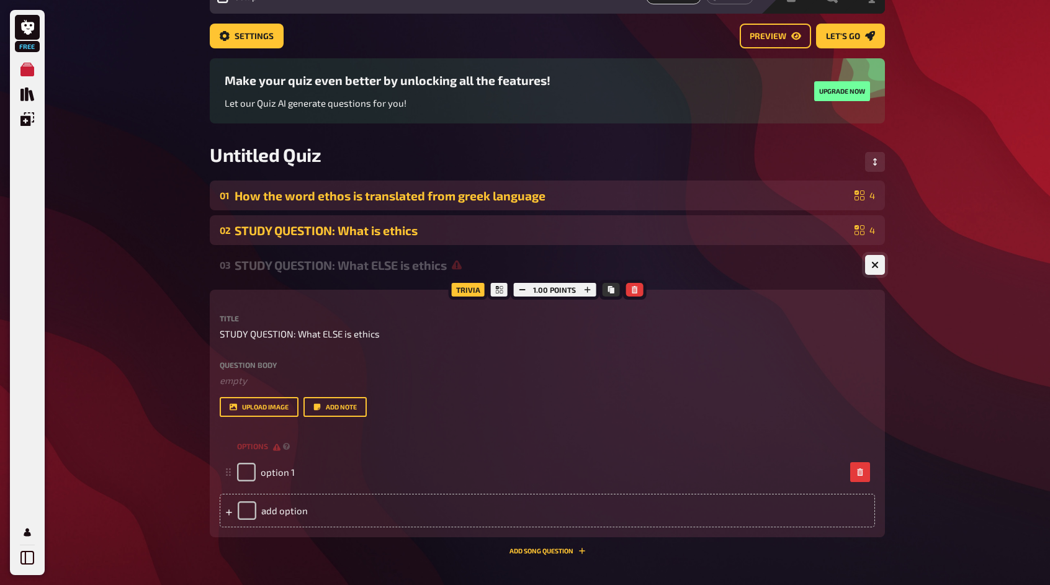
click at [872, 263] on icon "button" at bounding box center [875, 264] width 7 height 7
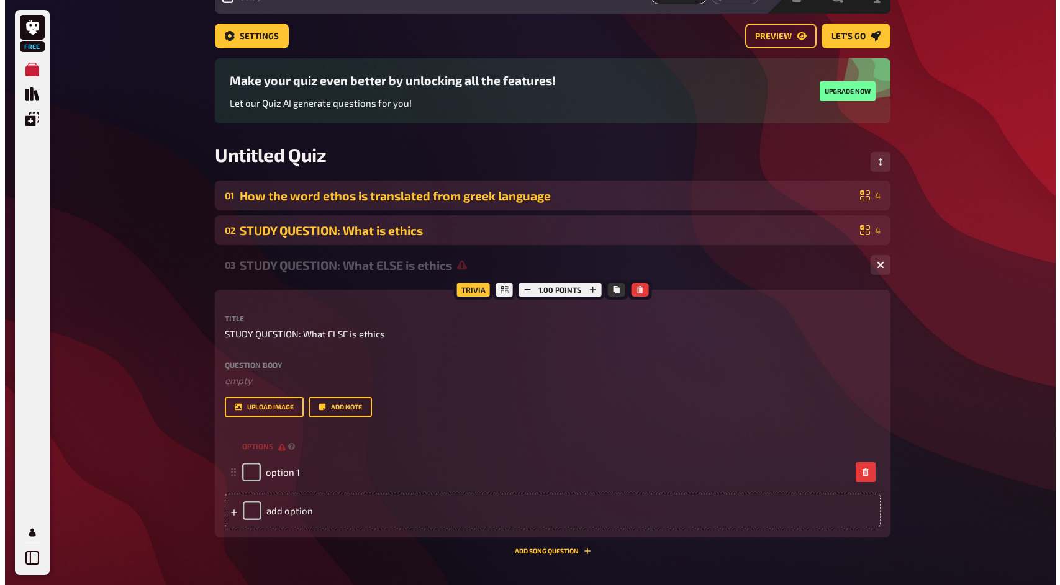
scroll to position [0, 0]
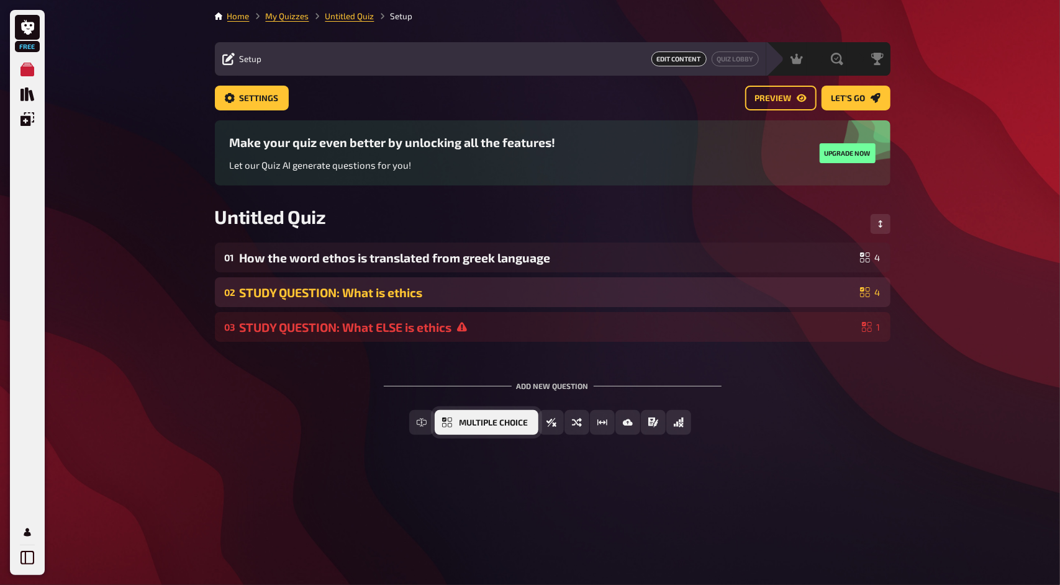
click at [484, 430] on button "Multiple Choice" at bounding box center [487, 422] width 104 height 25
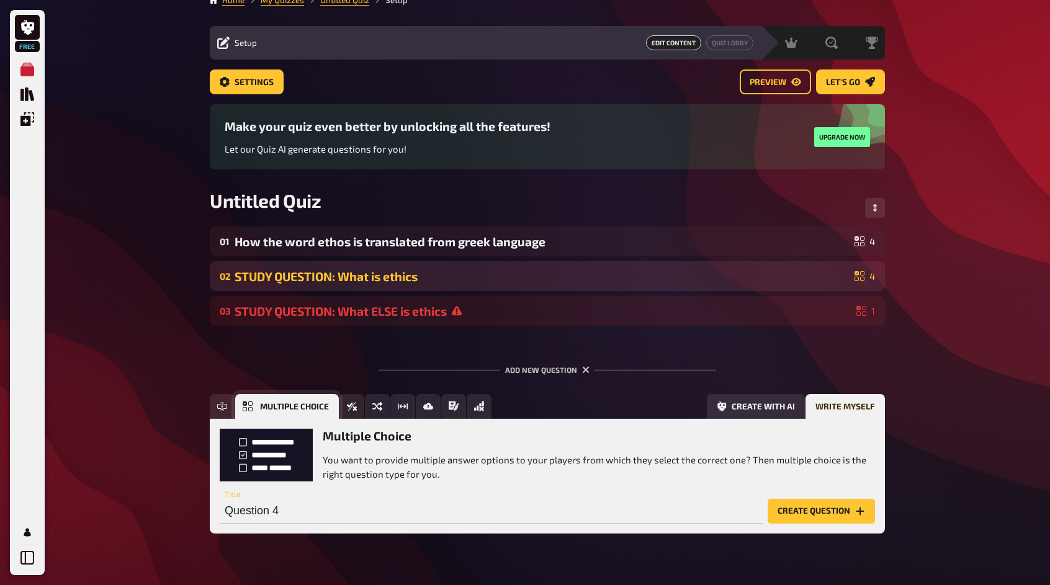
scroll to position [44, 0]
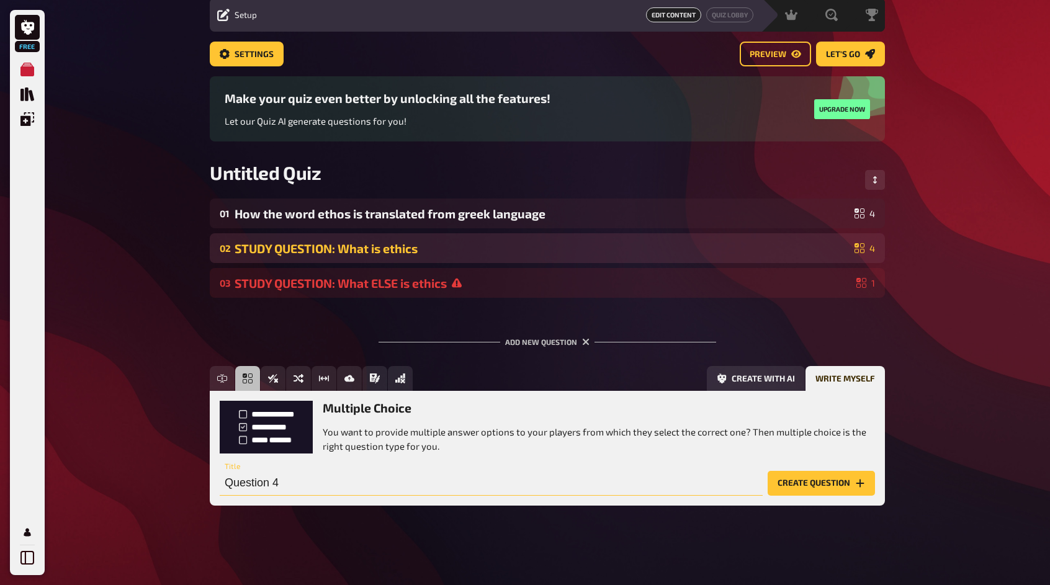
click at [566, 484] on input "Question 4" at bounding box center [491, 483] width 543 height 25
paste input "What is ethical dilemma?"
type input "What is ethical dilemma?"
click at [742, 365] on div "Add new question Free Text Input Multiple Choice True / False Sorting Question …" at bounding box center [547, 421] width 675 height 207
click at [750, 381] on button "Create with AI" at bounding box center [756, 378] width 98 height 25
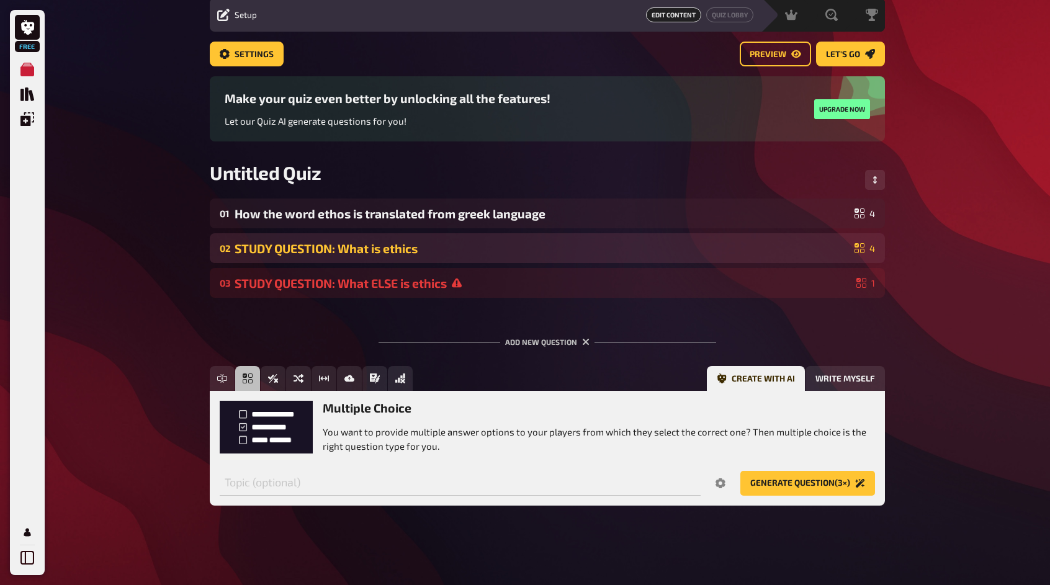
click at [512, 502] on div "Multiple Choice You want to provide multiple answer options to your players fro…" at bounding box center [547, 448] width 675 height 114
click at [514, 494] on input "text" at bounding box center [460, 483] width 481 height 25
paste input "What is ethical dilemma?"
type input "What is ethical dilemma?"
click at [839, 487] on button "Generate question (3×)" at bounding box center [808, 483] width 135 height 25
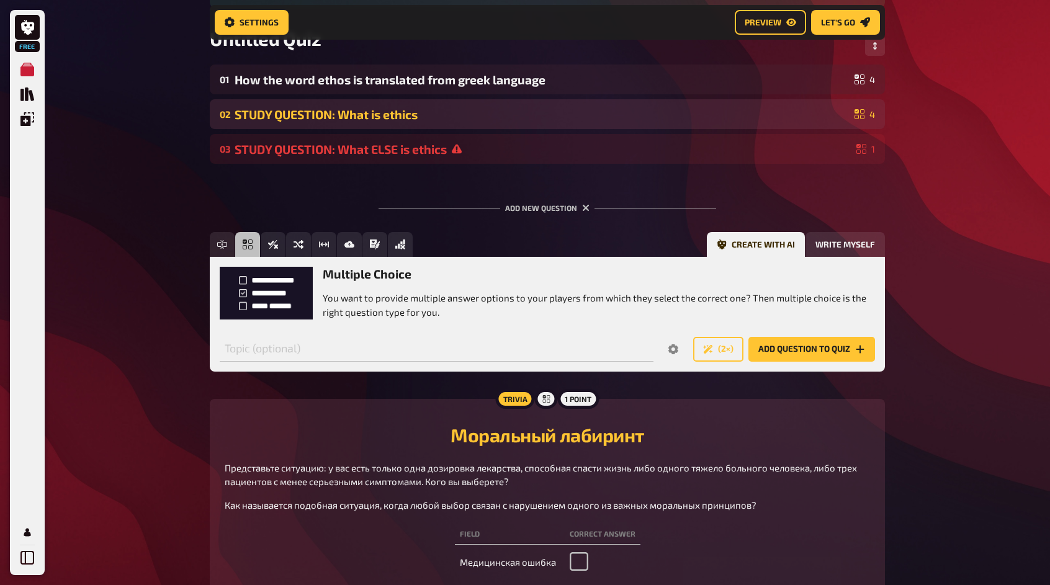
scroll to position [142, 0]
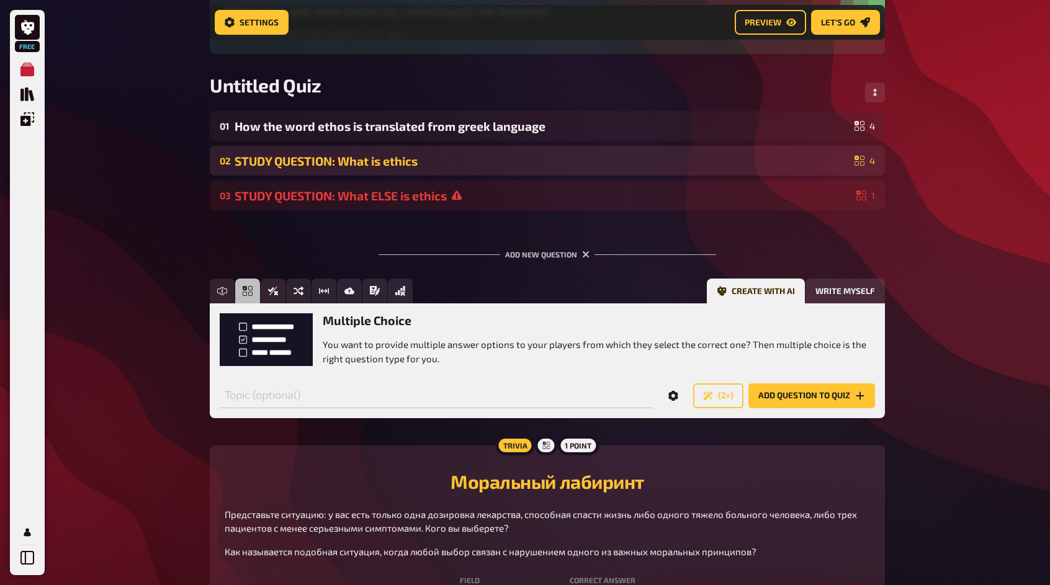
click at [678, 399] on icon "Options" at bounding box center [674, 396] width 10 height 10
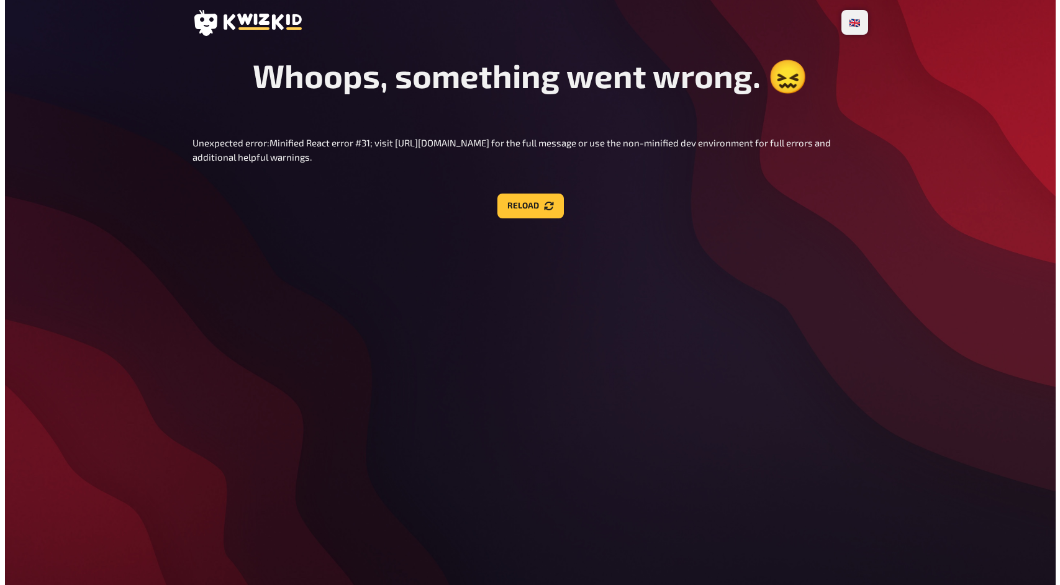
scroll to position [0, 0]
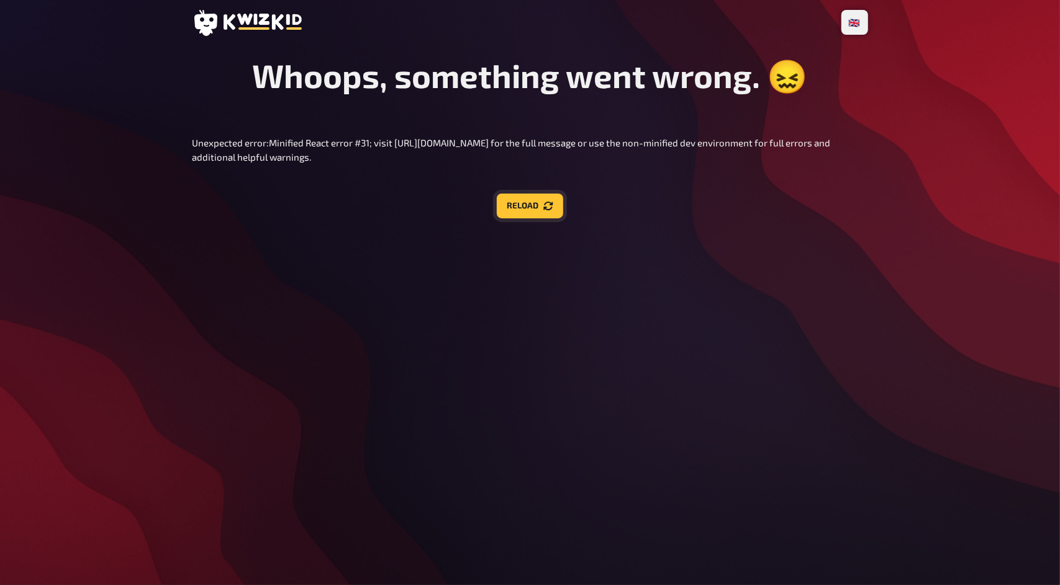
click at [524, 219] on button "Reload" at bounding box center [530, 206] width 66 height 25
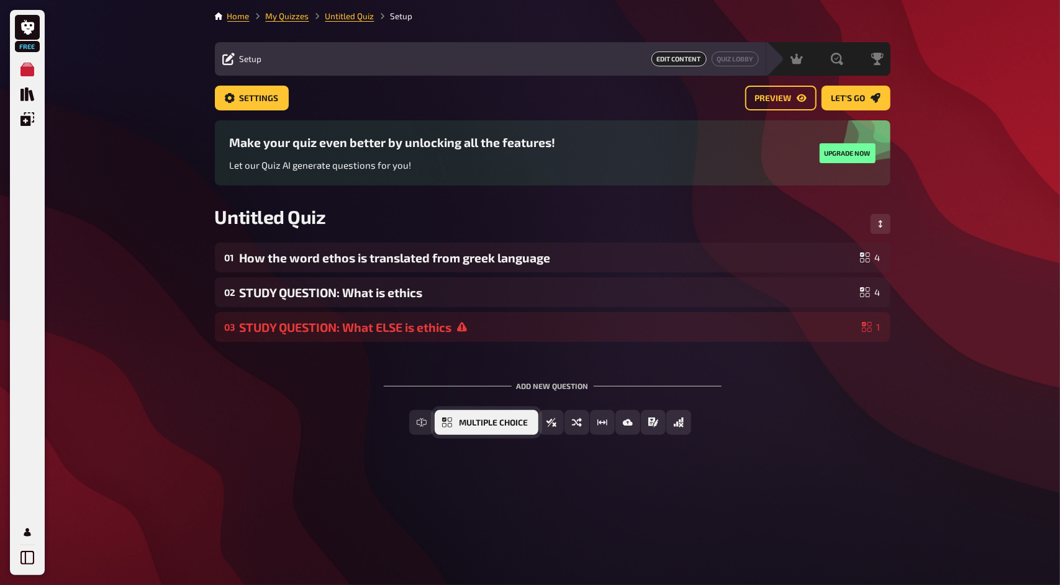
click at [490, 428] on button "Multiple Choice" at bounding box center [487, 422] width 104 height 25
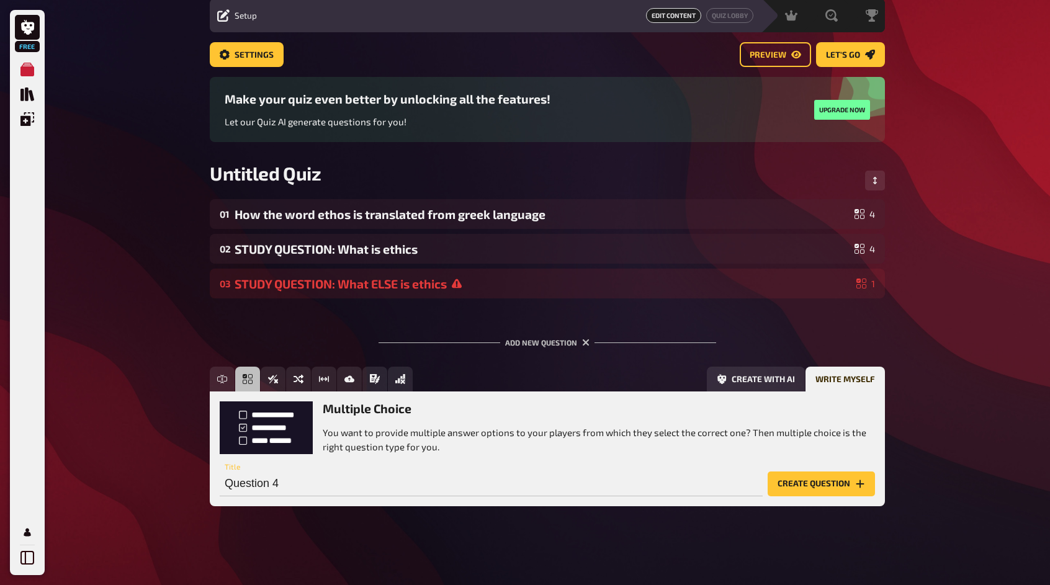
scroll to position [44, 0]
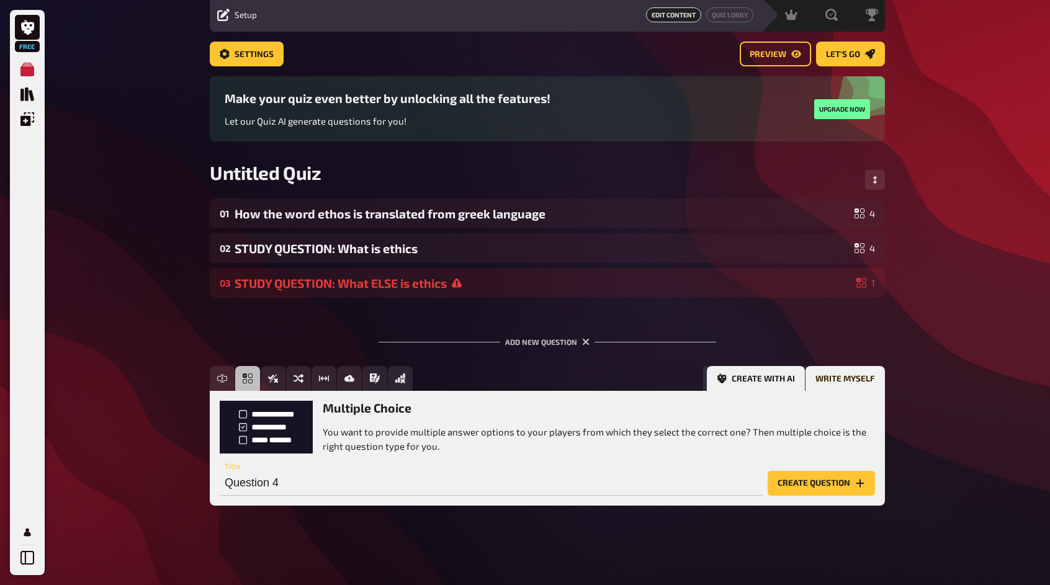
click at [749, 384] on button "Create with AI" at bounding box center [756, 378] width 98 height 25
click at [427, 467] on div "Topic (optional)" at bounding box center [460, 477] width 481 height 37
click at [418, 477] on input "text" at bounding box center [460, 483] width 481 height 25
paste input "What is ethical dilemma?"
type input "What is ethical dilemma?"
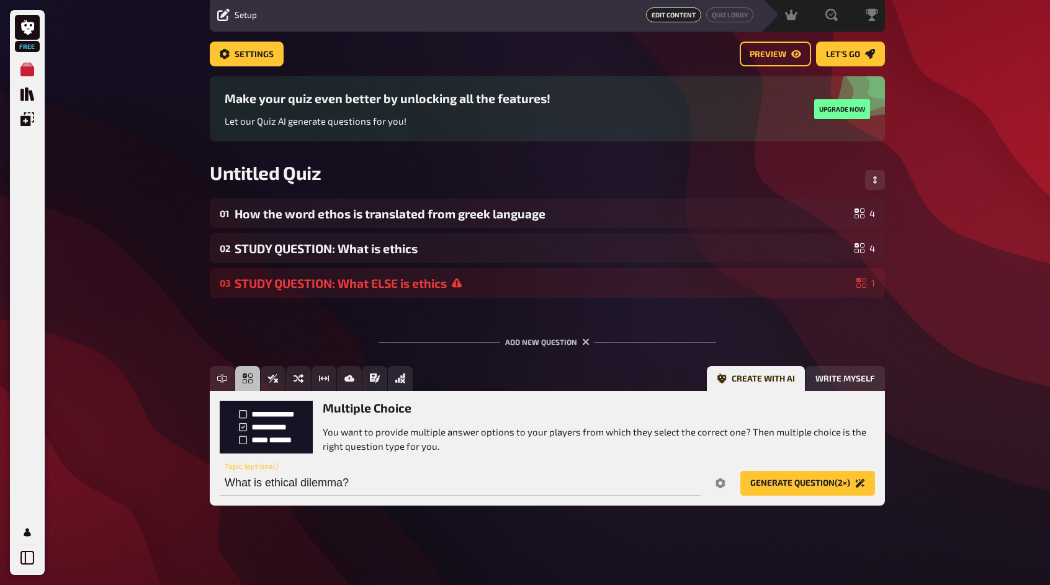
click at [806, 478] on button "Generate question (2×)" at bounding box center [808, 483] width 135 height 25
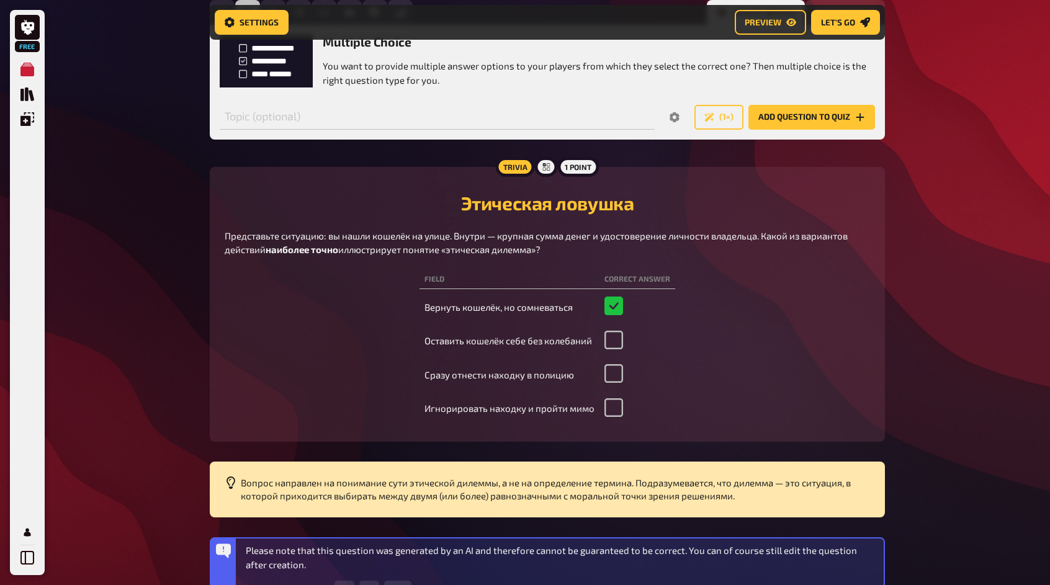
scroll to position [390, 0]
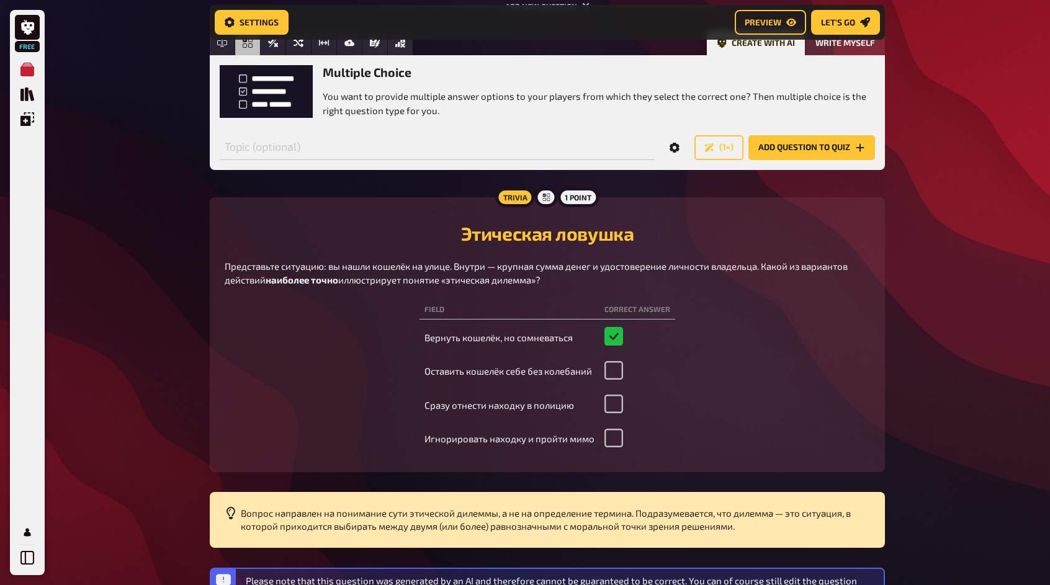
click at [678, 143] on icon "Options" at bounding box center [675, 148] width 10 height 10
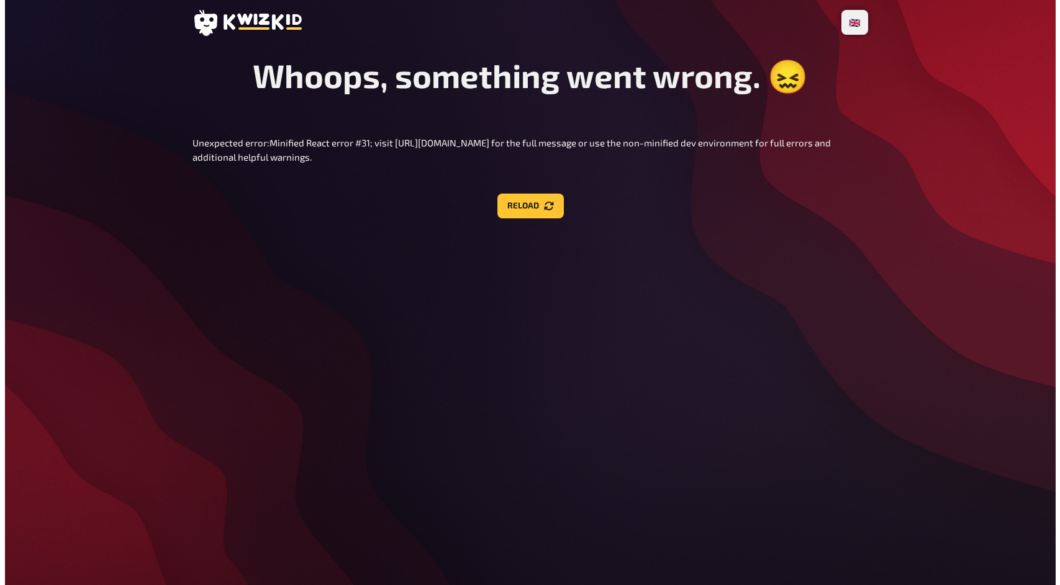
scroll to position [0, 0]
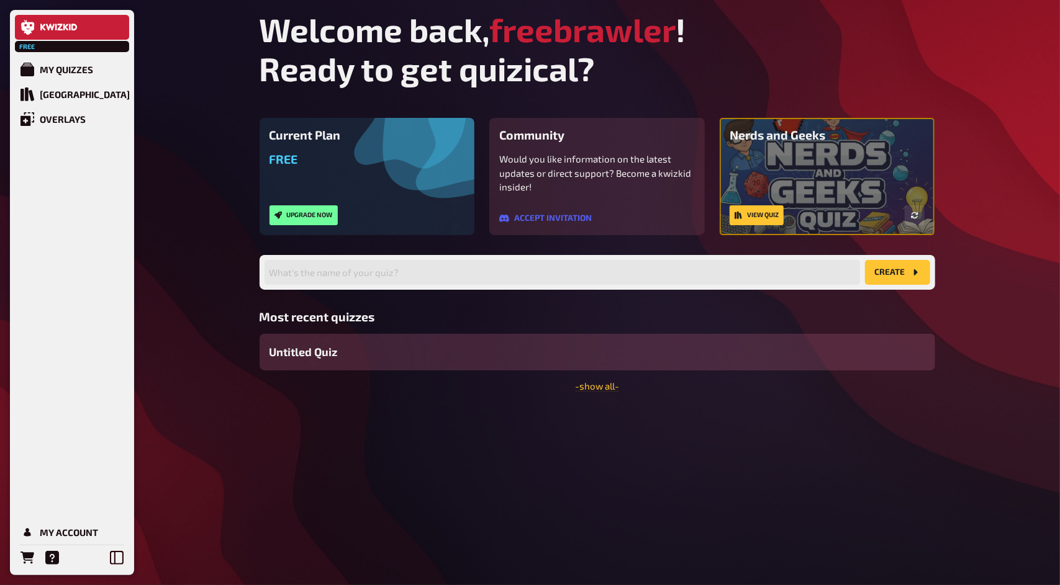
click at [310, 359] on span "Untitled Quiz" at bounding box center [303, 352] width 68 height 17
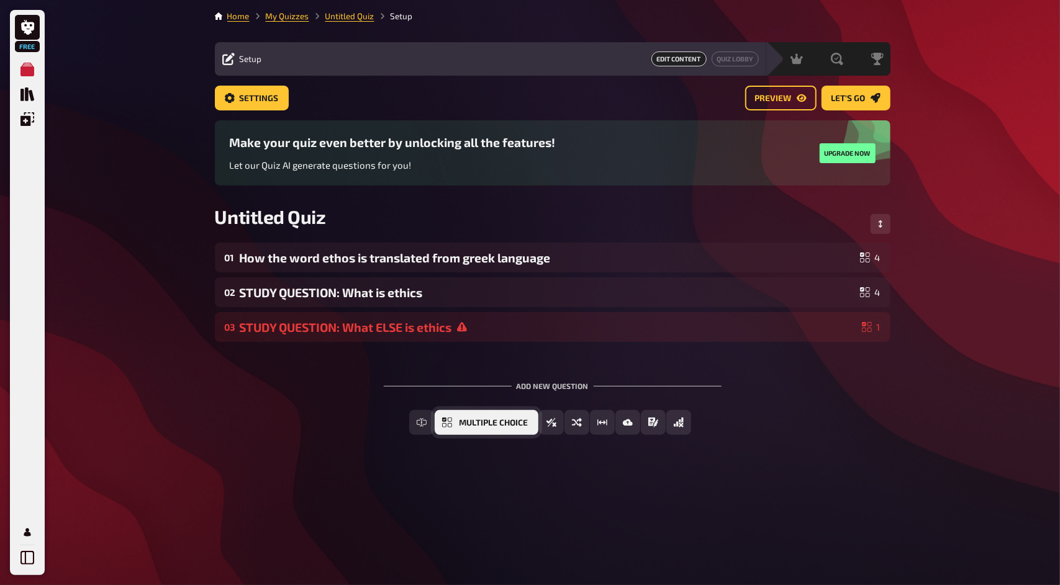
click at [485, 430] on button "Multiple Choice" at bounding box center [487, 422] width 104 height 25
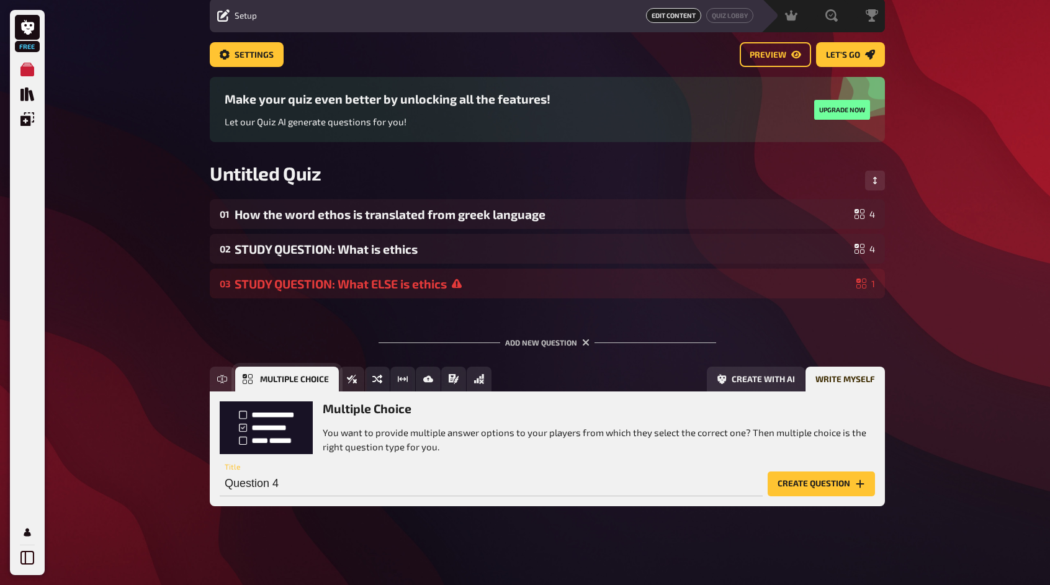
scroll to position [44, 0]
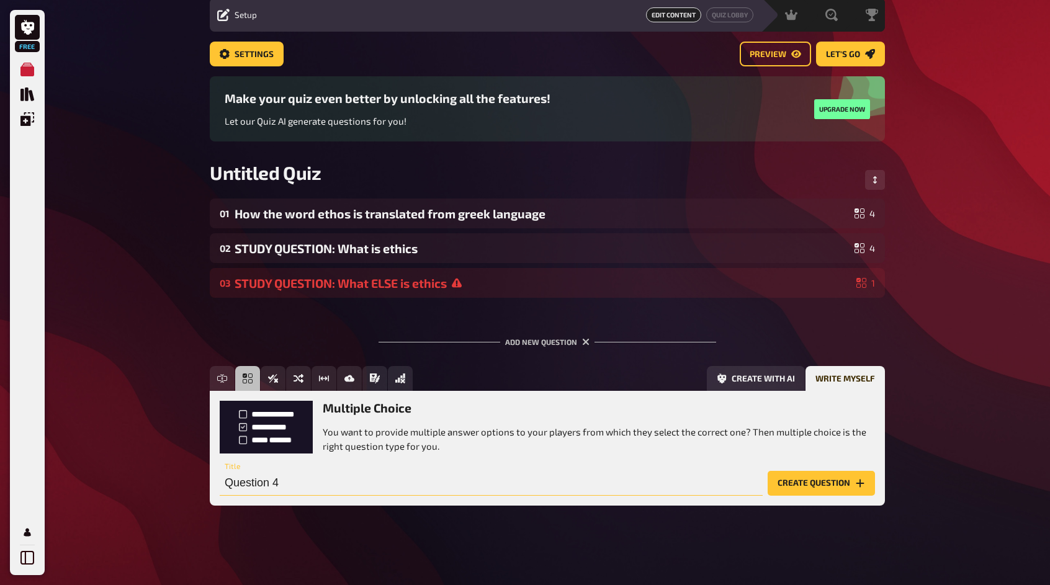
click at [381, 471] on input "Question 4" at bounding box center [491, 483] width 543 height 25
paste input "What is ethical dilemma?"
type input "What is ethical dilemma?"
click at [737, 382] on button "Create with AI" at bounding box center [756, 378] width 98 height 25
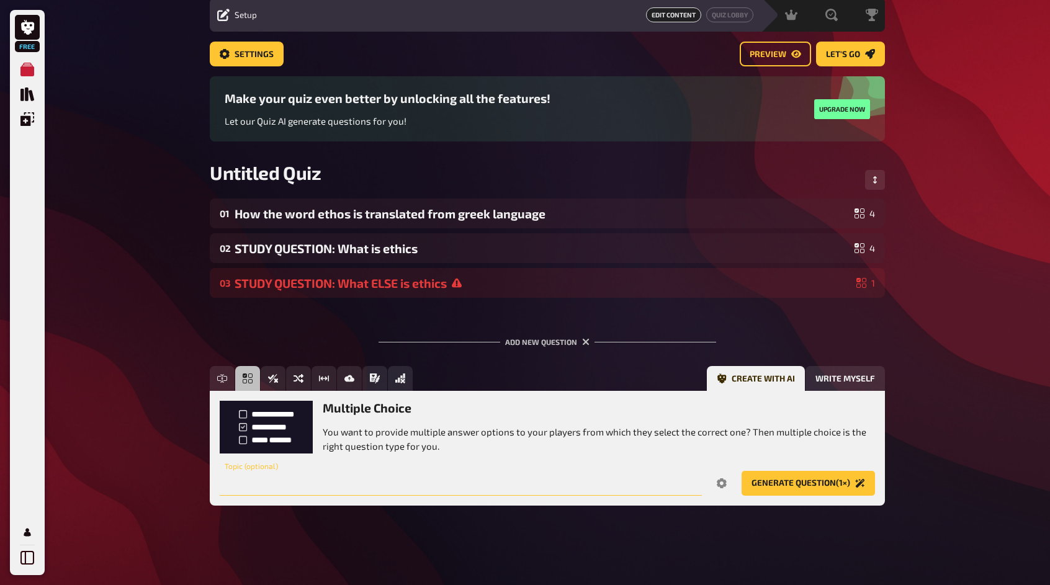
click at [346, 487] on input "text" at bounding box center [461, 483] width 482 height 25
paste input "What is ethical dilemma?"
type input "What is ethical dilemma?"
click at [718, 483] on icon "Options" at bounding box center [722, 484] width 10 height 10
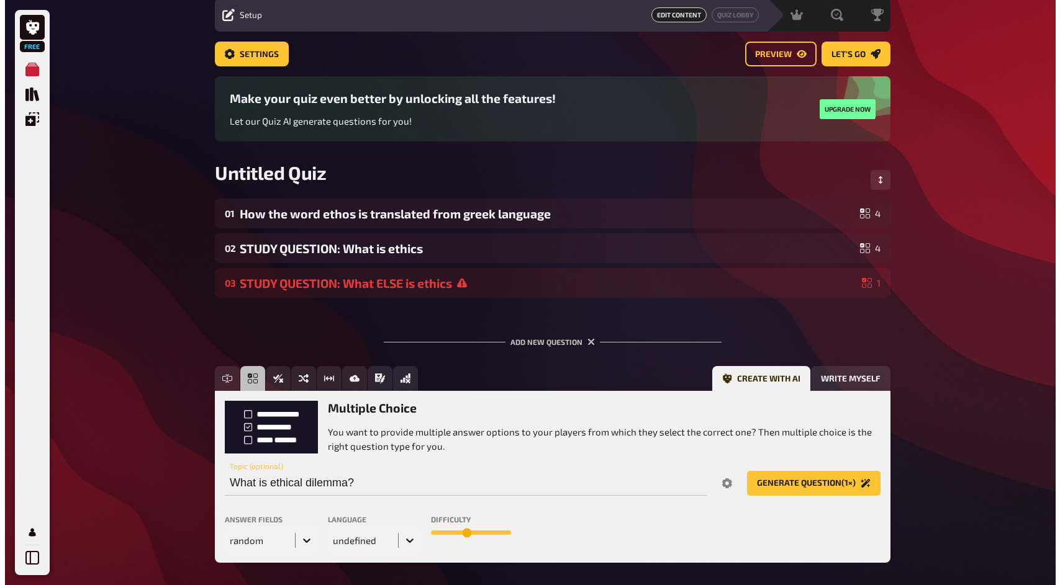
scroll to position [0, 0]
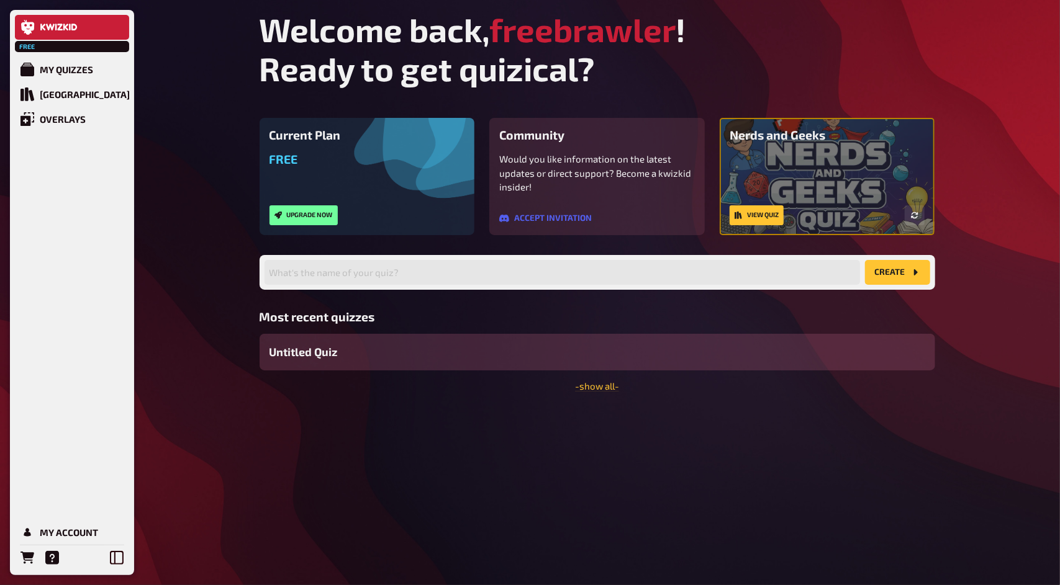
click at [295, 348] on span "Untitled Quiz" at bounding box center [303, 352] width 68 height 17
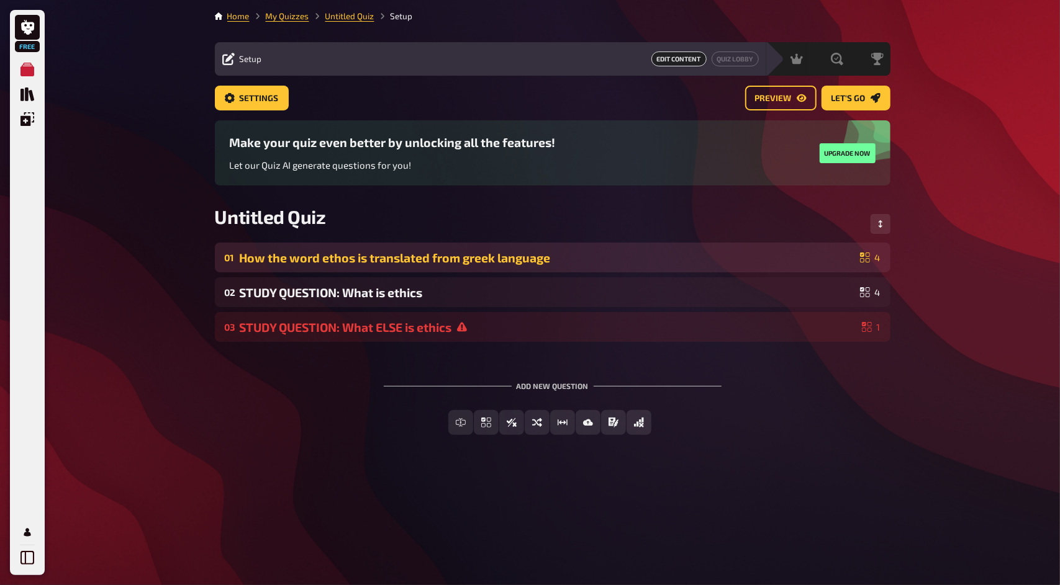
click at [352, 260] on div "How the word ethos is translated from greek language" at bounding box center [547, 258] width 615 height 14
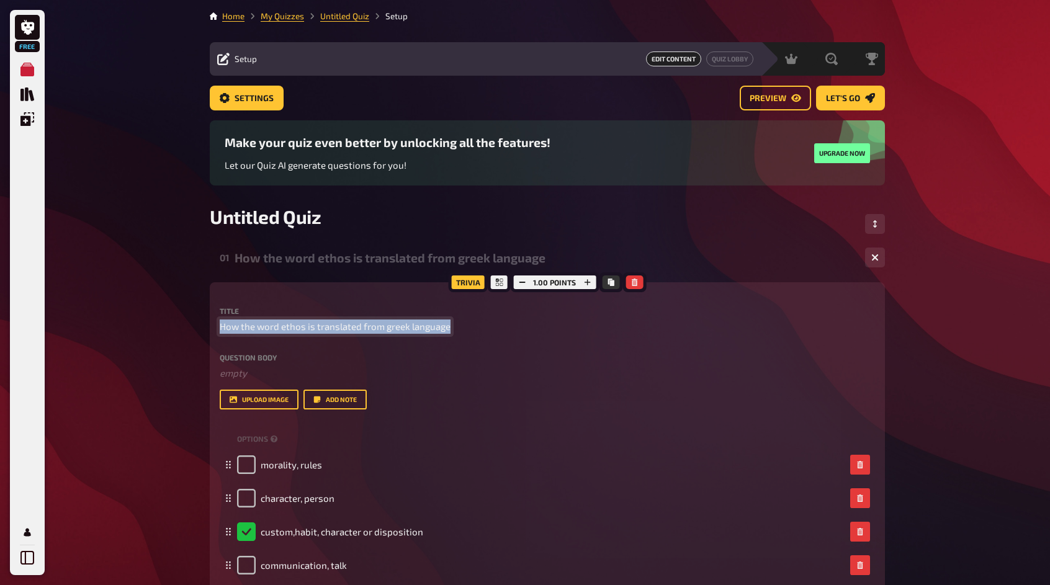
drag, startPoint x: 217, startPoint y: 329, endPoint x: 479, endPoint y: 334, distance: 262.0
click at [479, 334] on div "Trivia 1.00 points Title How the word ethos is translated from greek language Q…" at bounding box center [547, 456] width 675 height 348
copy span "How the word ethos is translated from greek language"
